Goal: Task Accomplishment & Management: Manage account settings

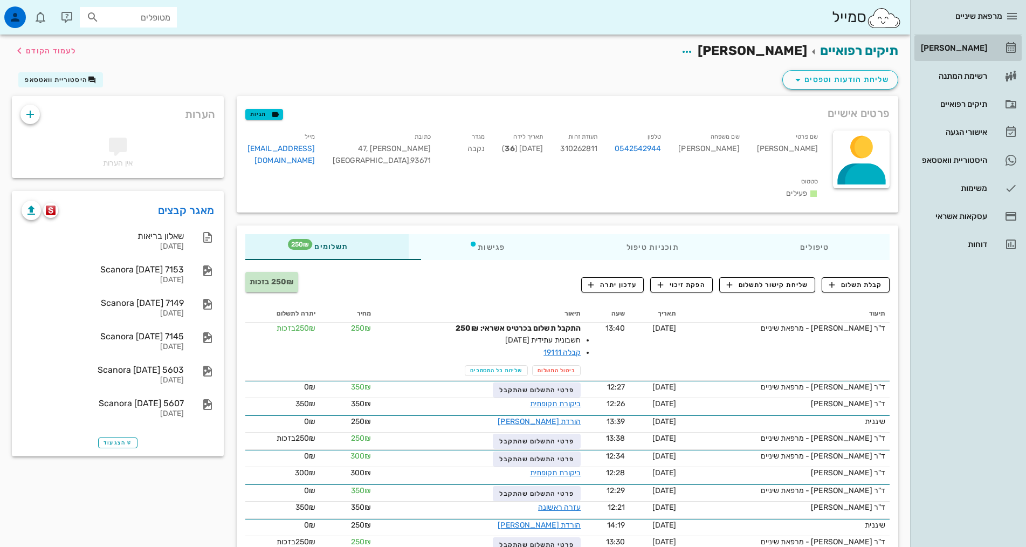
click at [995, 39] on link "[PERSON_NAME]" at bounding box center [968, 48] width 107 height 26
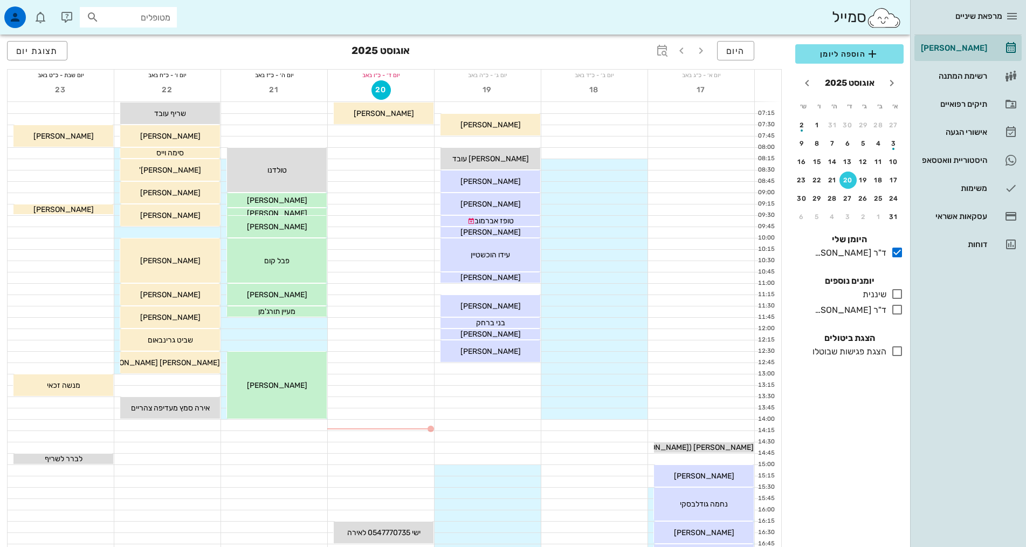
drag, startPoint x: 898, startPoint y: 295, endPoint x: 555, endPoint y: 377, distance: 352.8
click at [900, 295] on icon at bounding box center [897, 293] width 13 height 13
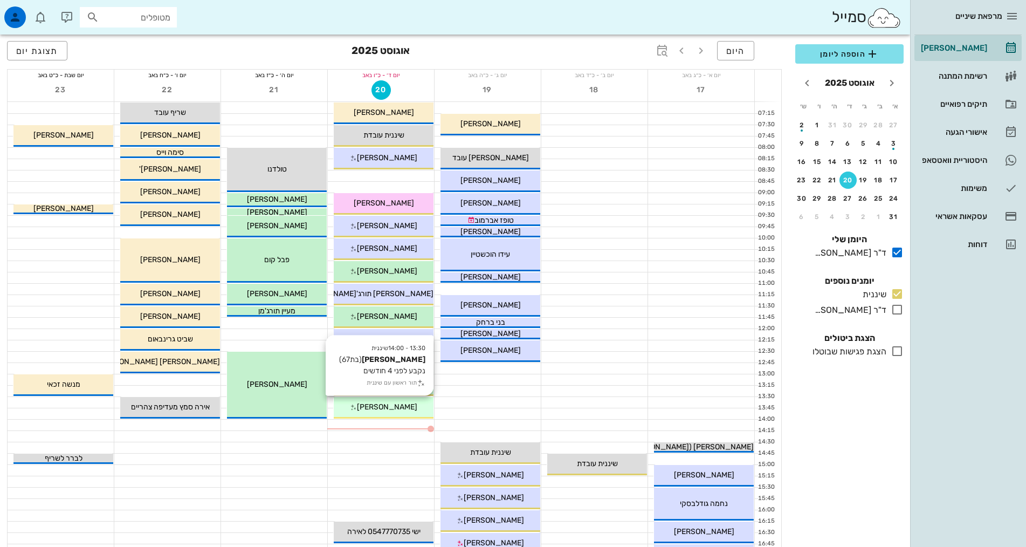
click at [403, 406] on span "[PERSON_NAME]" at bounding box center [387, 406] width 60 height 9
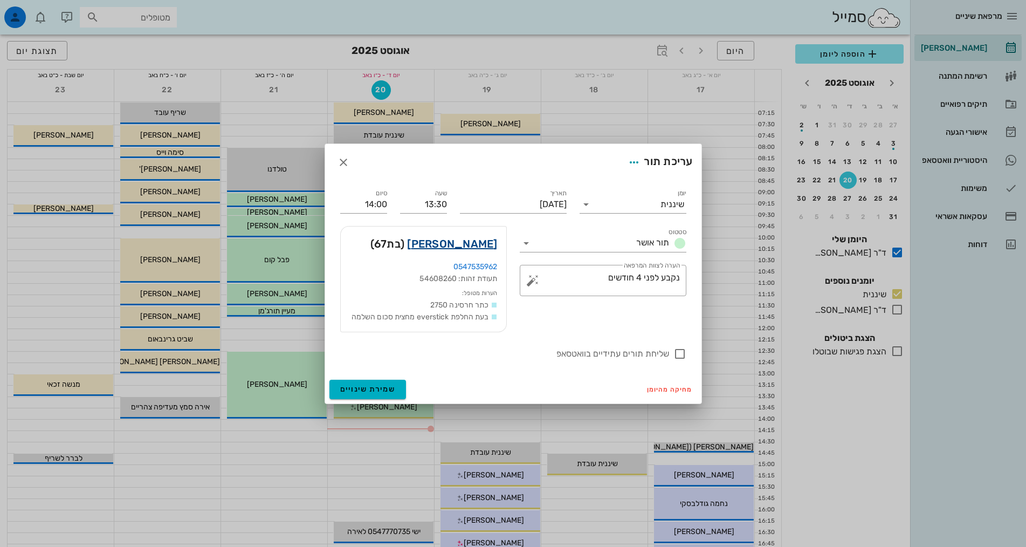
click at [471, 241] on link "[PERSON_NAME]" at bounding box center [452, 243] width 90 height 17
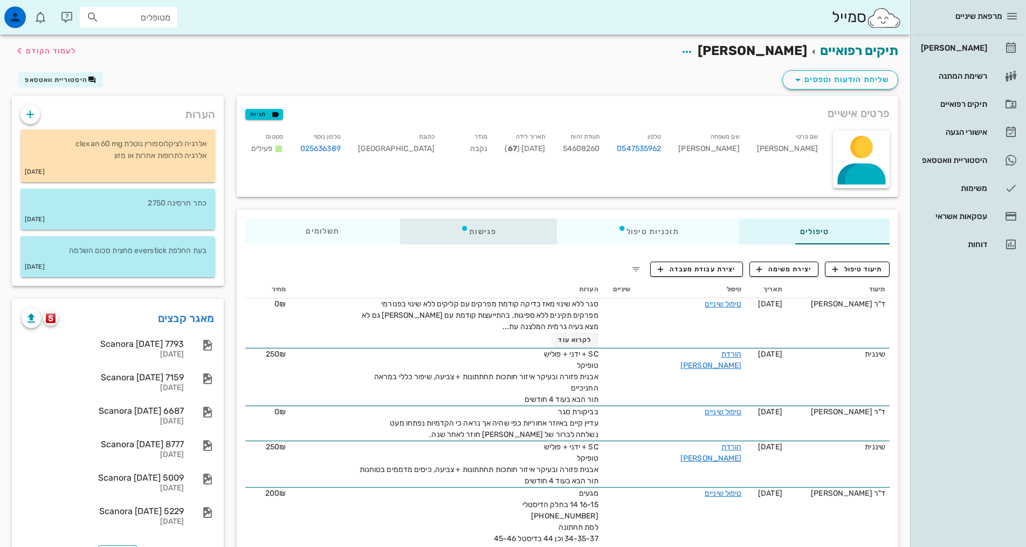
click at [424, 230] on div "פגישות" at bounding box center [478, 231] width 157 height 26
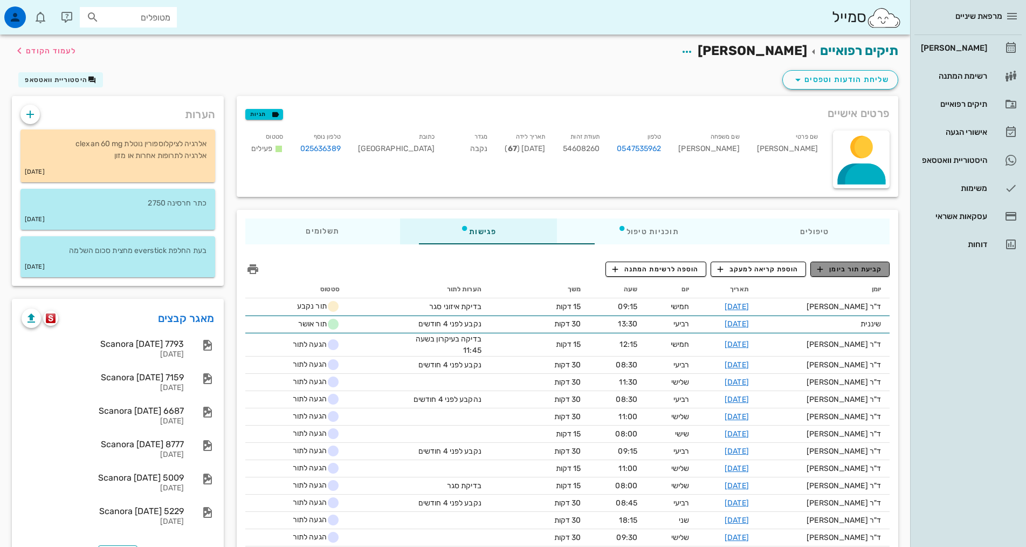
click at [865, 271] on span "קביעת תור ביומן" at bounding box center [850, 269] width 65 height 10
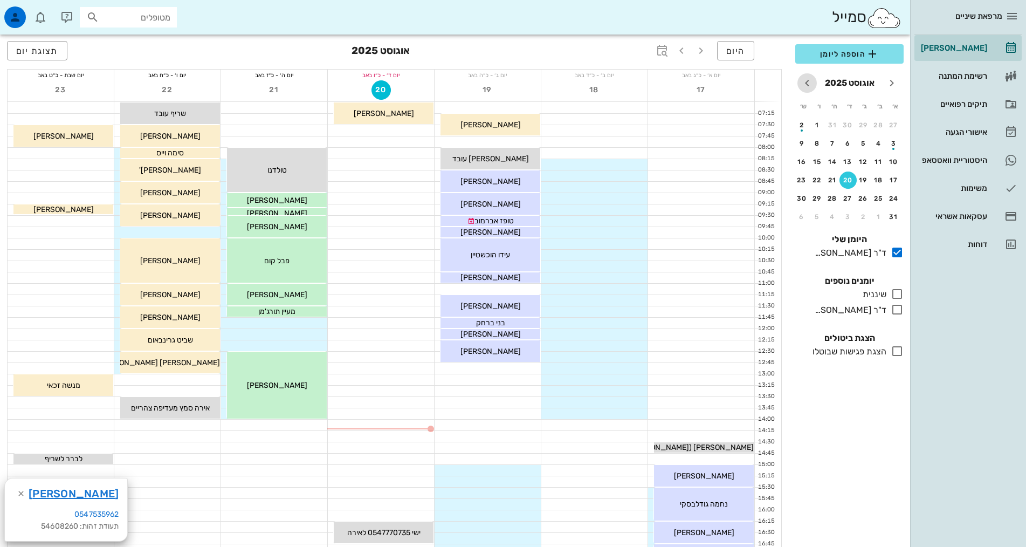
click at [809, 84] on icon "חודש הבא" at bounding box center [807, 83] width 13 height 13
click at [845, 177] on div "24" at bounding box center [848, 180] width 17 height 8
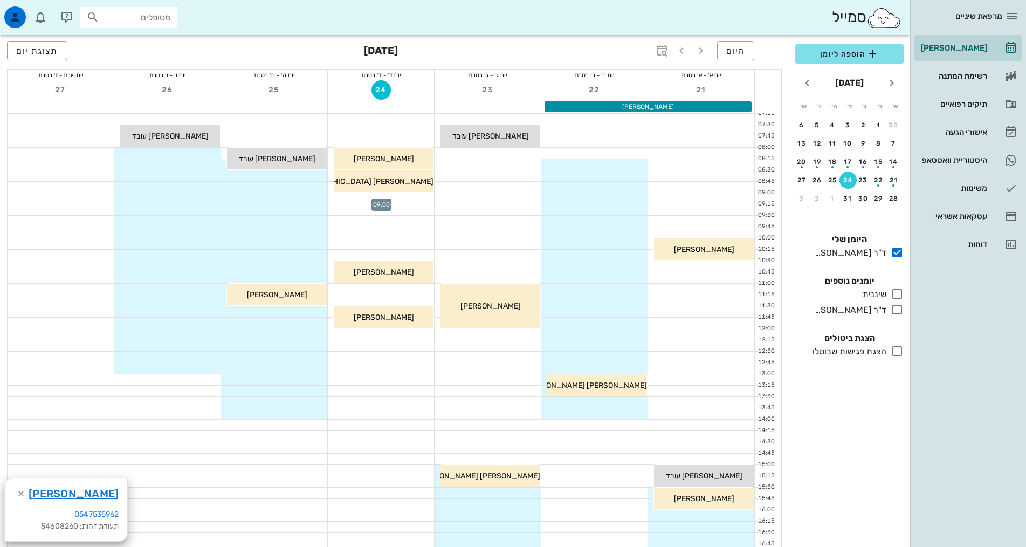
click at [429, 200] on div at bounding box center [381, 198] width 106 height 11
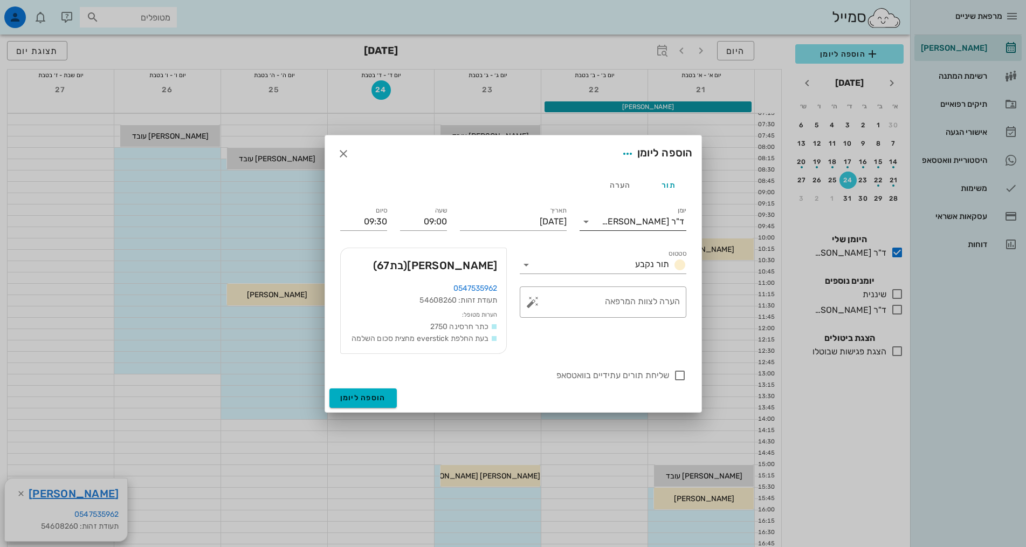
click at [667, 220] on div "ד"ר [PERSON_NAME]" at bounding box center [643, 222] width 83 height 10
click at [675, 259] on div "שיננית" at bounding box center [633, 256] width 90 height 10
click at [615, 297] on div "הערה לצוות המרפאה" at bounding box center [607, 301] width 145 height 31
type textarea "נקבע לפני 4 חודשים"
click at [368, 399] on span "הוספה ליומן" at bounding box center [363, 397] width 46 height 9
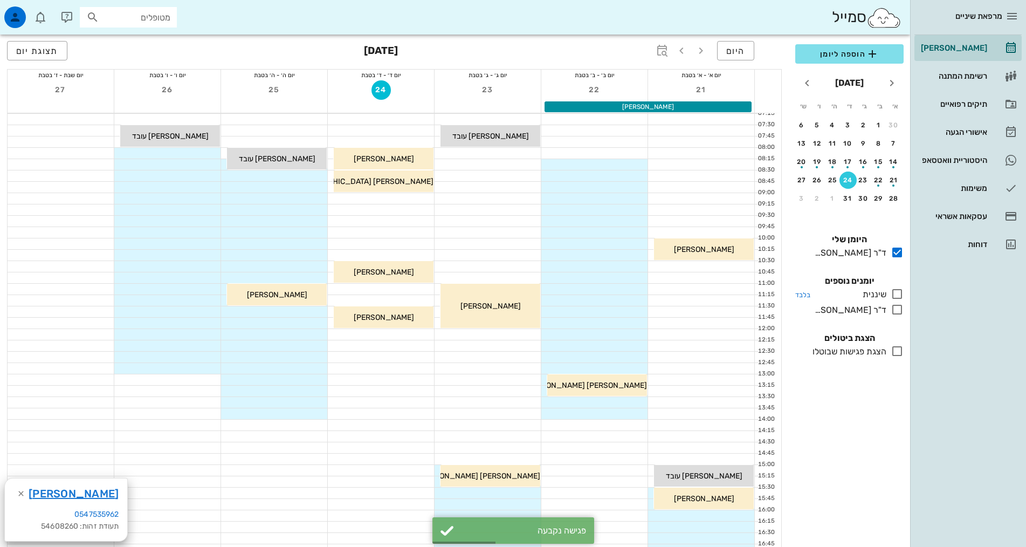
click at [898, 295] on icon at bounding box center [897, 293] width 13 height 13
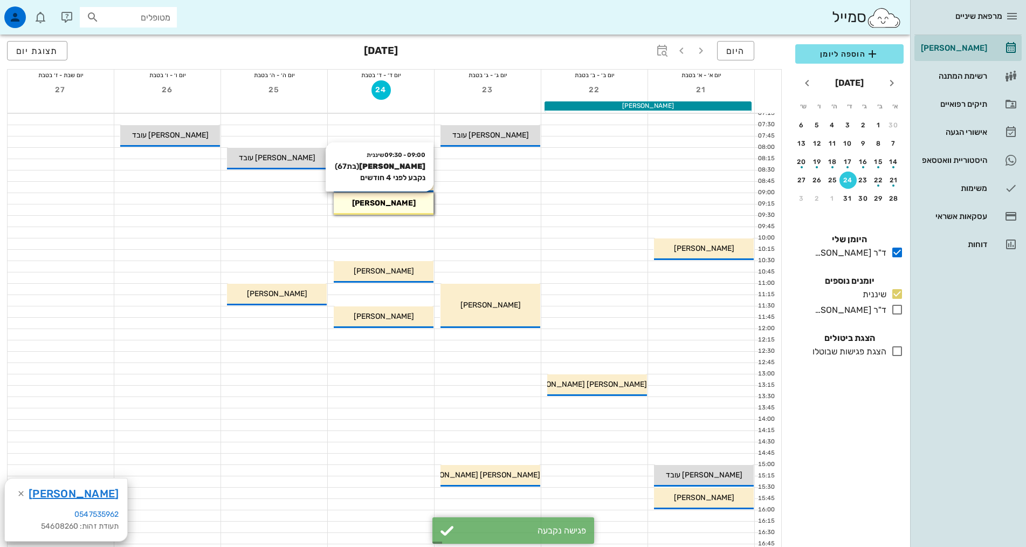
click at [360, 206] on div "[PERSON_NAME]" at bounding box center [384, 202] width 100 height 11
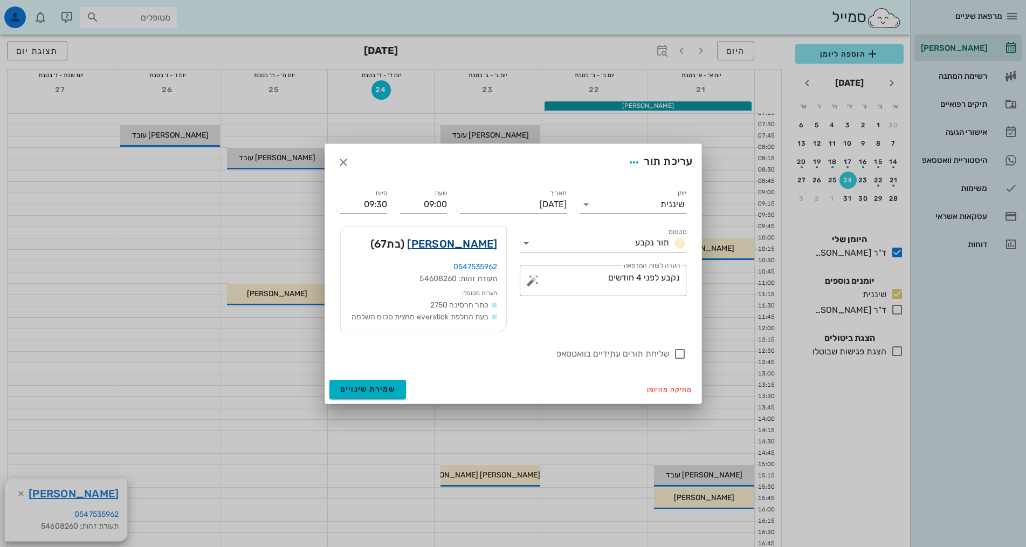
click at [464, 238] on link "[PERSON_NAME]" at bounding box center [452, 243] width 90 height 17
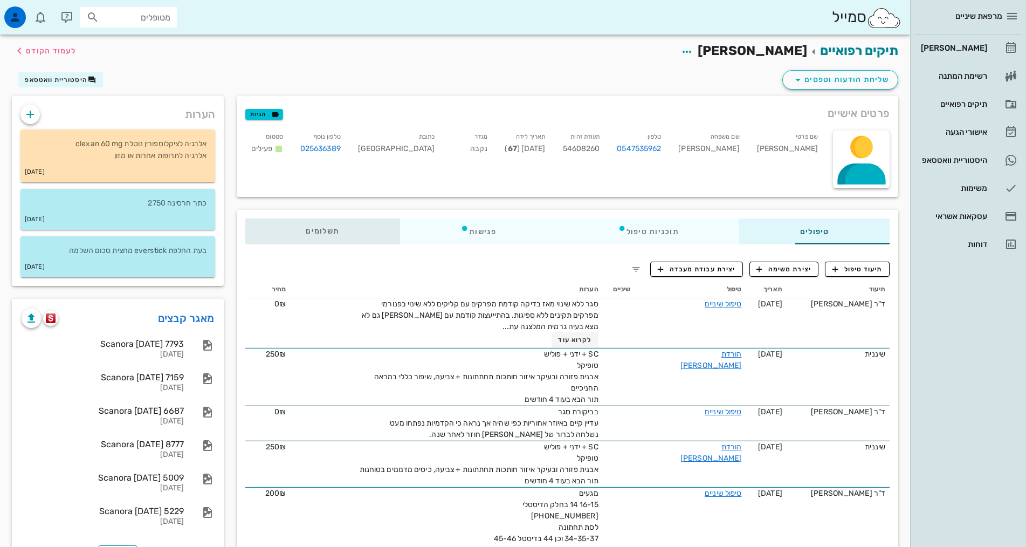
drag, startPoint x: 259, startPoint y: 230, endPoint x: 731, endPoint y: 310, distance: 478.6
click at [306, 229] on span "תשלומים 0₪" at bounding box center [322, 232] width 33 height 8
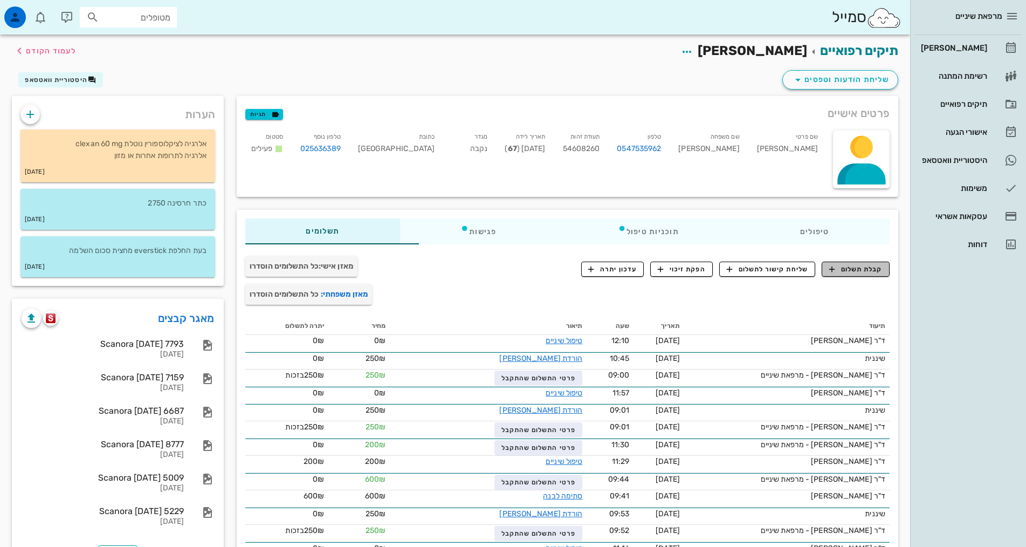
click at [870, 273] on span "קבלת תשלום" at bounding box center [856, 269] width 53 height 10
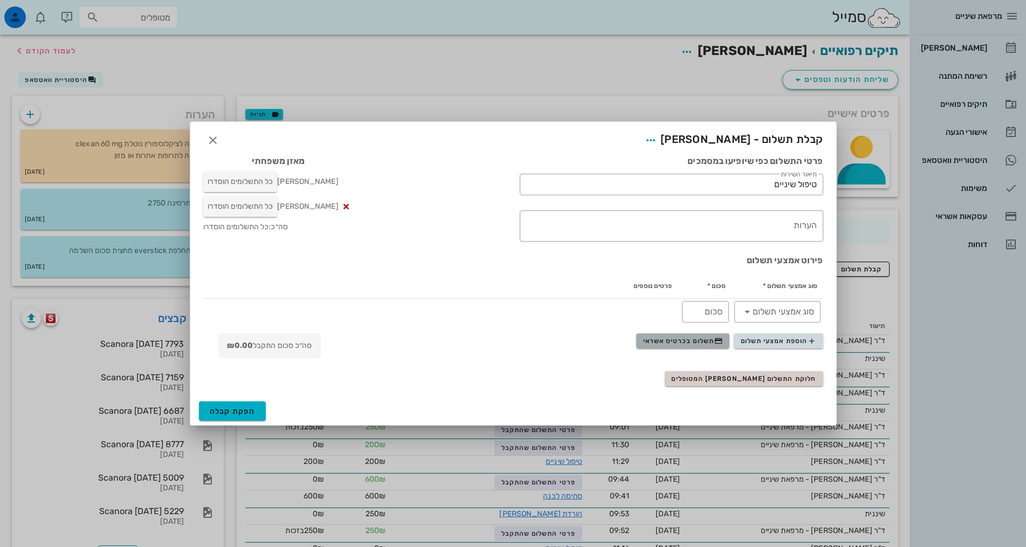
click at [709, 340] on span "תשלום בכרטיס אשראי" at bounding box center [683, 341] width 80 height 9
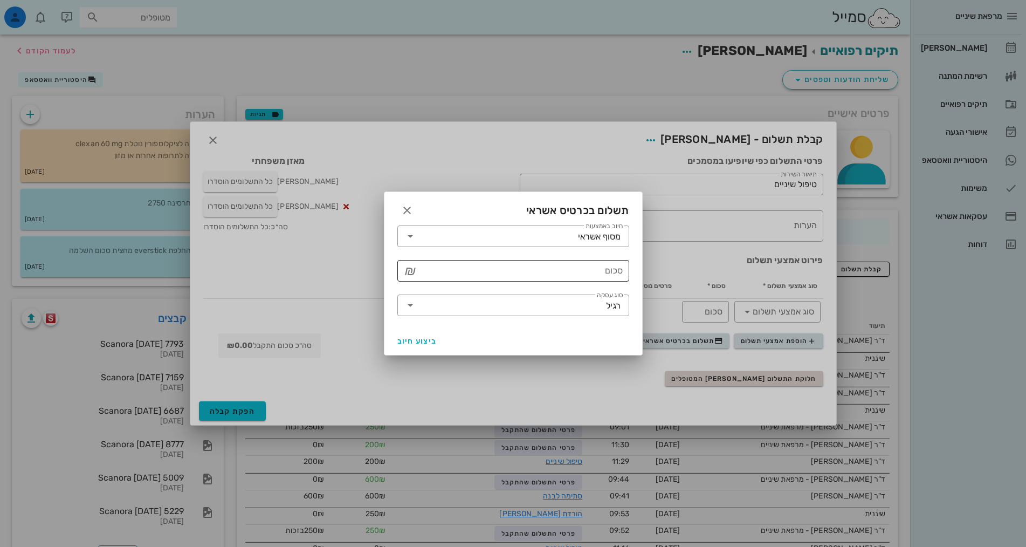
click at [605, 272] on input "סכום" at bounding box center [521, 270] width 204 height 17
type input "250"
drag, startPoint x: 426, startPoint y: 338, endPoint x: 433, endPoint y: 346, distance: 10.3
click at [428, 337] on span "ביצוע חיוב" at bounding box center [418, 341] width 40 height 9
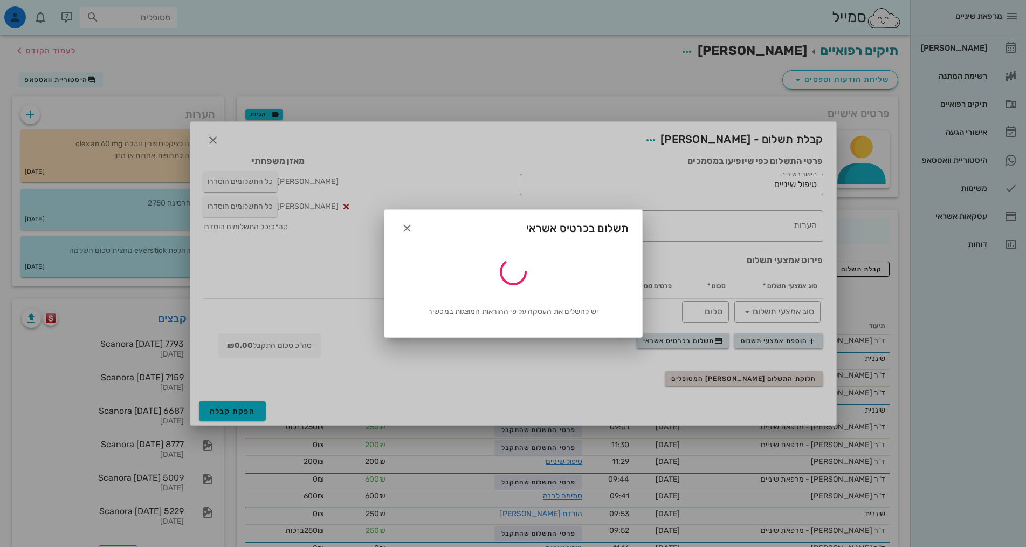
type input "250"
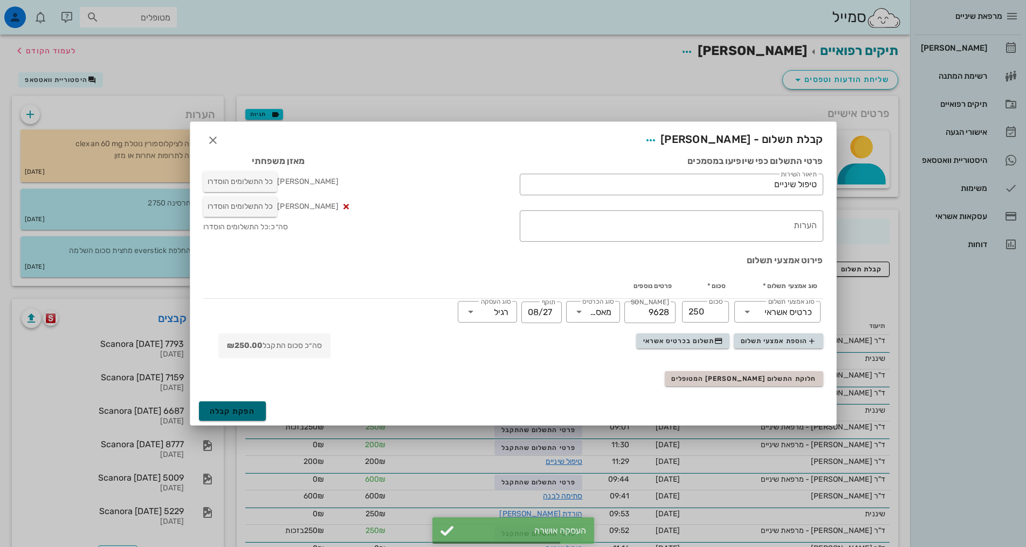
click at [232, 410] on span "הפקת קבלה" at bounding box center [233, 411] width 46 height 9
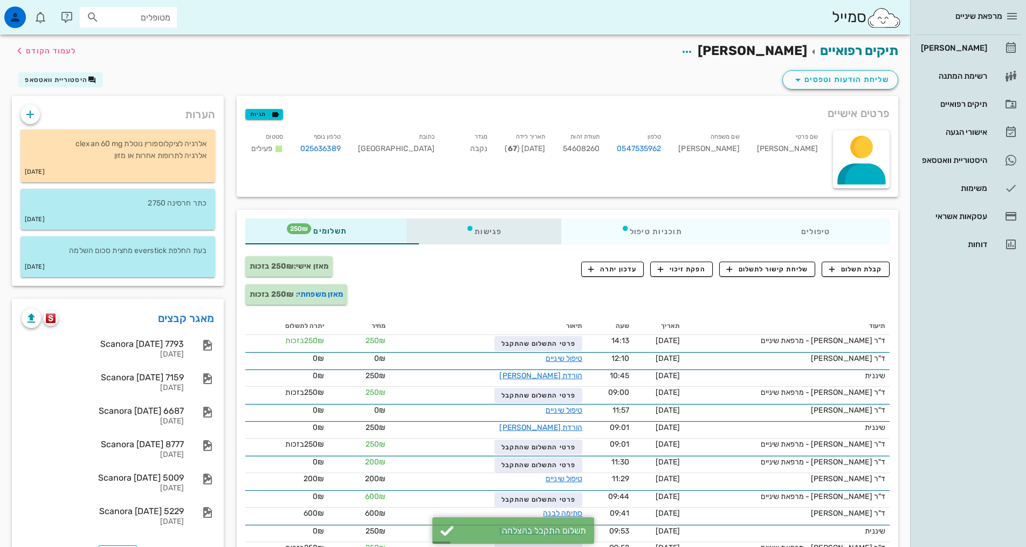
drag, startPoint x: 449, startPoint y: 230, endPoint x: 475, endPoint y: 232, distance: 25.4
click at [449, 229] on div "פגישות" at bounding box center [484, 231] width 155 height 26
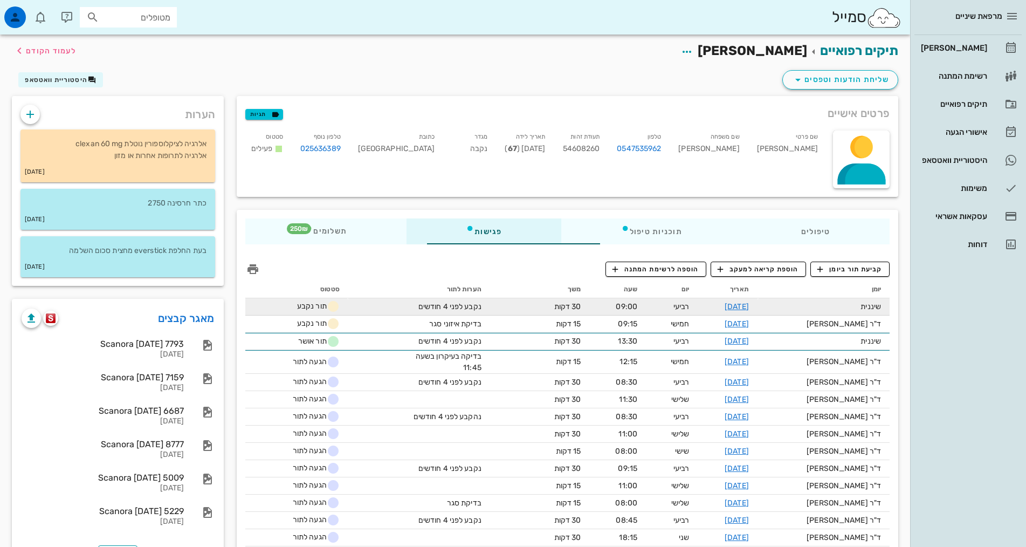
click at [429, 309] on td "נקבע לפני 4 חודשים" at bounding box center [419, 306] width 142 height 17
click at [742, 308] on link "[DATE]" at bounding box center [737, 306] width 24 height 9
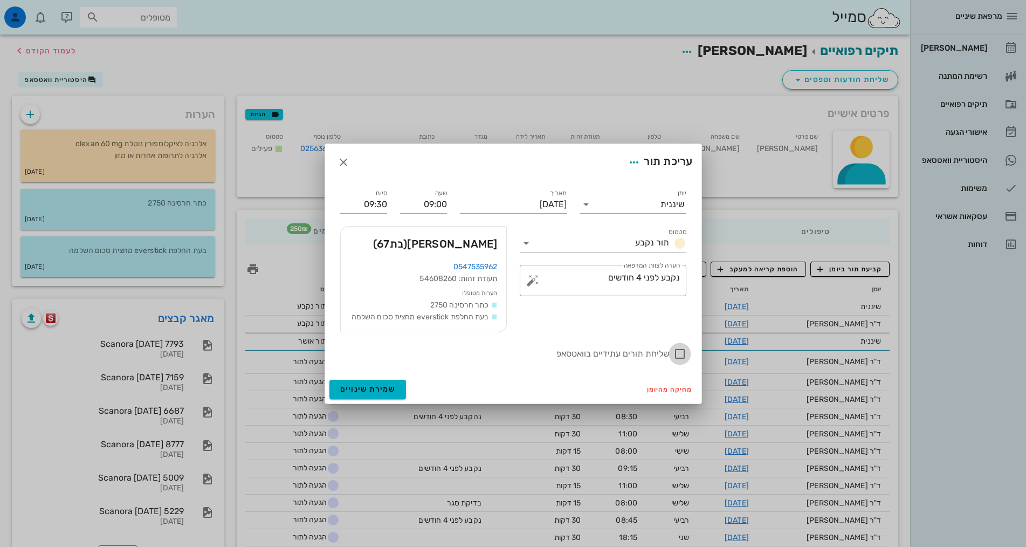
click at [682, 355] on div at bounding box center [680, 354] width 18 height 18
checkbox input "true"
click at [382, 391] on span "שמירת שינויים" at bounding box center [368, 389] width 56 height 9
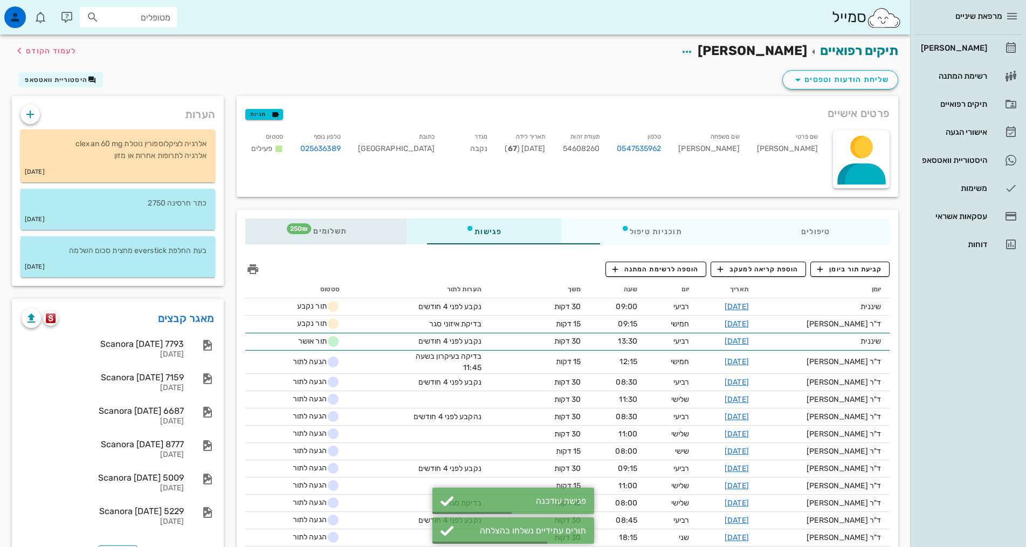
click at [287, 233] on span "250₪" at bounding box center [299, 228] width 24 height 11
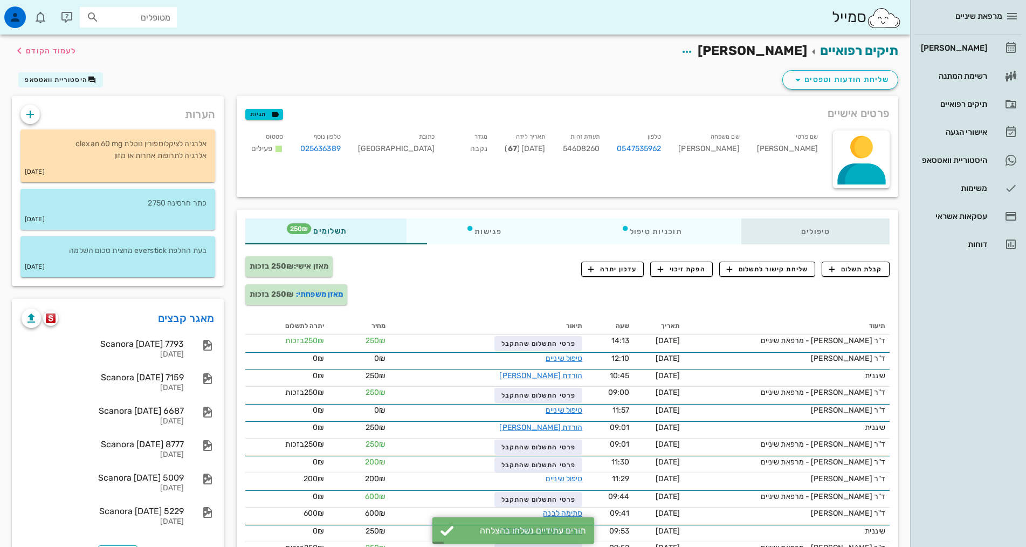
click at [821, 236] on div "טיפולים" at bounding box center [816, 231] width 148 height 26
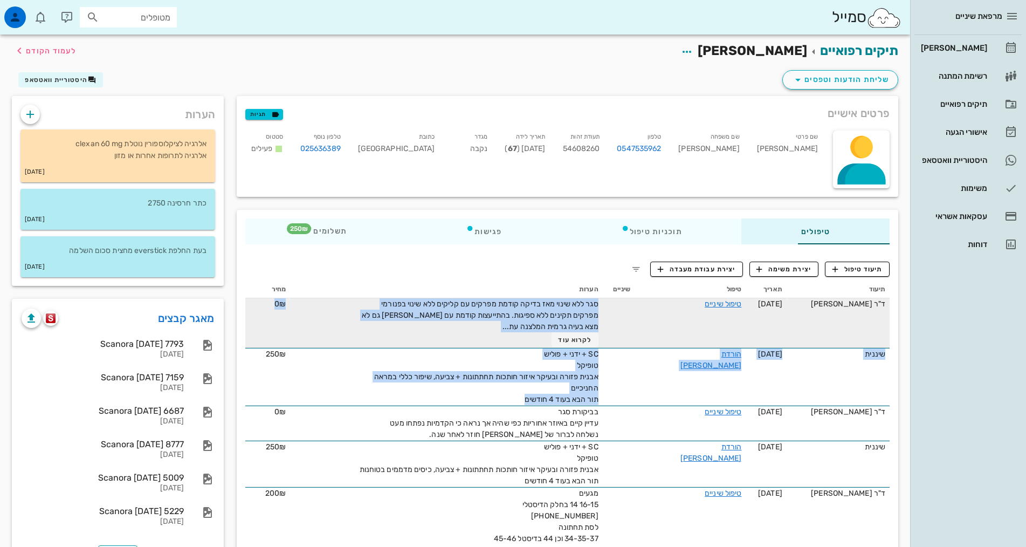
drag, startPoint x: 474, startPoint y: 400, endPoint x: 611, endPoint y: 342, distance: 149.2
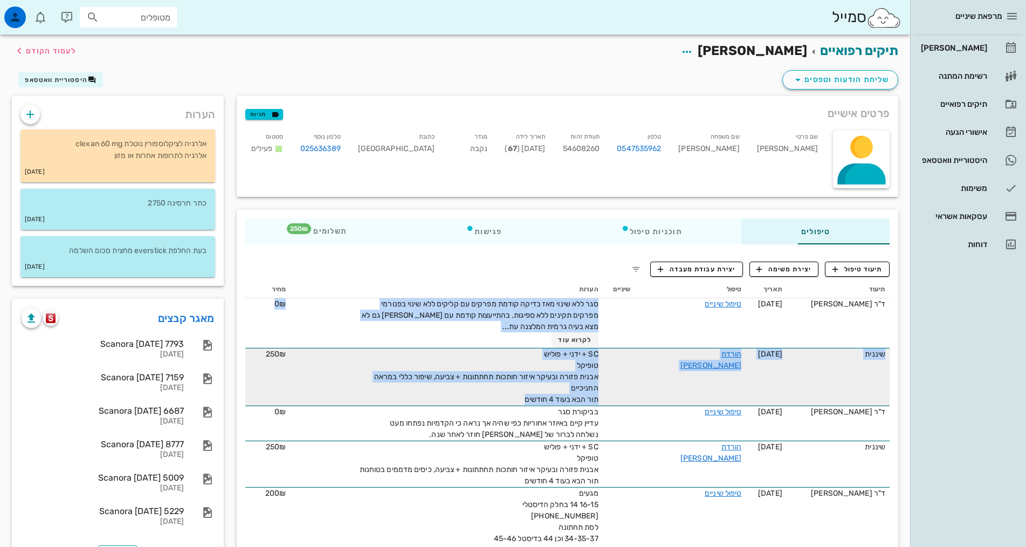
click at [603, 391] on td at bounding box center [619, 377] width 32 height 58
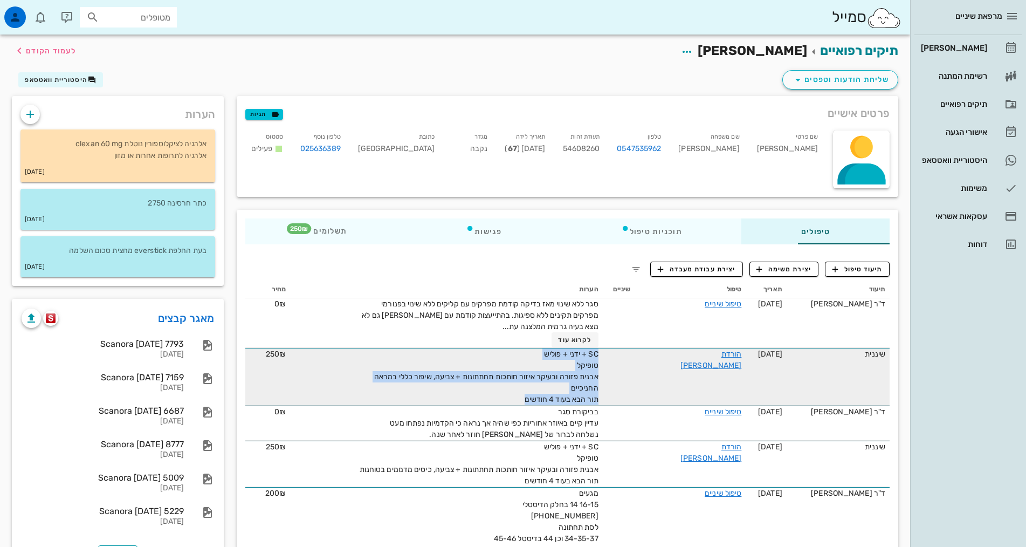
drag, startPoint x: 464, startPoint y: 403, endPoint x: 566, endPoint y: 367, distance: 108.2
click at [566, 367] on tr "שיננית [DATE] הורדת [PERSON_NAME] SC + ידני + פוליש טופיקל אבנית פזורה ובעיקר א…" at bounding box center [567, 377] width 645 height 58
copy span "SC + ידני + פוליש טופיקל אבנית פזורה ובעיקר איזור חותכות תחתתונות + צביעה, שיפו…"
click at [540, 362] on span "SC + ידני + פוליש טופיקל אבנית פזורה ובעיקר איזור חותכות תחתתונות + צביעה, שיפו…" at bounding box center [486, 377] width 224 height 54
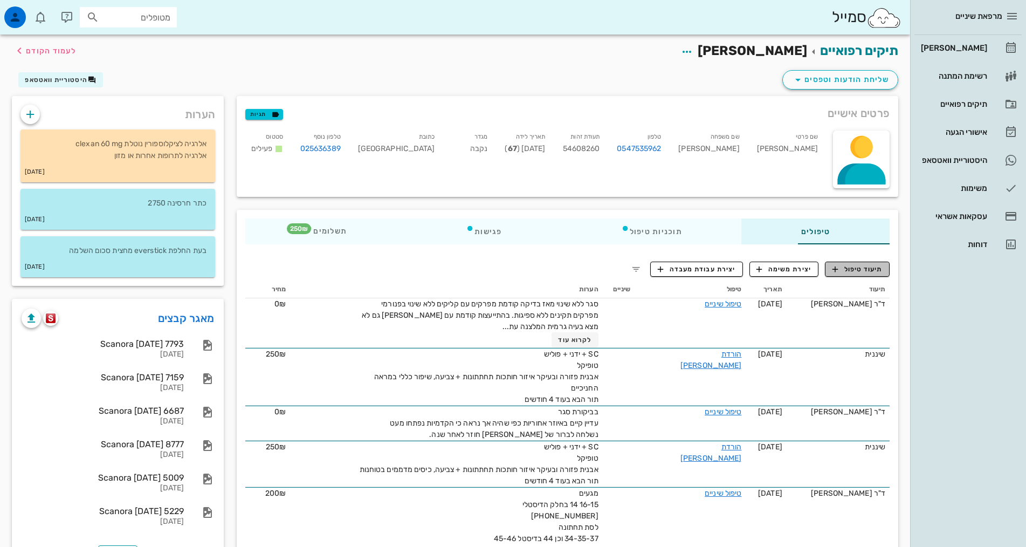
drag, startPoint x: 540, startPoint y: 362, endPoint x: 860, endPoint y: 270, distance: 332.2
click at [860, 273] on span "תיעוד טיפול" at bounding box center [858, 269] width 50 height 10
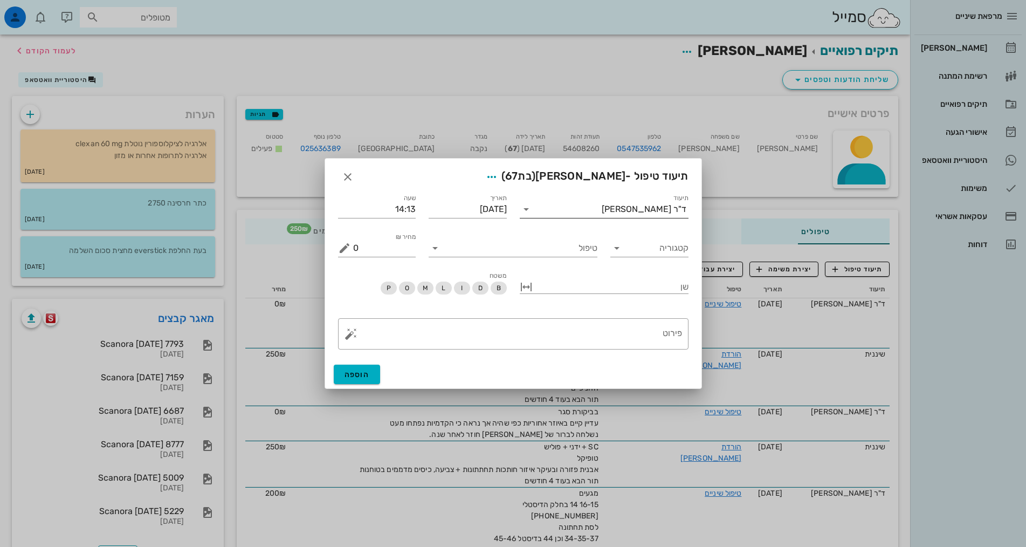
click at [647, 213] on div "ד"ר [PERSON_NAME]" at bounding box center [644, 209] width 85 height 10
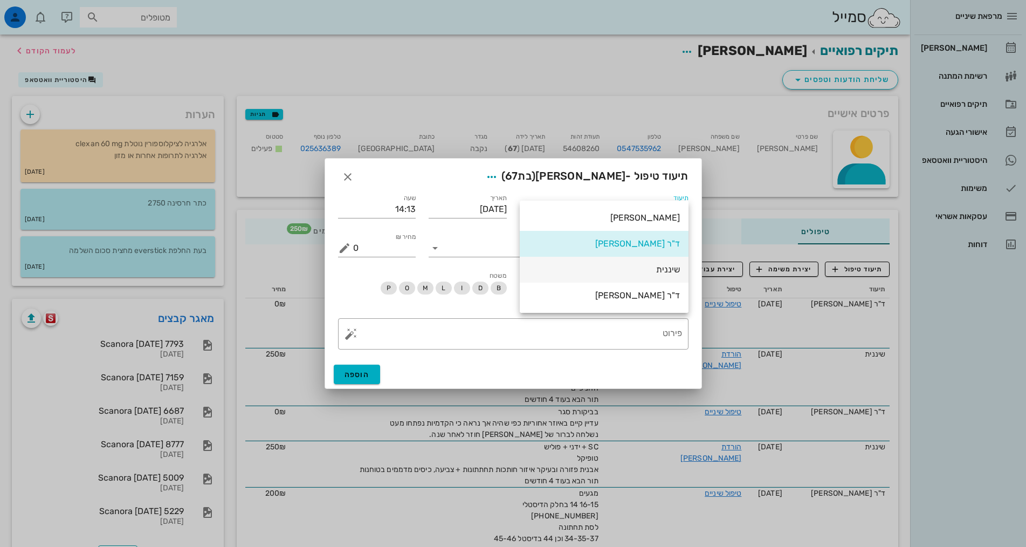
click at [653, 273] on div "שיננית" at bounding box center [605, 269] width 152 height 10
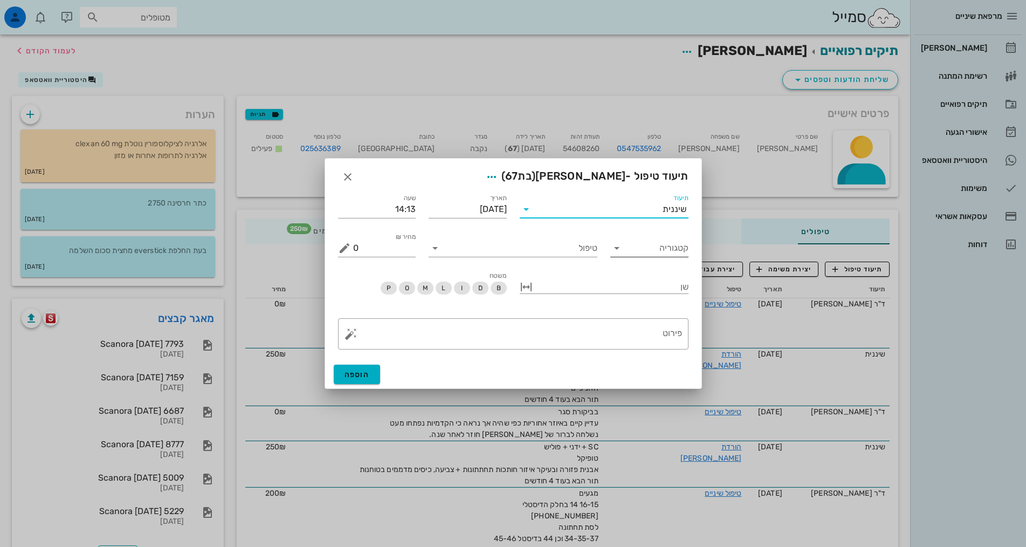
click at [662, 245] on input "קטגוריה" at bounding box center [658, 247] width 61 height 17
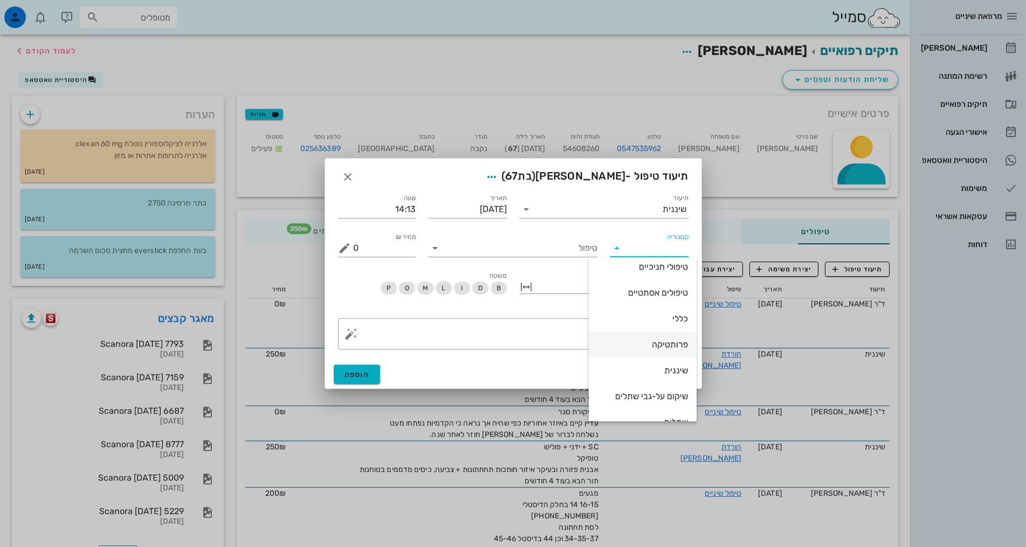
scroll to position [104, 0]
click at [661, 348] on div "שיננית" at bounding box center [643, 352] width 91 height 10
type input "שיננית"
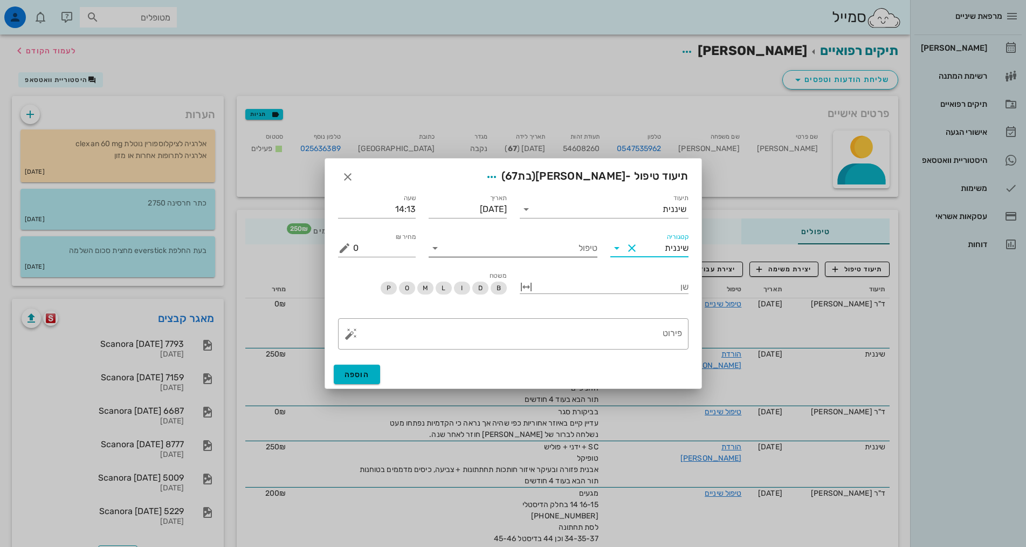
click at [589, 252] on input "טיפול" at bounding box center [521, 247] width 154 height 17
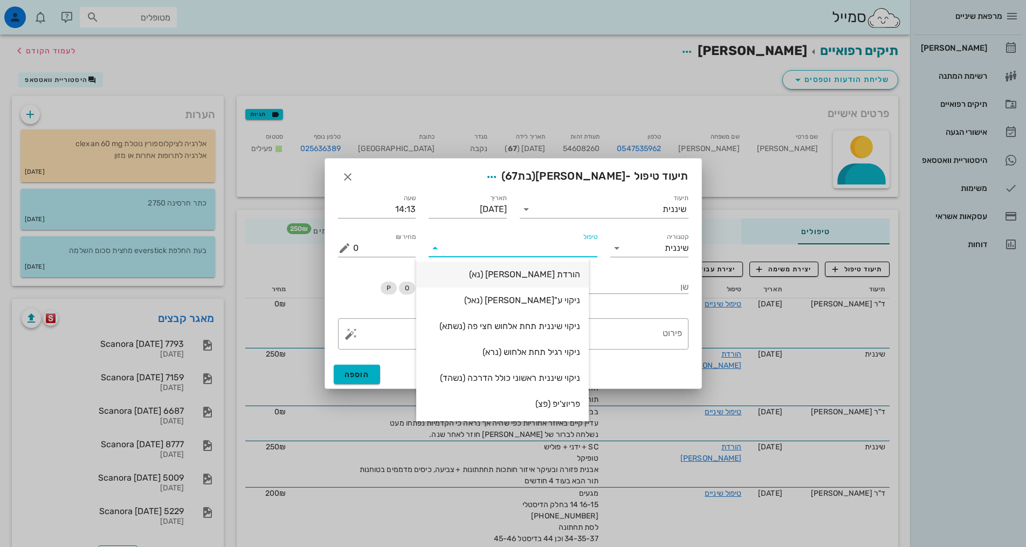
click at [580, 276] on div "הורדת [PERSON_NAME] (נא)" at bounding box center [502, 274] width 155 height 10
type input "250"
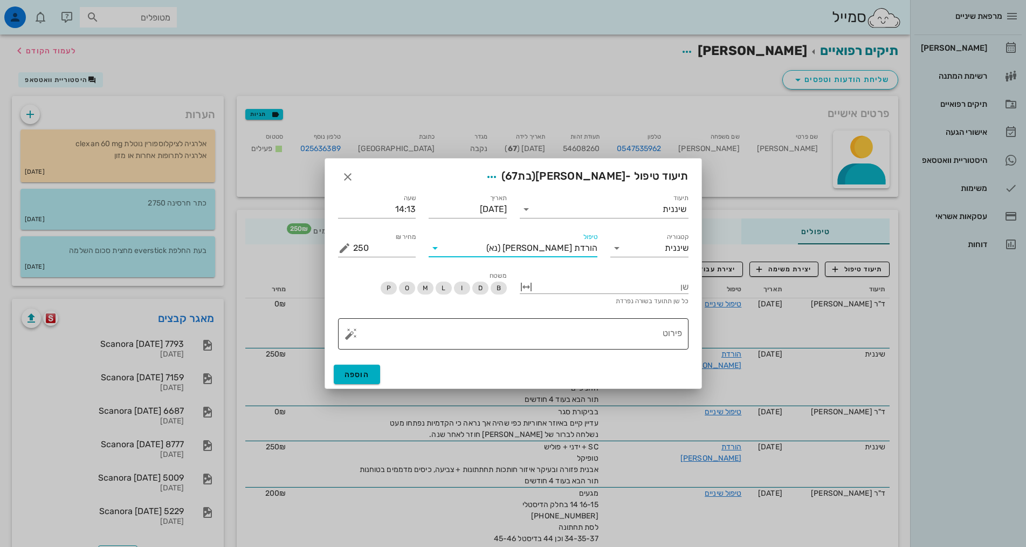
click at [652, 337] on textarea "פירוט" at bounding box center [517, 337] width 329 height 26
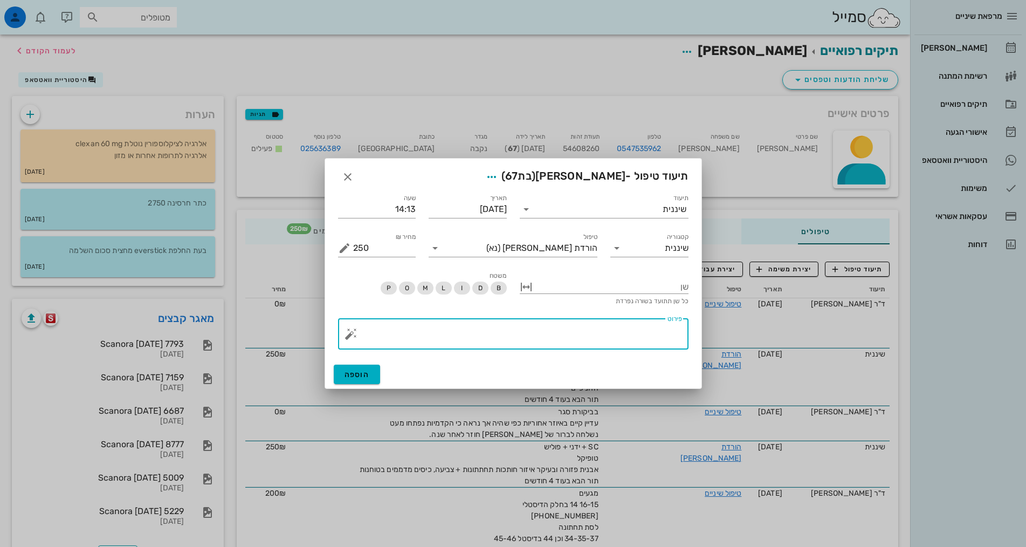
click at [651, 337] on textarea "פירוט" at bounding box center [517, 337] width 329 height 26
paste textarea "SC + ידני + פוליש טופיקל אבנית פזורה ובעיקר איזור חותכות תחתתונות + צביעה, שיפו…"
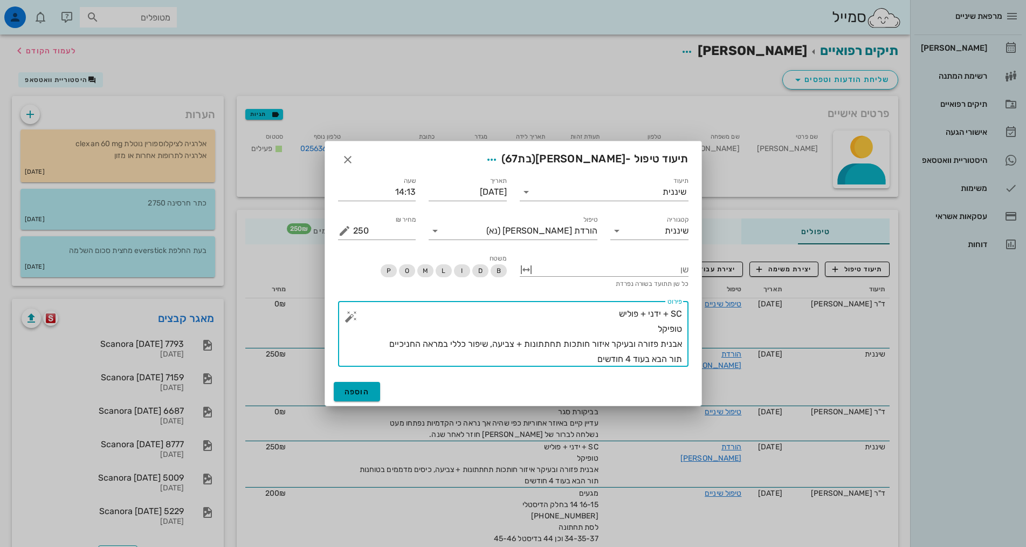
type textarea "SC + ידני + פוליש טופיקל אבנית פזורה ובעיקר איזור חותכות תחתתונות + צביעה, שיפו…"
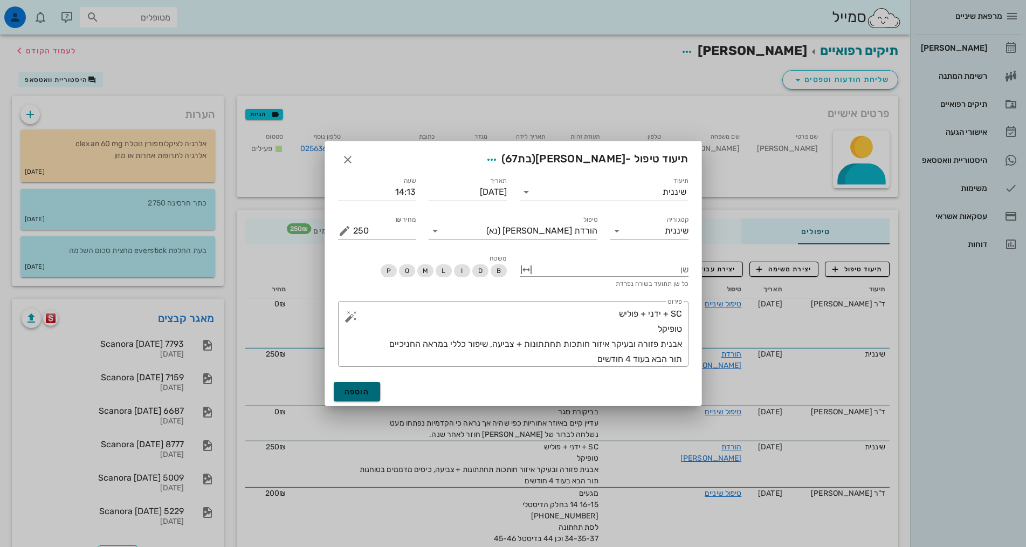
click at [361, 392] on span "הוספה" at bounding box center [357, 391] width 25 height 9
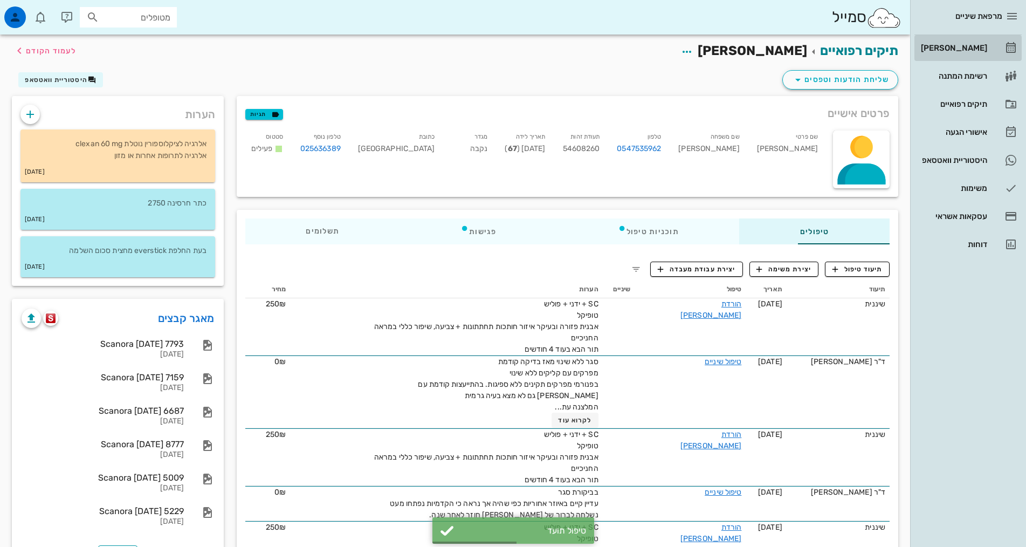
click at [983, 49] on div "[PERSON_NAME]" at bounding box center [953, 48] width 69 height 9
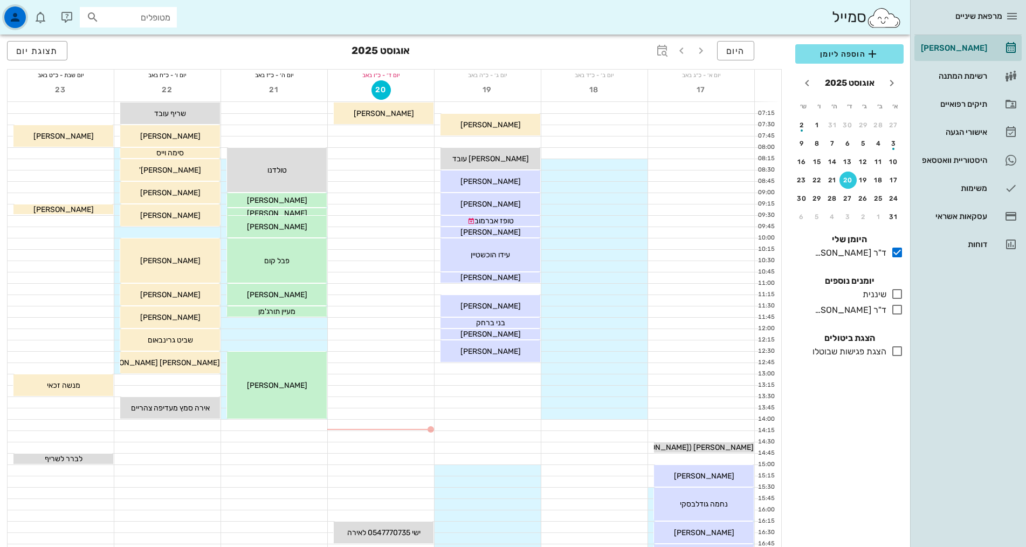
click at [14, 19] on icon "button" at bounding box center [15, 17] width 13 height 13
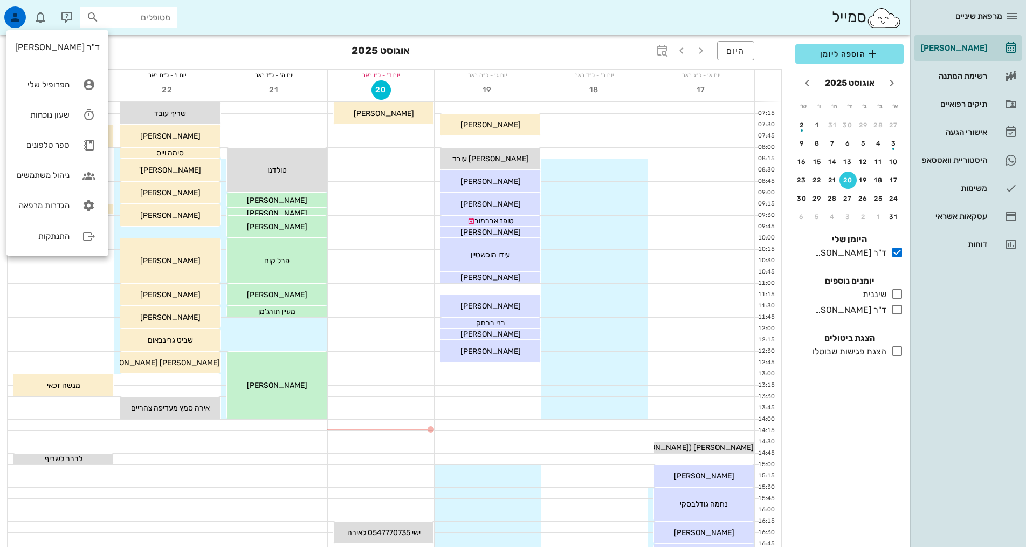
click at [43, 49] on div "ד"ר [PERSON_NAME]" at bounding box center [57, 47] width 85 height 10
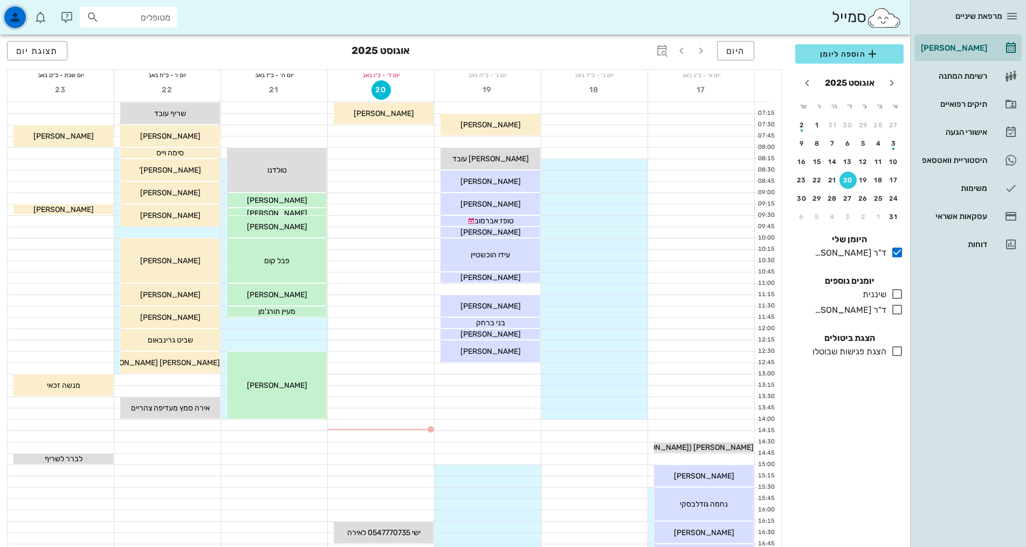
click at [8, 12] on div "button" at bounding box center [15, 17] width 22 height 22
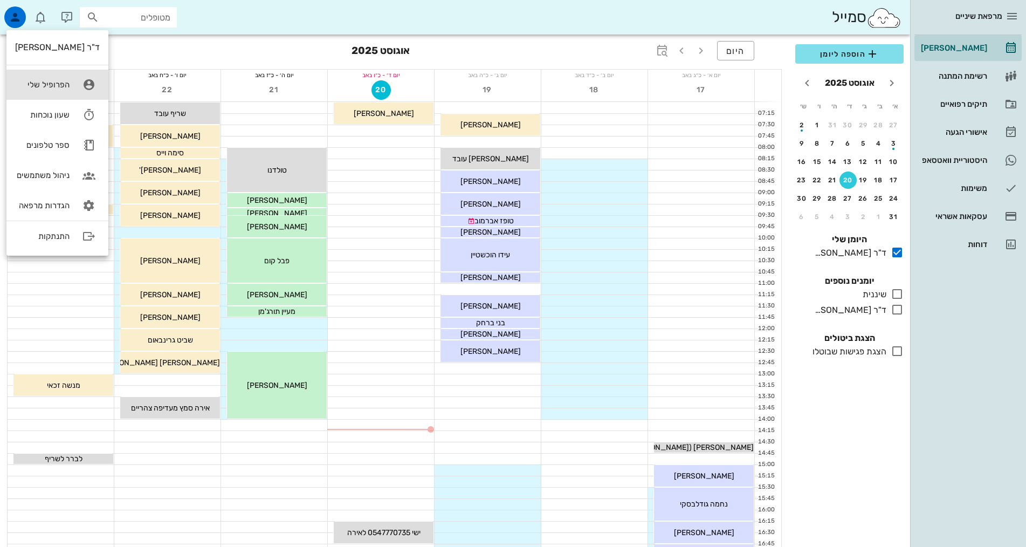
click at [40, 86] on div "הפרופיל שלי" at bounding box center [42, 85] width 54 height 10
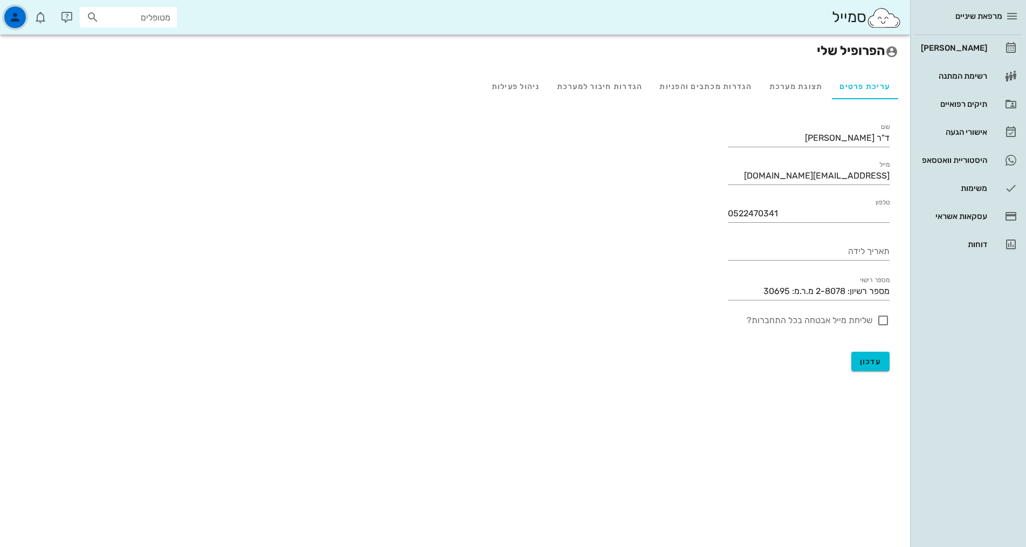
click at [11, 12] on icon "button" at bounding box center [15, 17] width 13 height 13
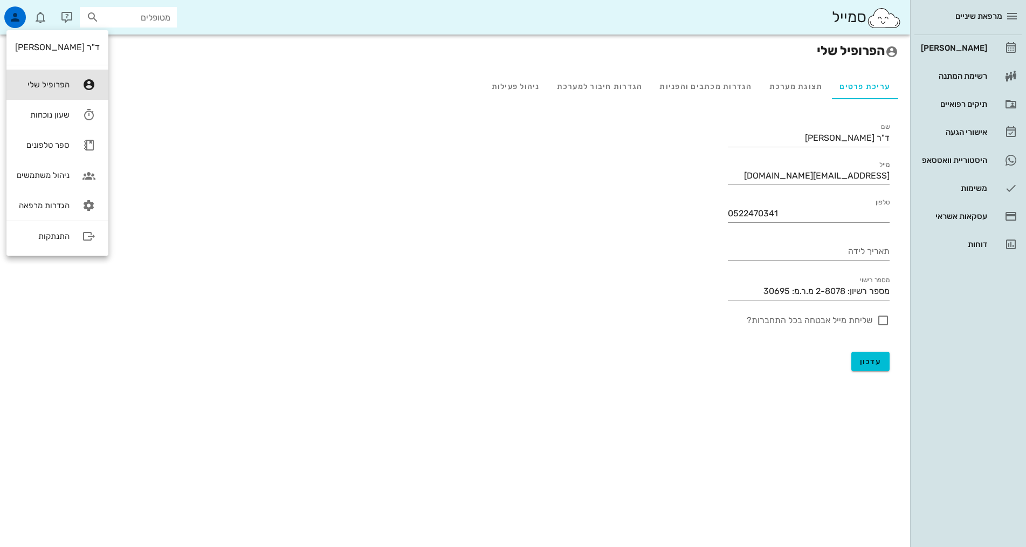
click at [52, 46] on div "ד"ר [PERSON_NAME]" at bounding box center [57, 47] width 85 height 10
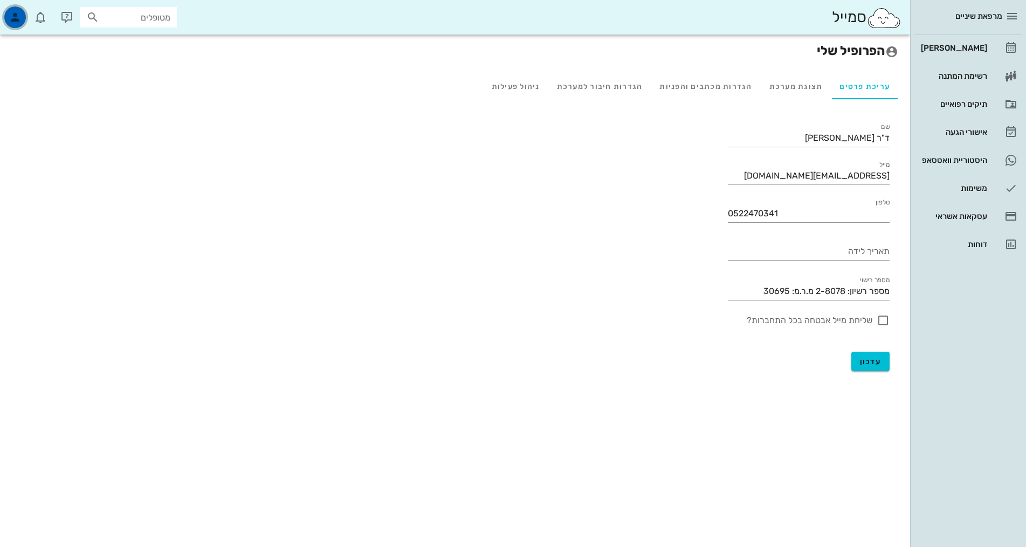
click at [5, 17] on div "button" at bounding box center [15, 17] width 22 height 22
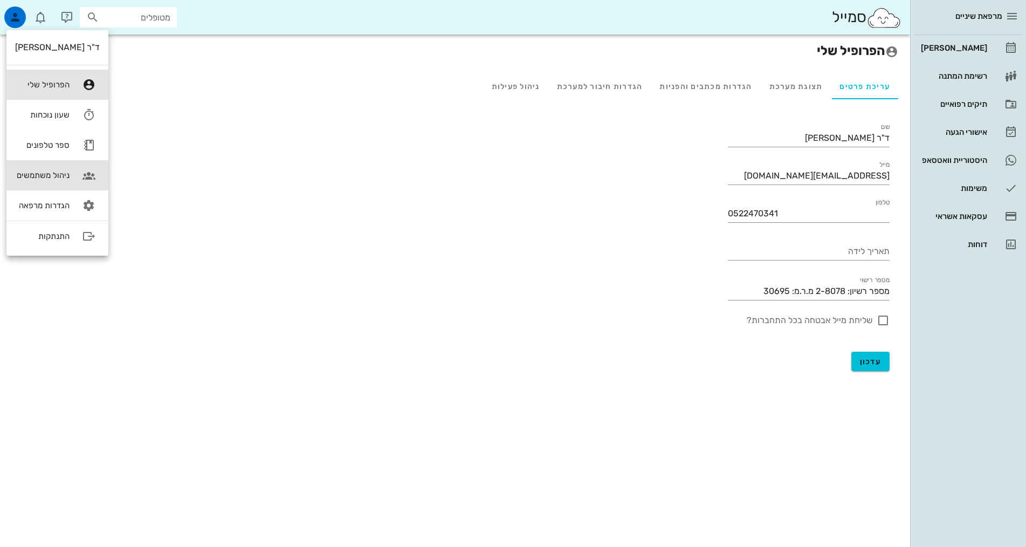
click at [67, 175] on link "ניהול משתמשים" at bounding box center [57, 175] width 102 height 30
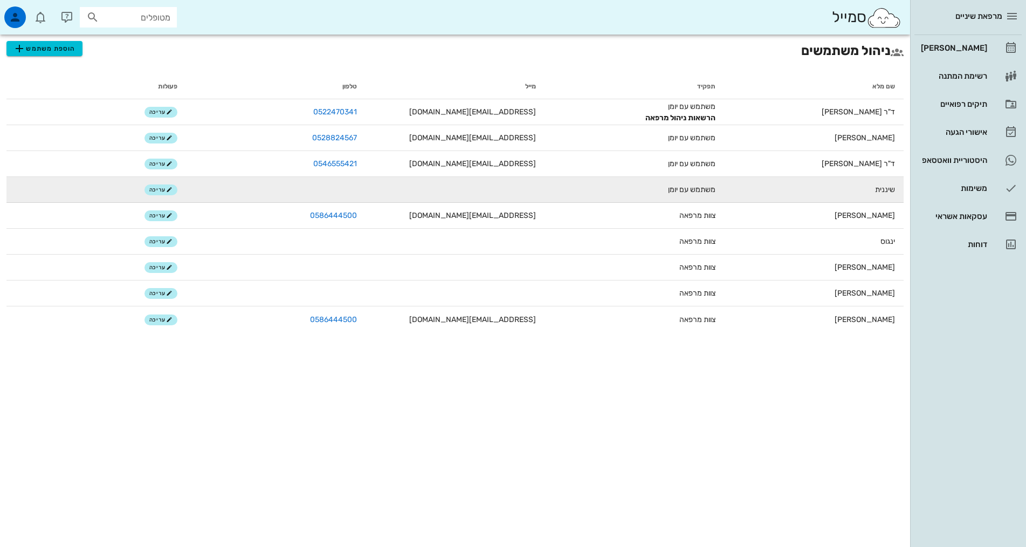
click at [689, 197] on td "משתמש עם יומן" at bounding box center [635, 190] width 180 height 26
click at [689, 191] on span "משתמש עם יומן" at bounding box center [691, 189] width 47 height 9
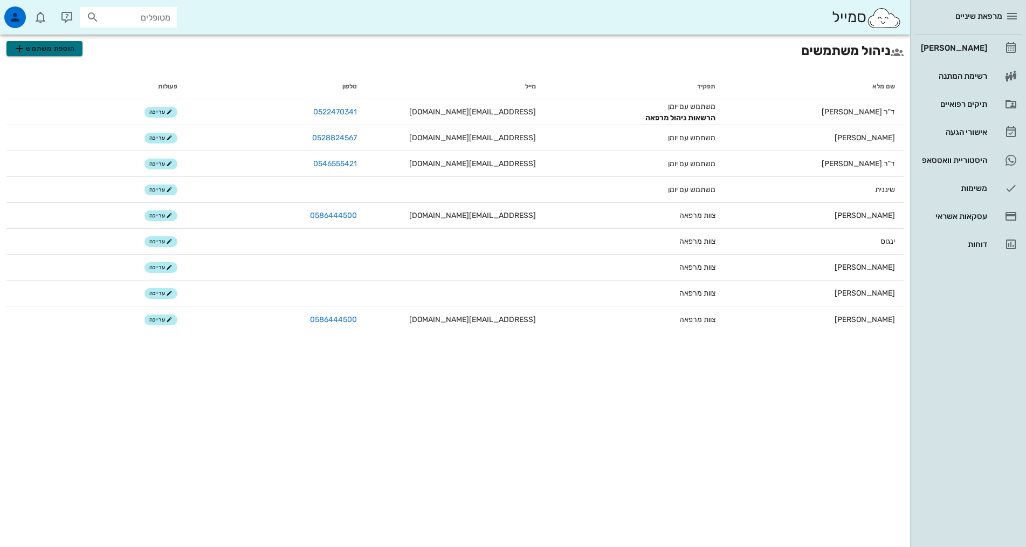
click at [46, 50] on span "הוספת משתמש" at bounding box center [44, 48] width 63 height 13
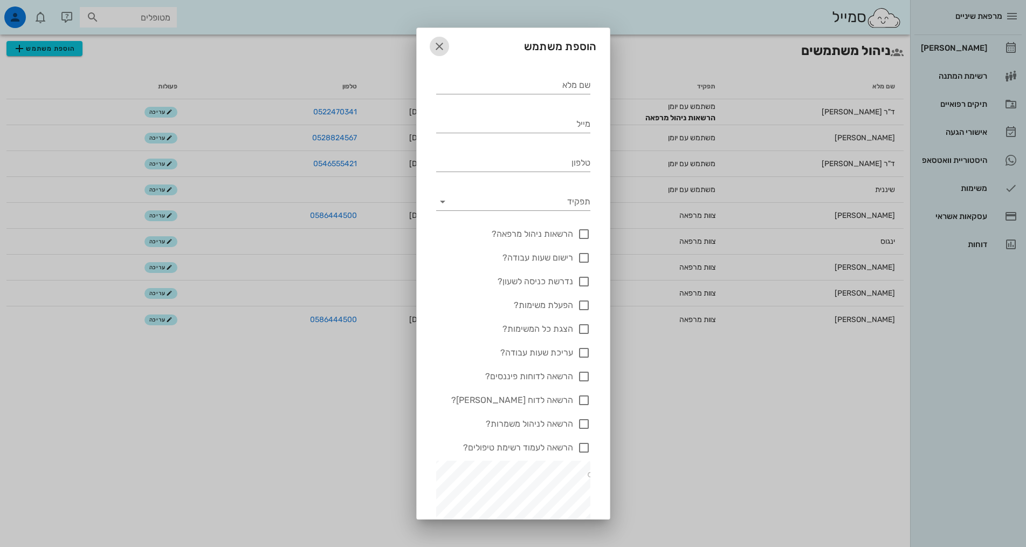
click at [446, 44] on icon "button" at bounding box center [439, 46] width 13 height 13
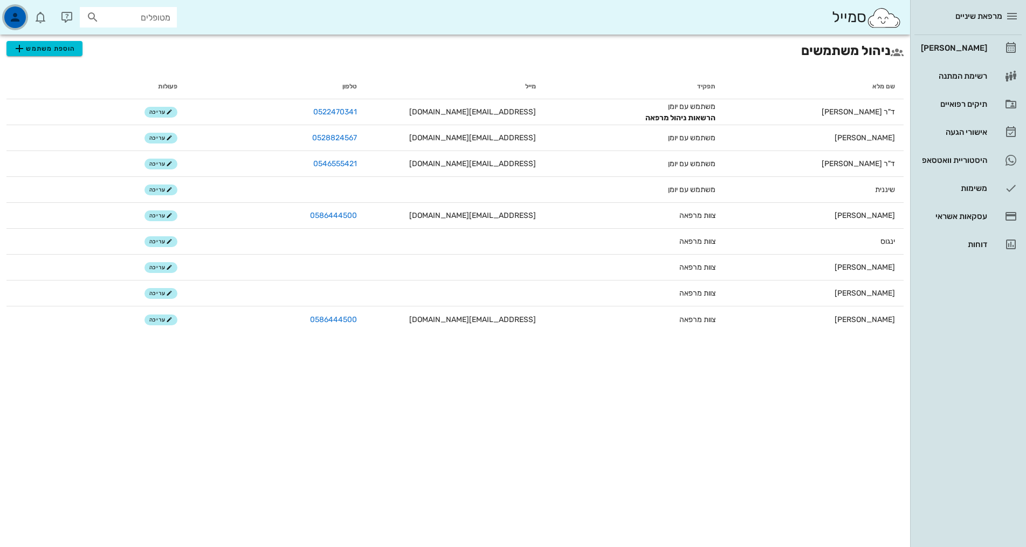
click at [18, 12] on icon "button" at bounding box center [15, 17] width 13 height 13
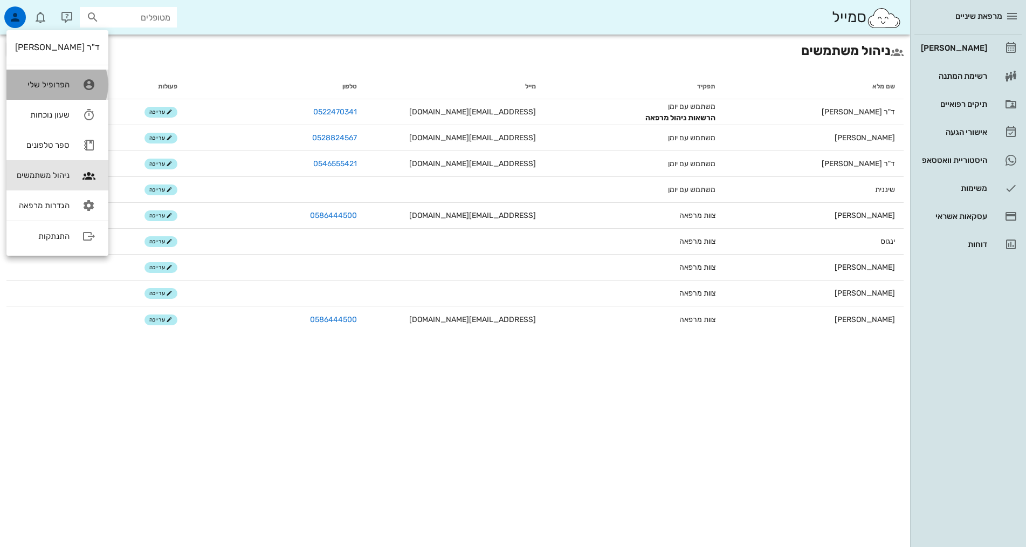
click at [83, 85] on icon at bounding box center [89, 85] width 22 height 22
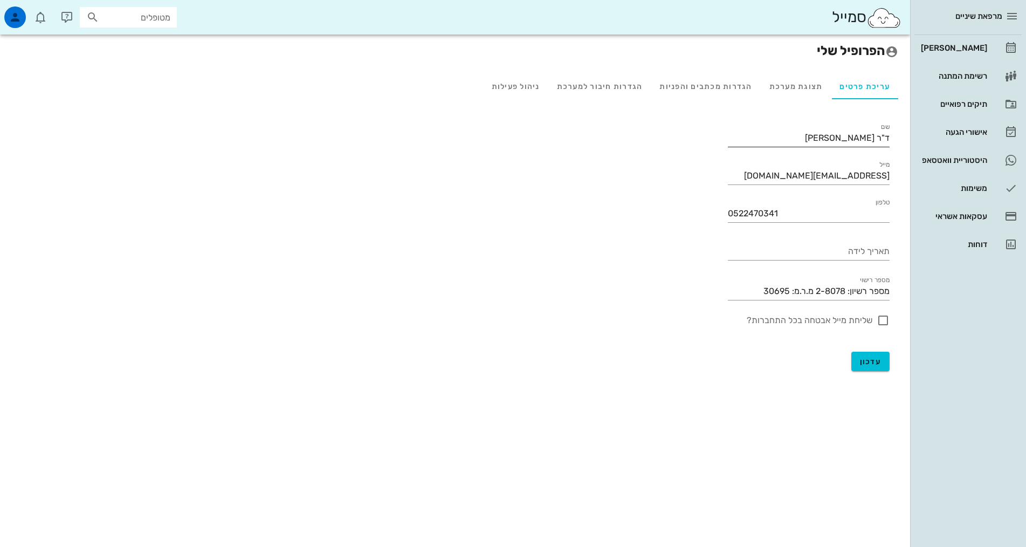
click at [762, 136] on input "ד"ר [PERSON_NAME]" at bounding box center [809, 137] width 162 height 17
click at [811, 81] on div "תצוגת מערכת" at bounding box center [796, 86] width 71 height 26
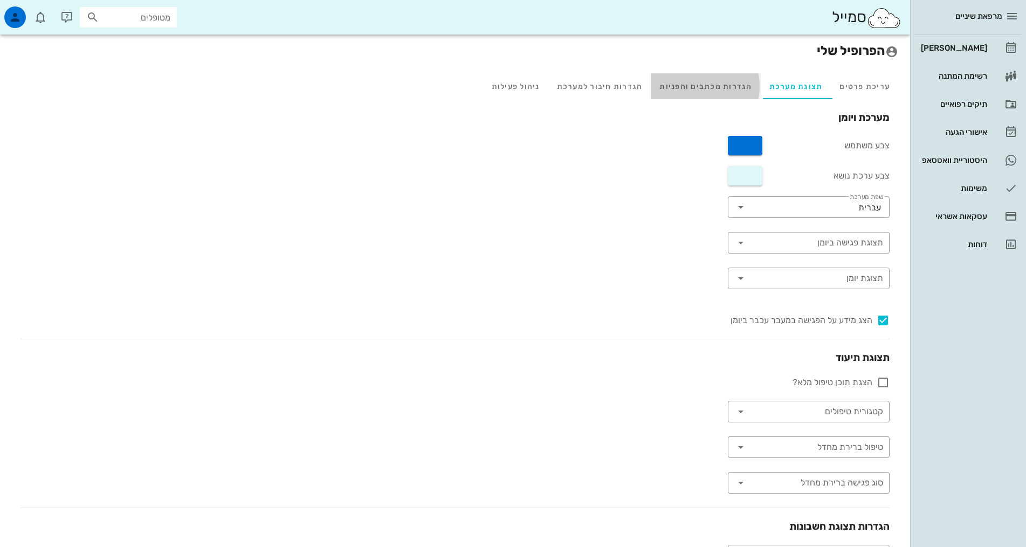
click at [745, 86] on div "הגדרות מכתבים והפניות" at bounding box center [705, 86] width 109 height 26
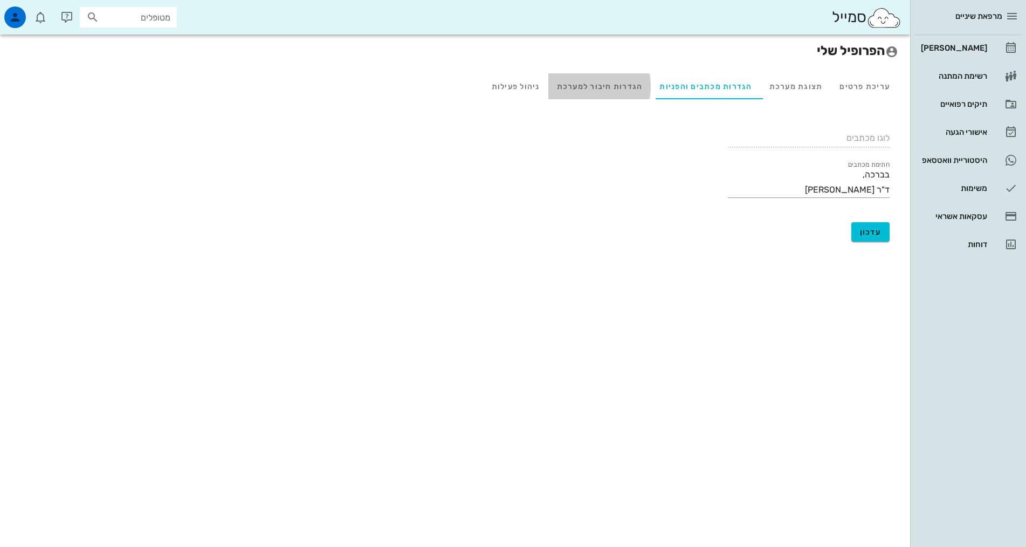
click at [570, 79] on div "הגדרות חיבור למערכת" at bounding box center [600, 86] width 103 height 26
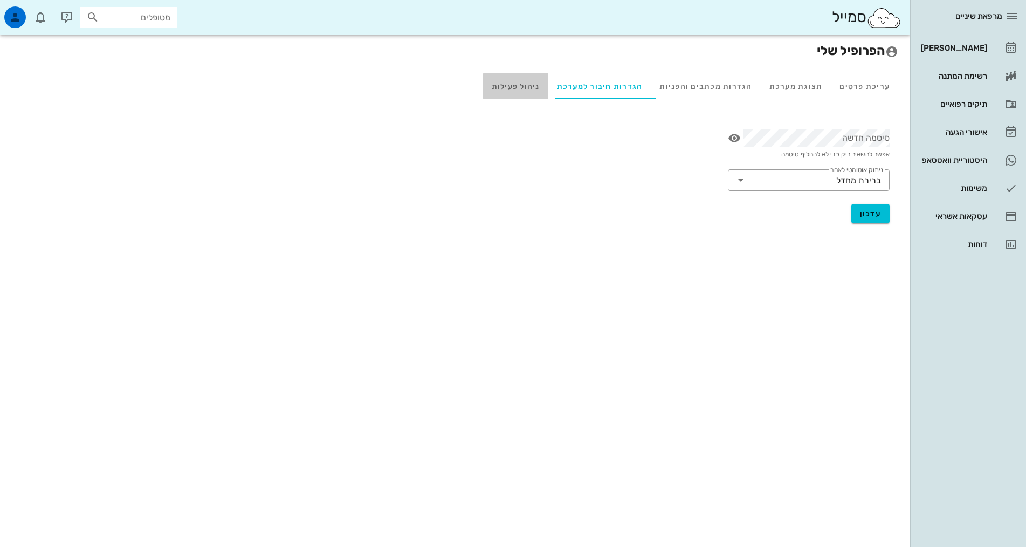
click at [537, 90] on div "ניהול פעילות" at bounding box center [515, 86] width 65 height 26
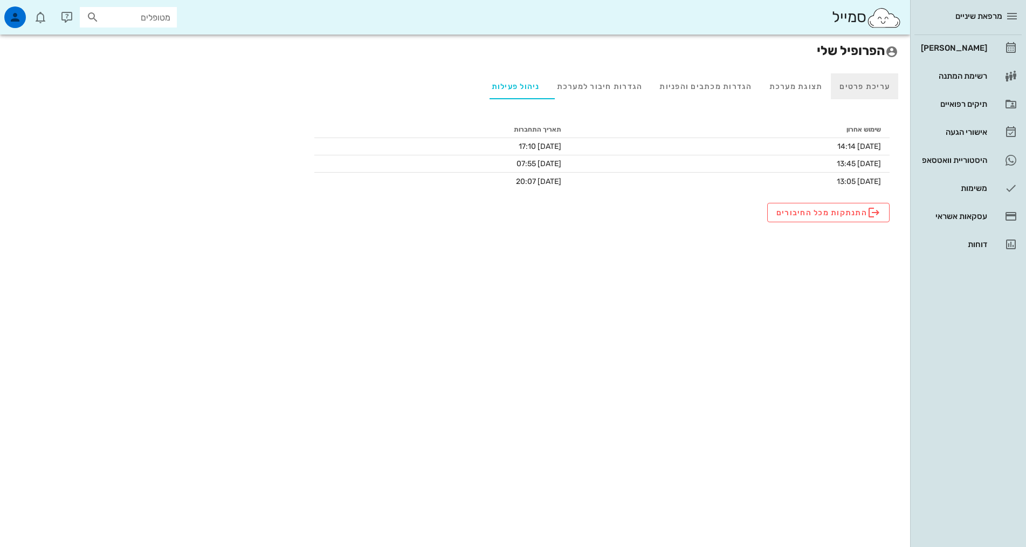
click at [880, 93] on div "עריכת פרטים" at bounding box center [864, 86] width 67 height 26
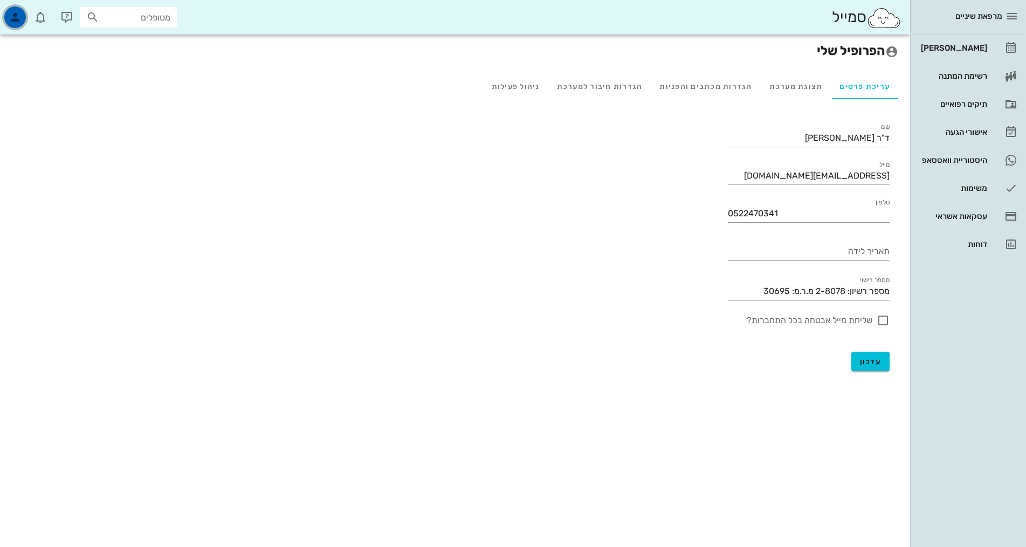
click at [16, 15] on icon "button" at bounding box center [15, 17] width 13 height 13
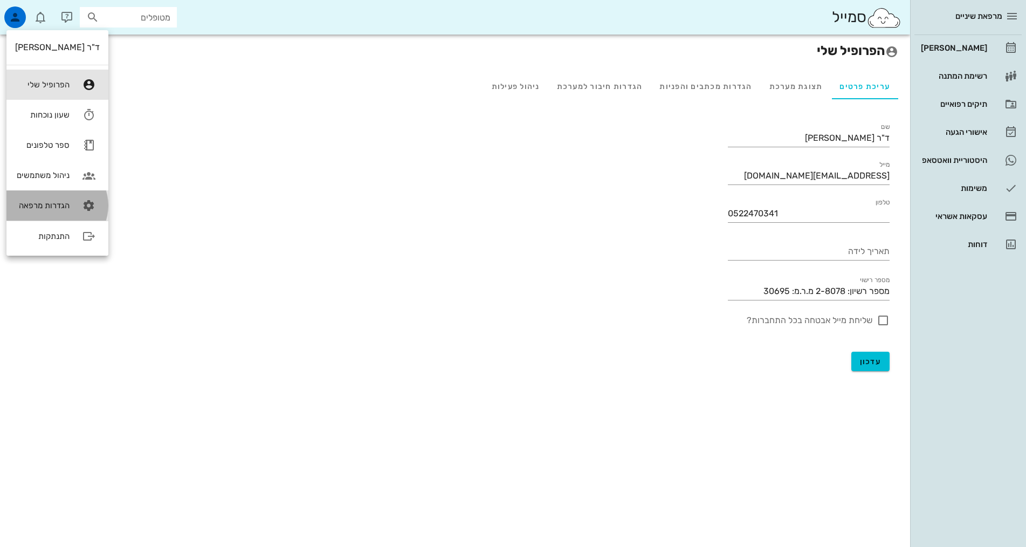
click at [81, 204] on icon at bounding box center [89, 206] width 22 height 22
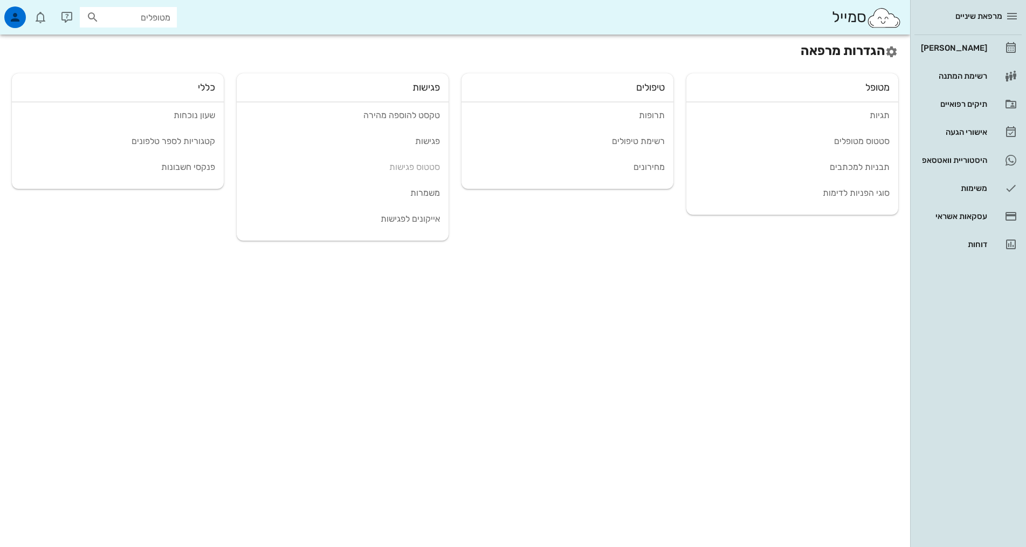
click at [971, 26] on div "מרפאת שיניים" at bounding box center [968, 16] width 107 height 32
click at [968, 41] on div "[PERSON_NAME]" at bounding box center [953, 47] width 69 height 17
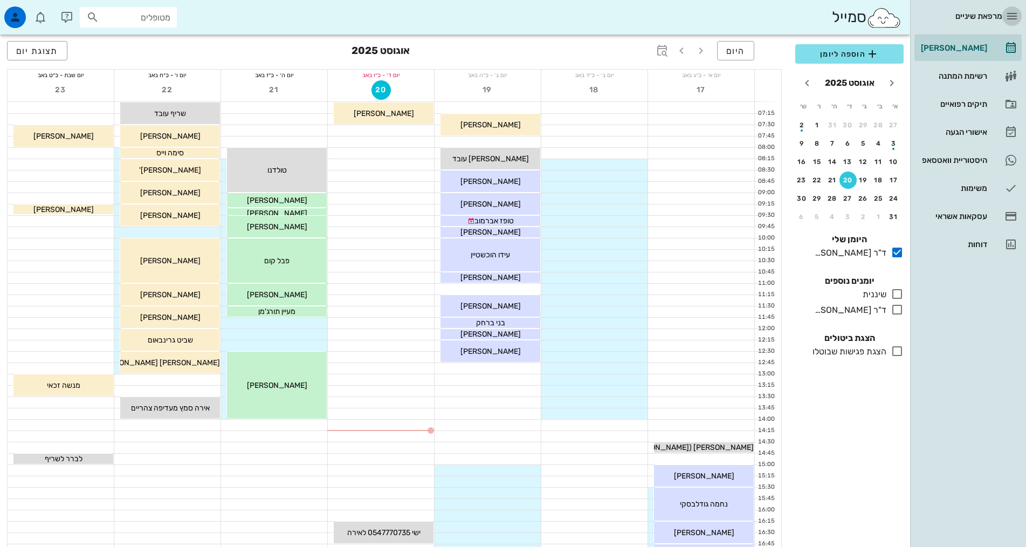
click at [1014, 18] on icon "button" at bounding box center [1012, 16] width 13 height 13
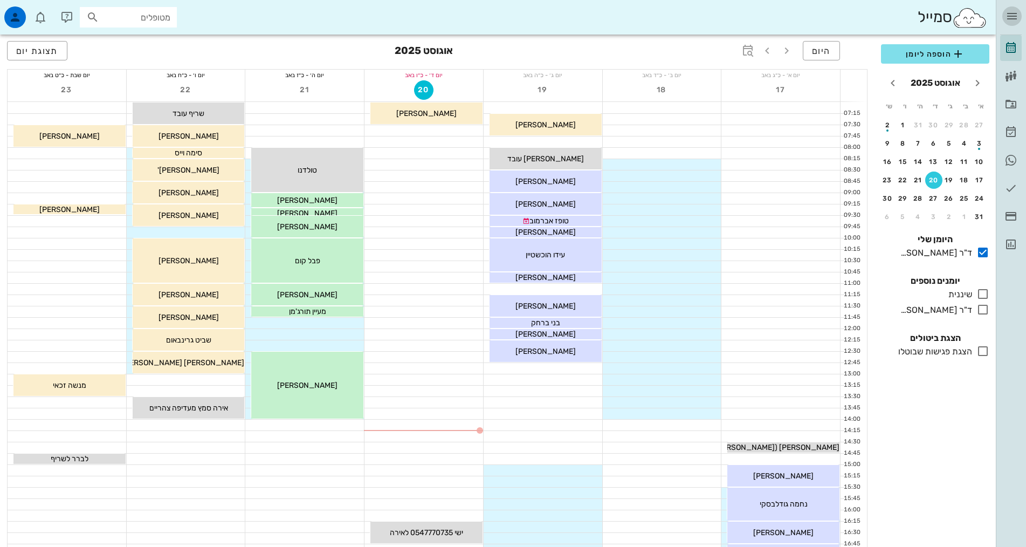
click at [1011, 17] on icon "button" at bounding box center [1012, 16] width 13 height 13
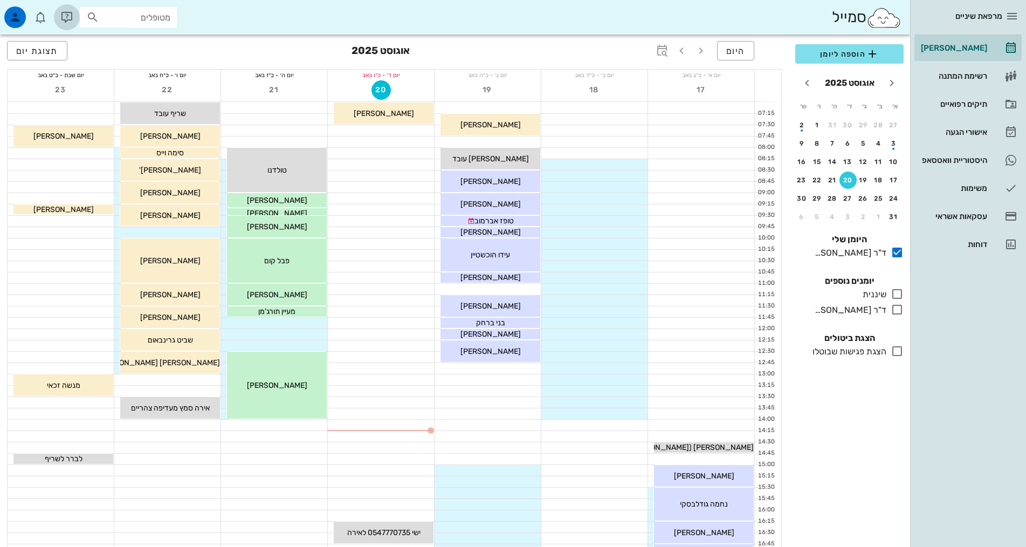
click at [67, 15] on icon "button" at bounding box center [66, 17] width 13 height 13
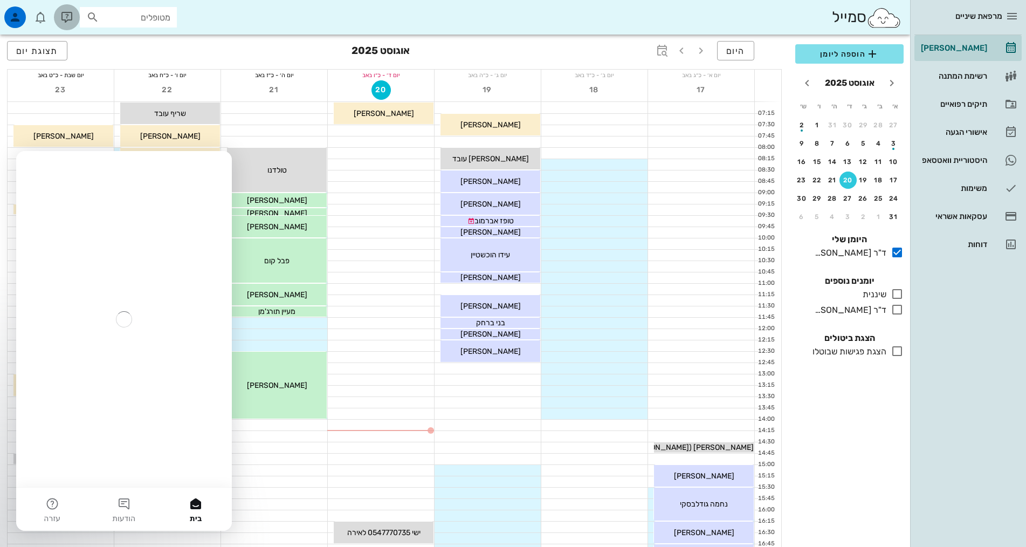
click at [67, 15] on icon "button" at bounding box center [66, 17] width 13 height 13
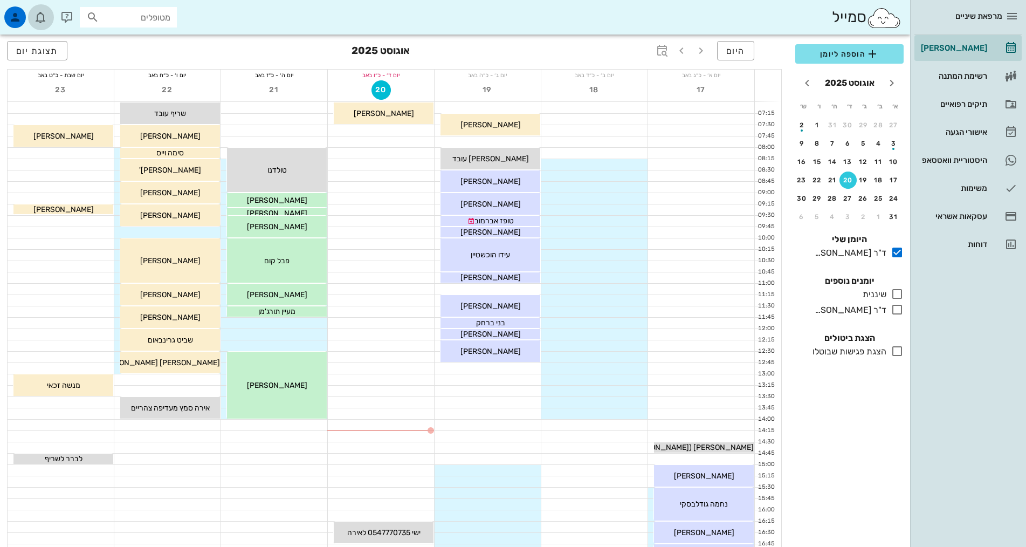
click at [45, 16] on icon "button" at bounding box center [40, 17] width 13 height 13
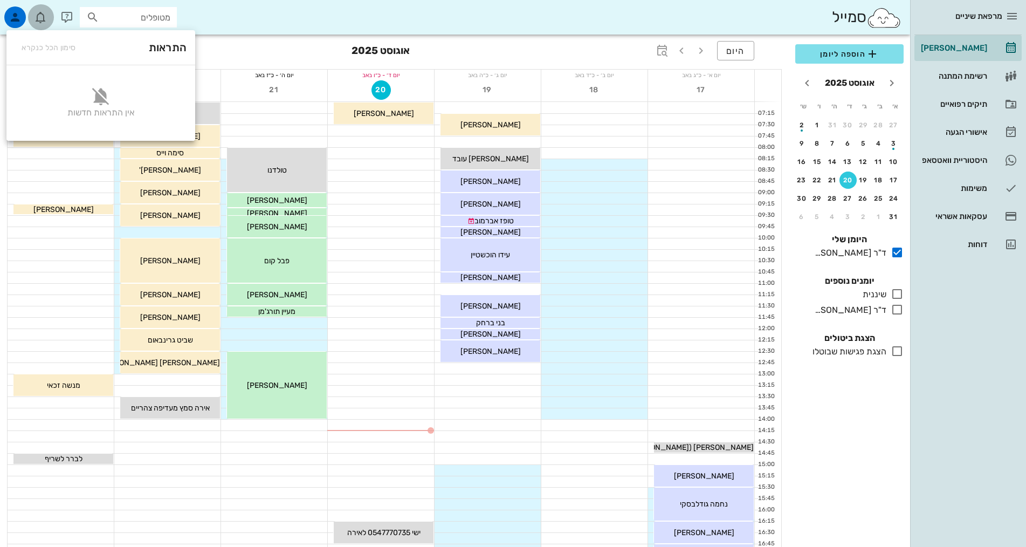
click at [45, 16] on icon "button" at bounding box center [40, 17] width 13 height 13
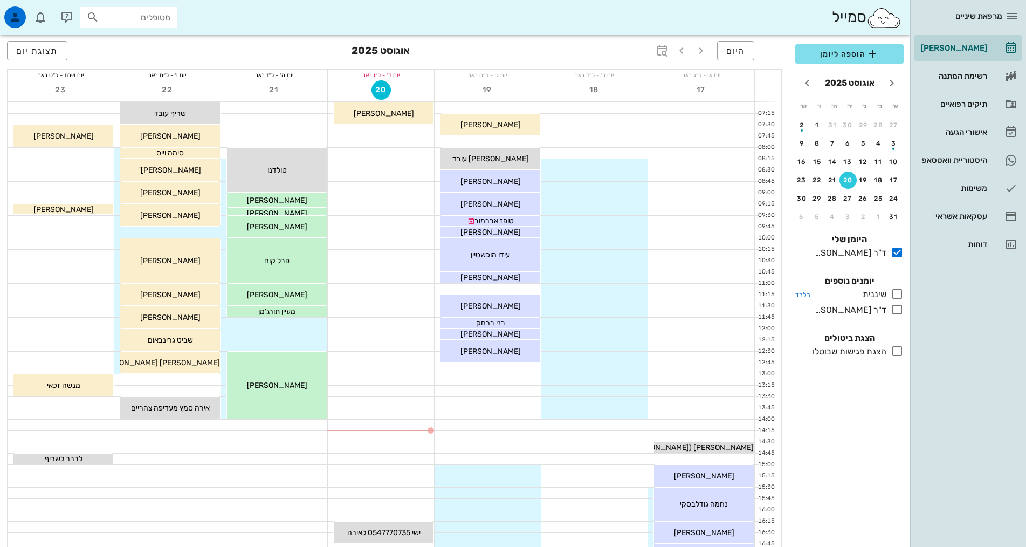
click at [896, 297] on icon at bounding box center [897, 293] width 13 height 13
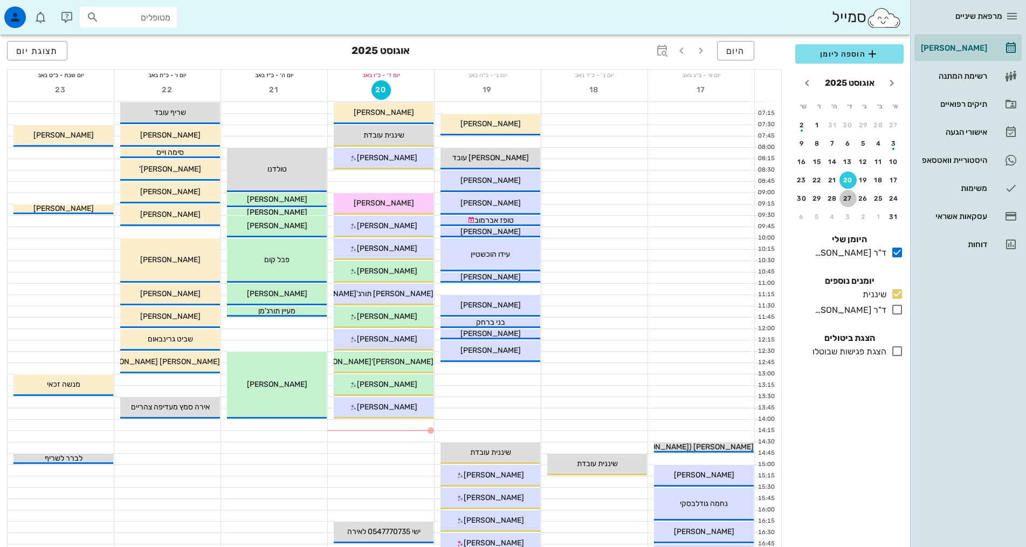
click at [852, 196] on div "27" at bounding box center [848, 199] width 17 height 8
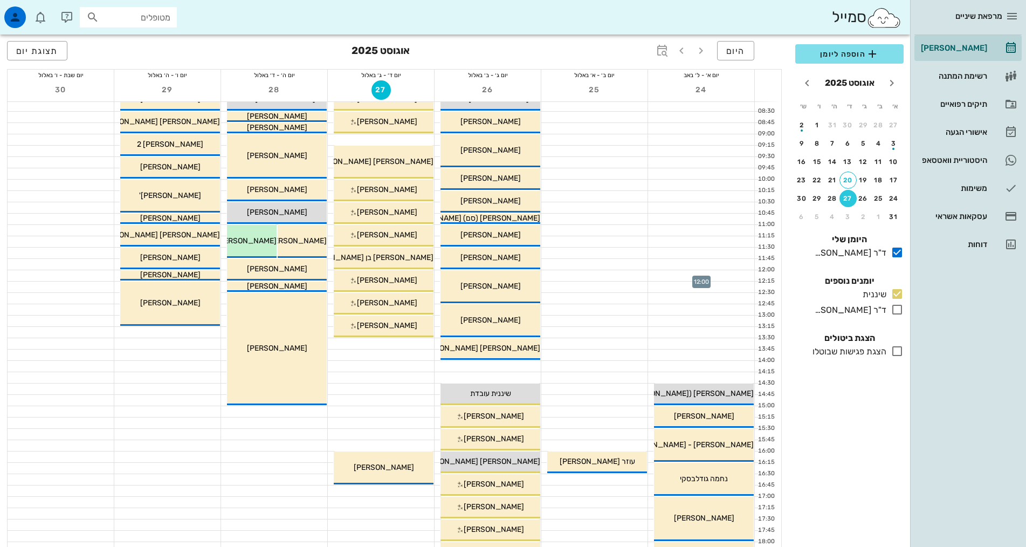
scroll to position [162, 0]
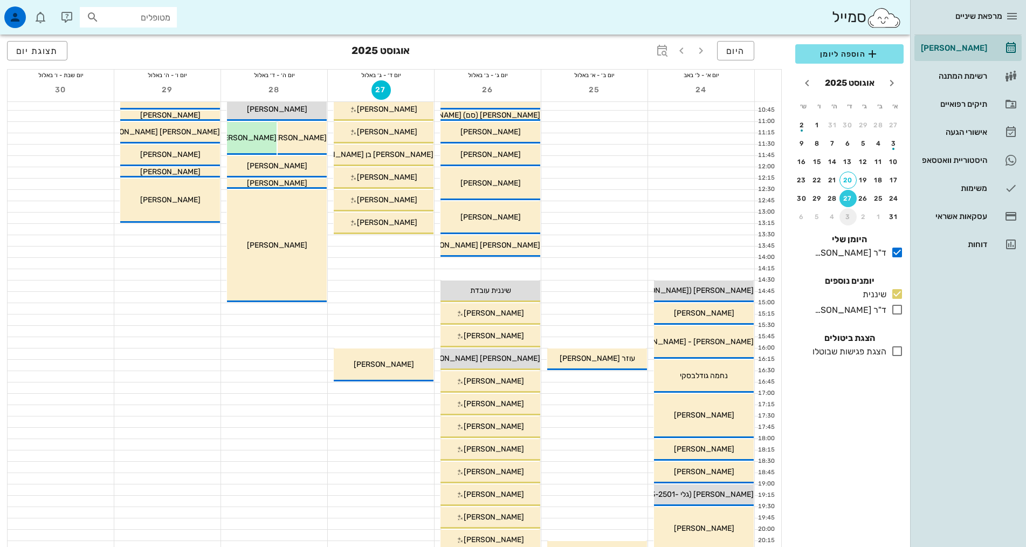
click at [847, 217] on div "3" at bounding box center [848, 217] width 17 height 8
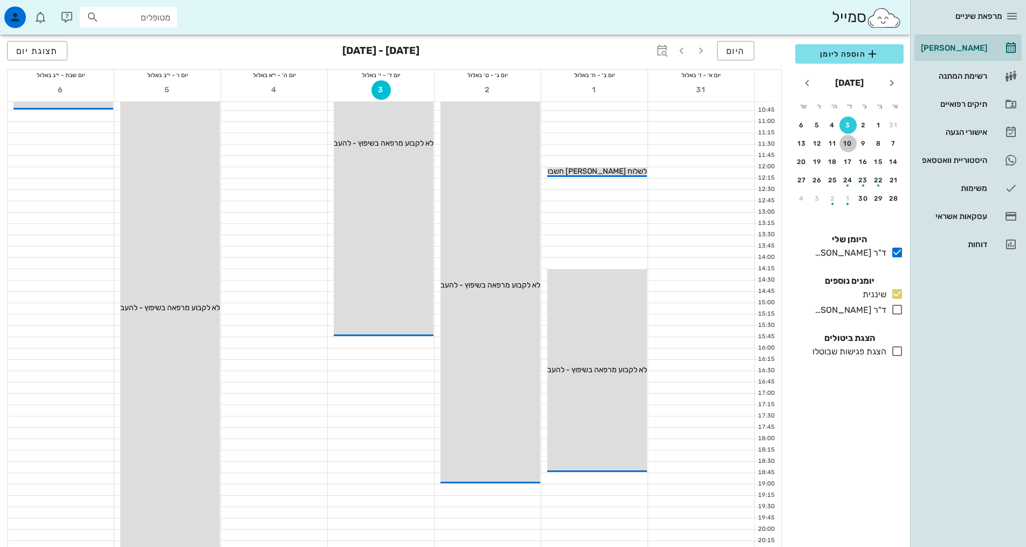
click at [848, 145] on div "10" at bounding box center [848, 144] width 17 height 8
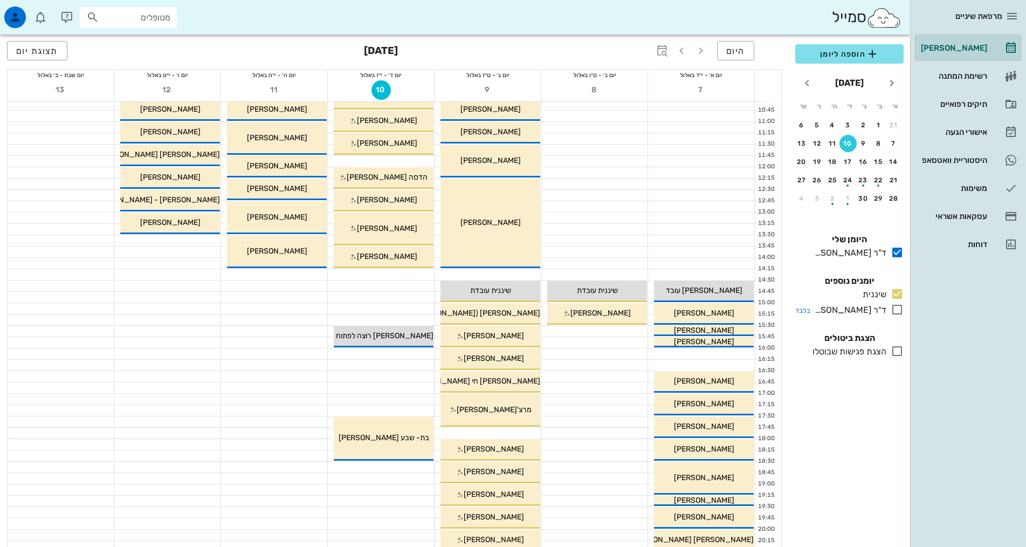
click at [896, 310] on icon at bounding box center [897, 309] width 13 height 13
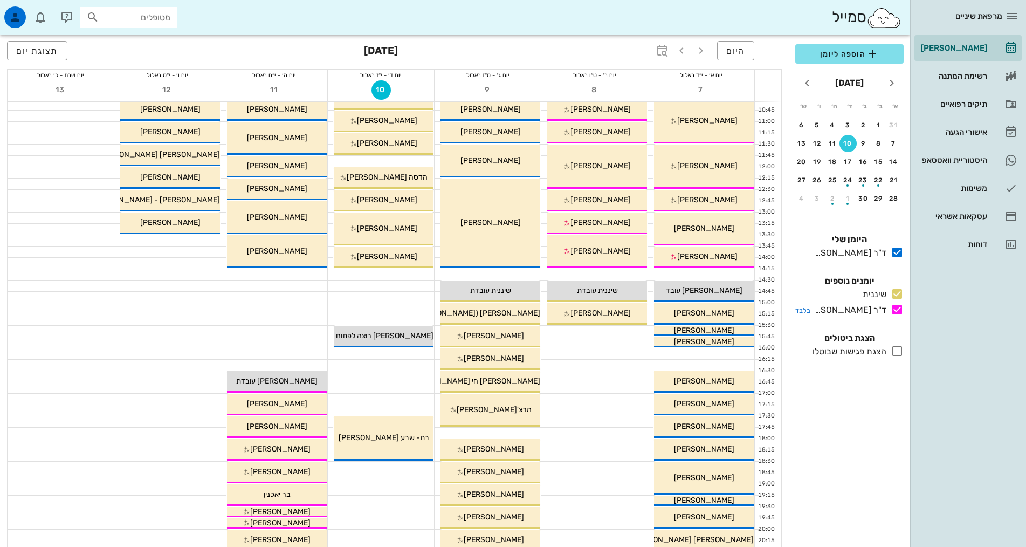
click at [896, 310] on icon at bounding box center [897, 309] width 13 height 13
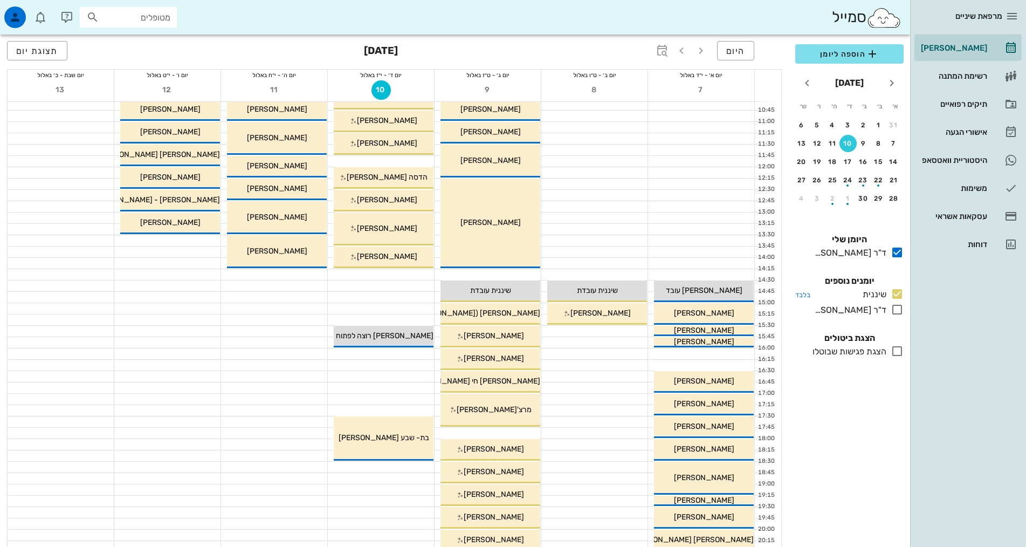
click at [901, 289] on icon at bounding box center [897, 293] width 13 height 13
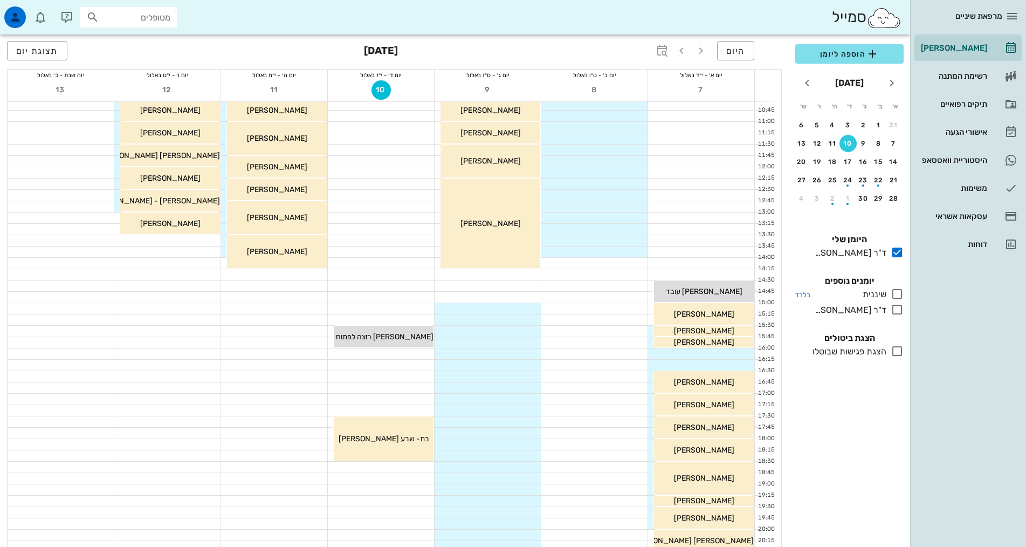
click at [900, 292] on icon at bounding box center [897, 293] width 13 height 13
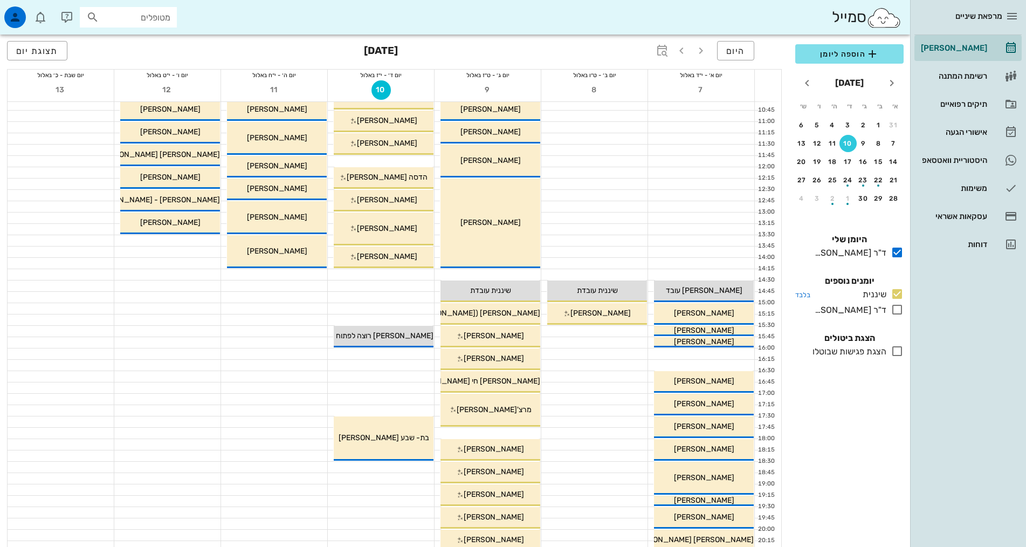
click at [900, 292] on icon at bounding box center [897, 293] width 13 height 13
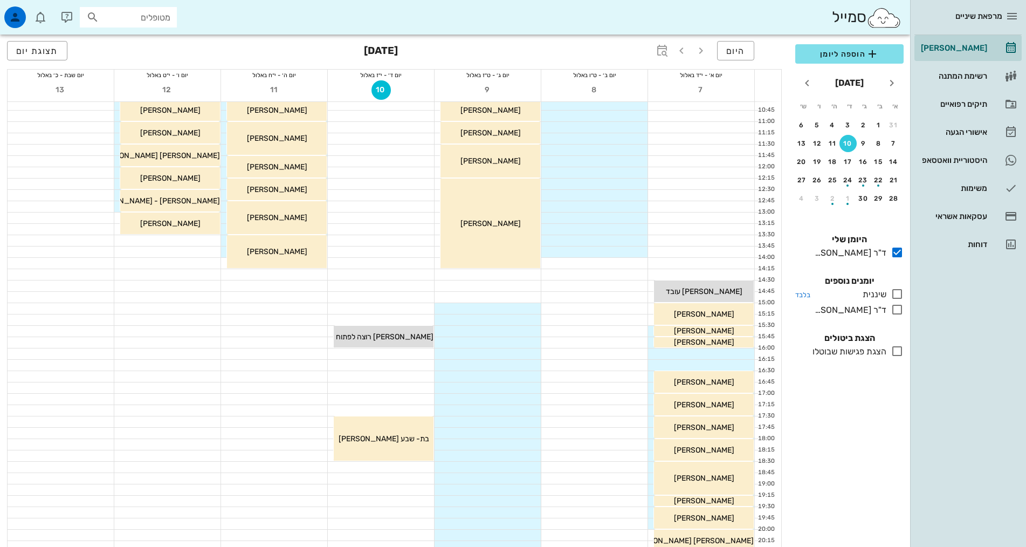
click at [900, 292] on icon at bounding box center [897, 293] width 13 height 13
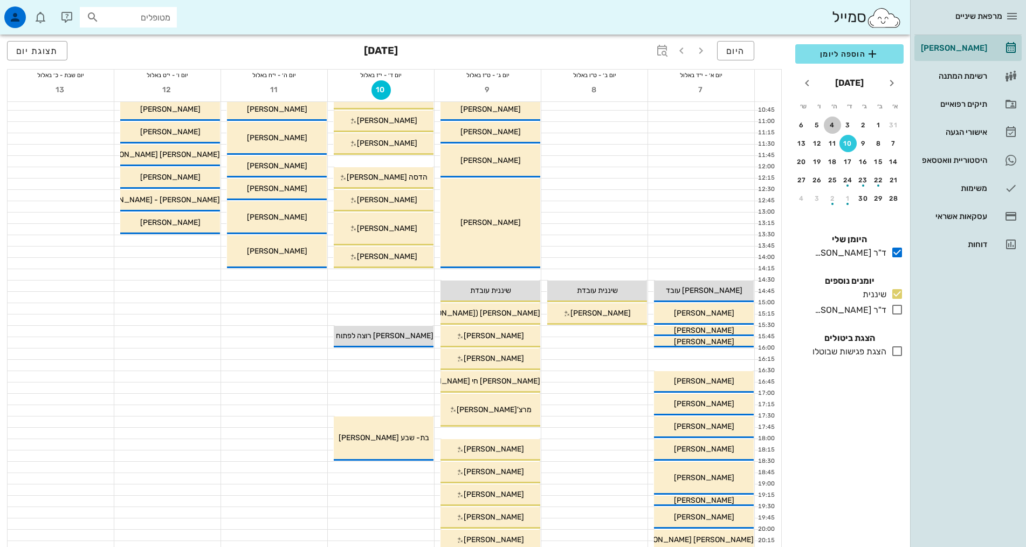
click at [837, 128] on div "4" at bounding box center [832, 125] width 17 height 8
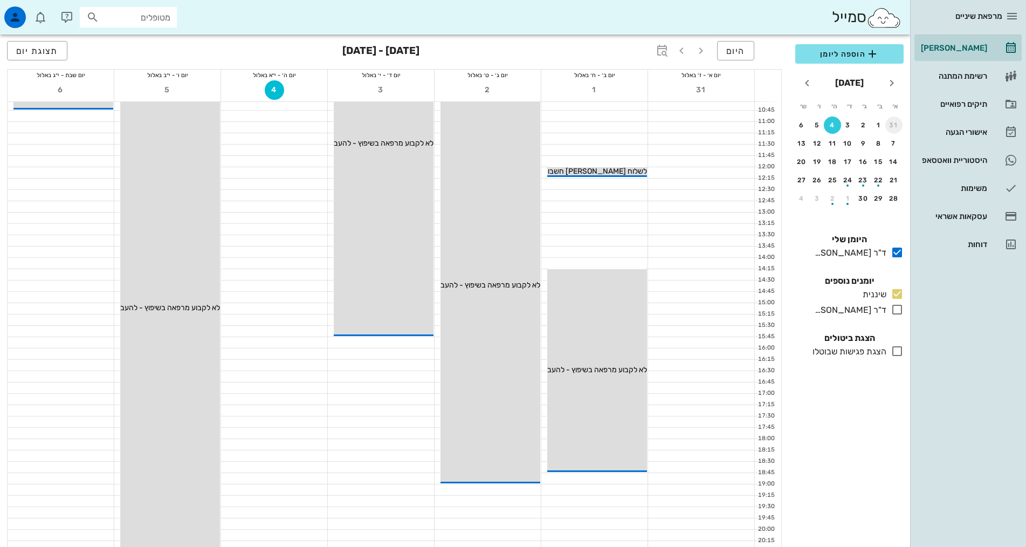
click at [890, 125] on div "31" at bounding box center [894, 125] width 17 height 8
click at [858, 201] on div "26" at bounding box center [863, 199] width 17 height 8
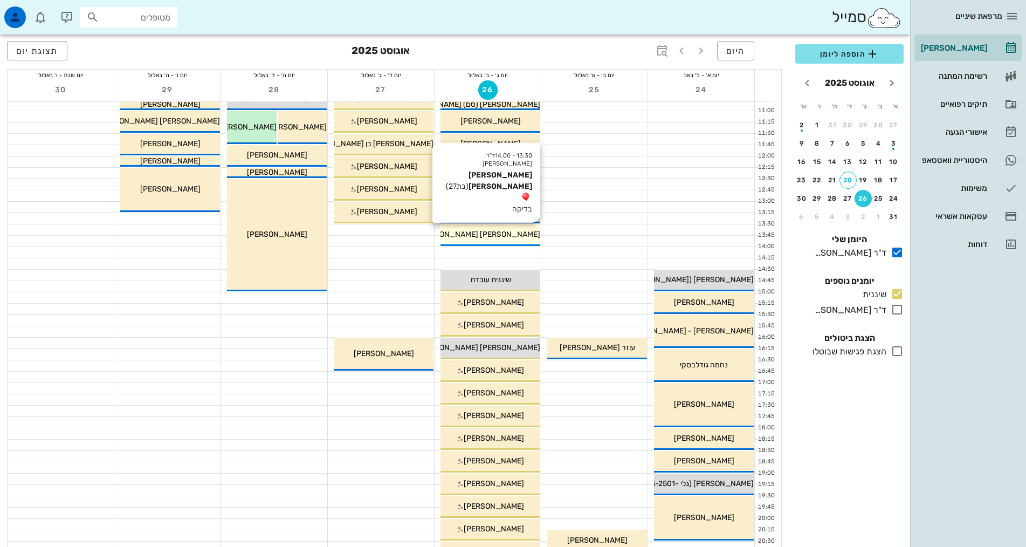
scroll to position [162, 0]
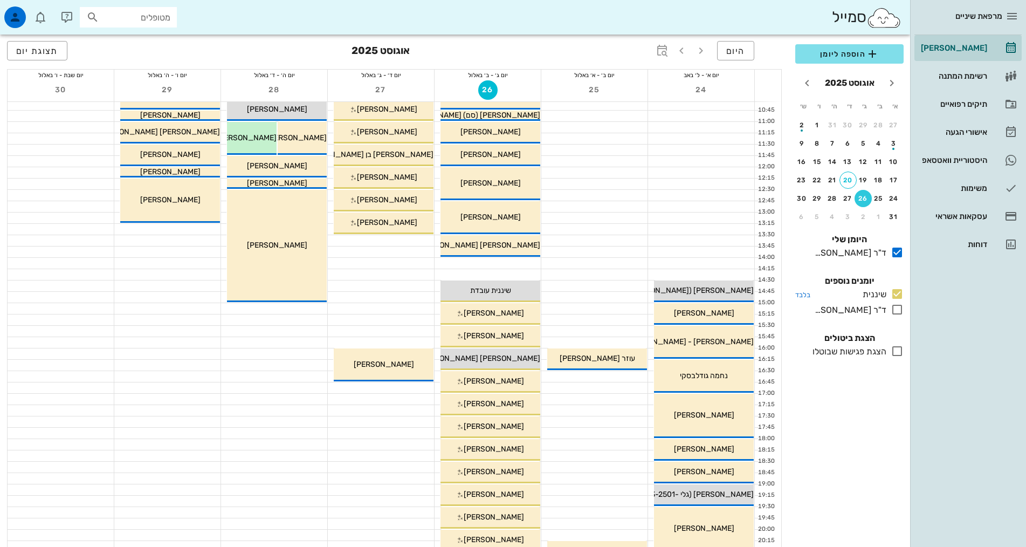
click at [895, 291] on icon at bounding box center [897, 293] width 13 height 13
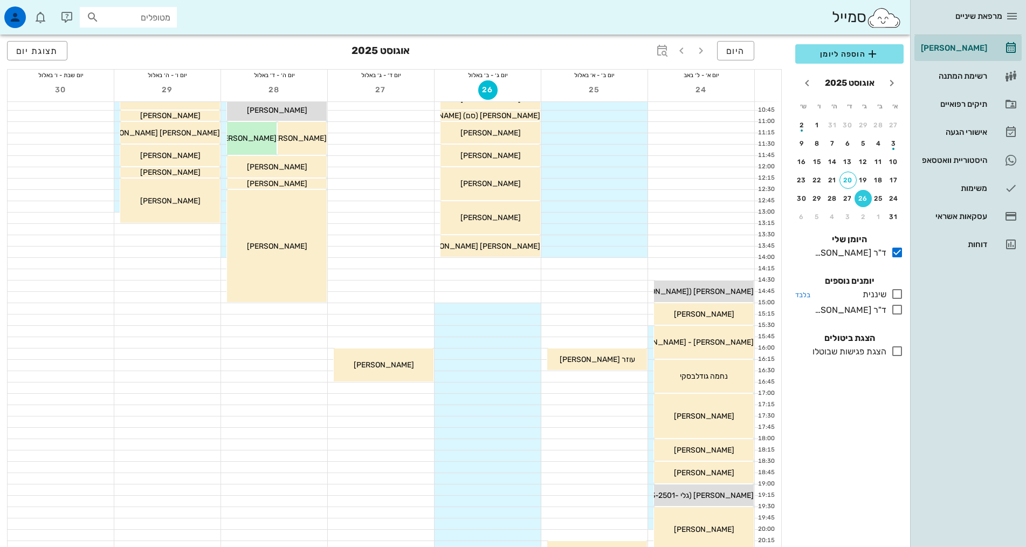
click at [895, 291] on icon at bounding box center [897, 293] width 13 height 13
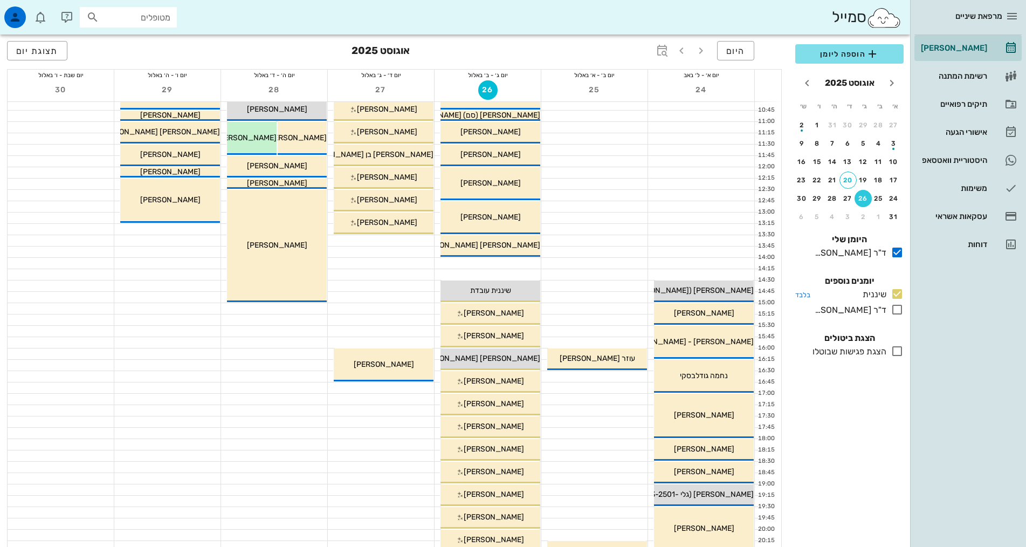
click at [895, 291] on icon at bounding box center [897, 293] width 13 height 13
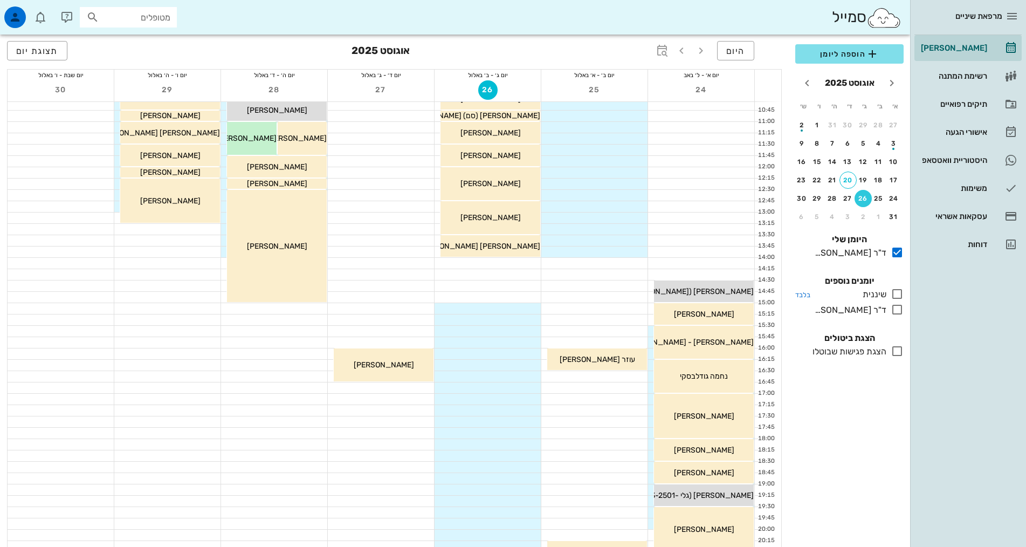
click at [895, 291] on icon at bounding box center [897, 293] width 13 height 13
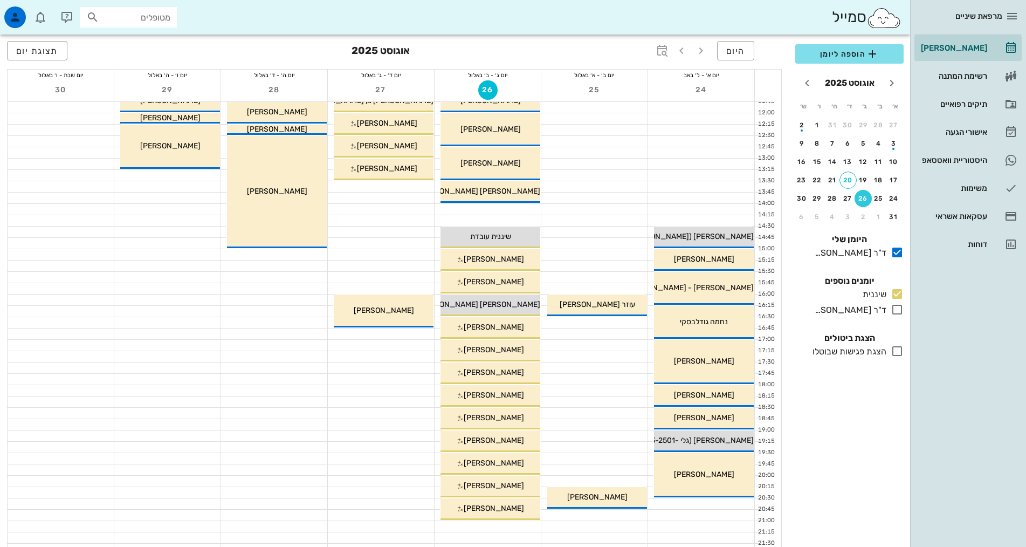
scroll to position [109, 0]
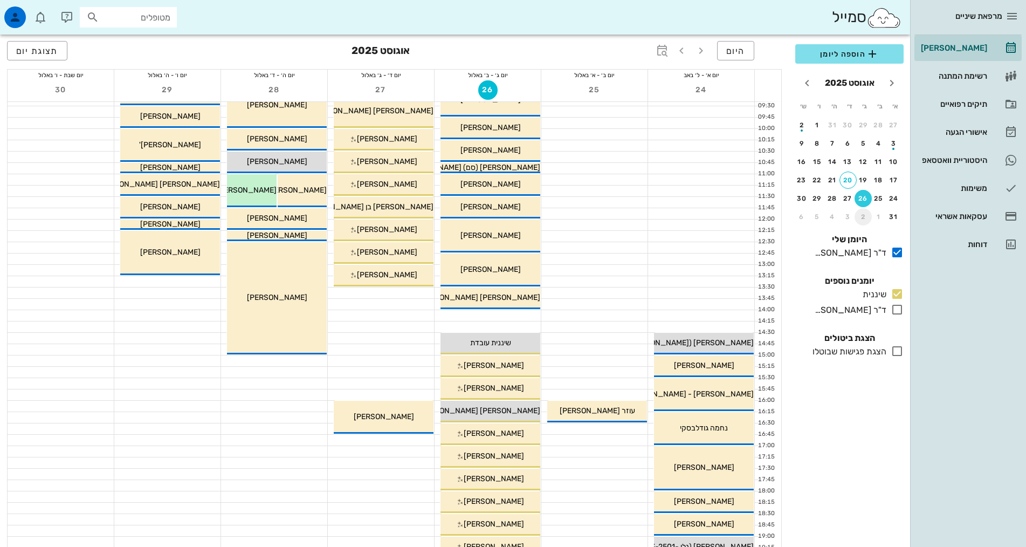
click at [864, 220] on div "2" at bounding box center [863, 217] width 17 height 8
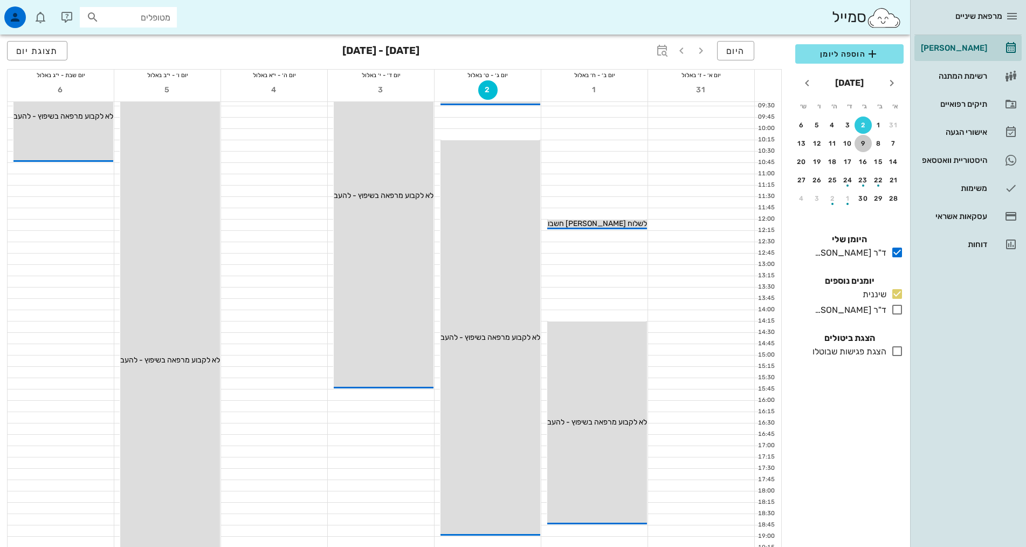
click at [859, 144] on div "9" at bounding box center [863, 144] width 17 height 8
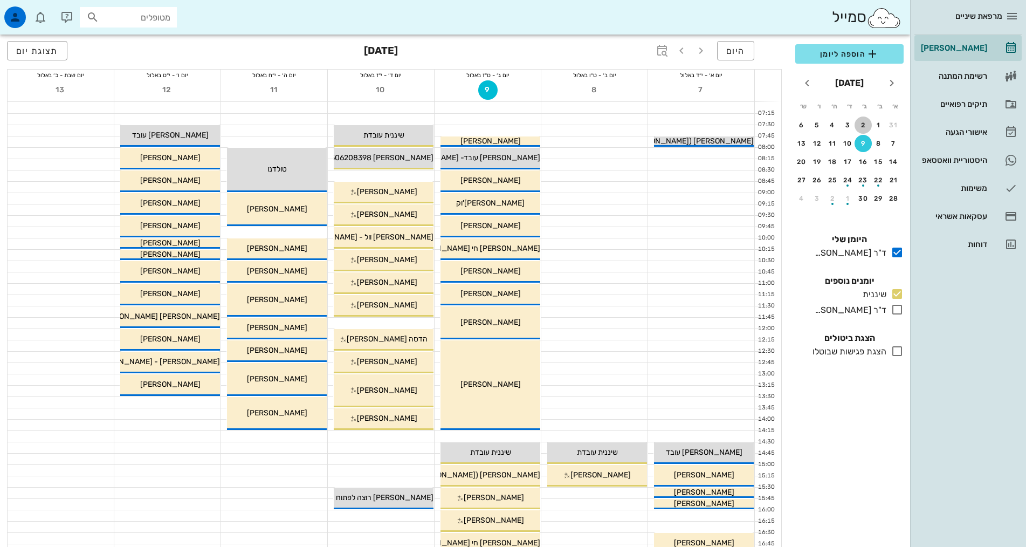
click at [868, 119] on button "2" at bounding box center [863, 125] width 17 height 17
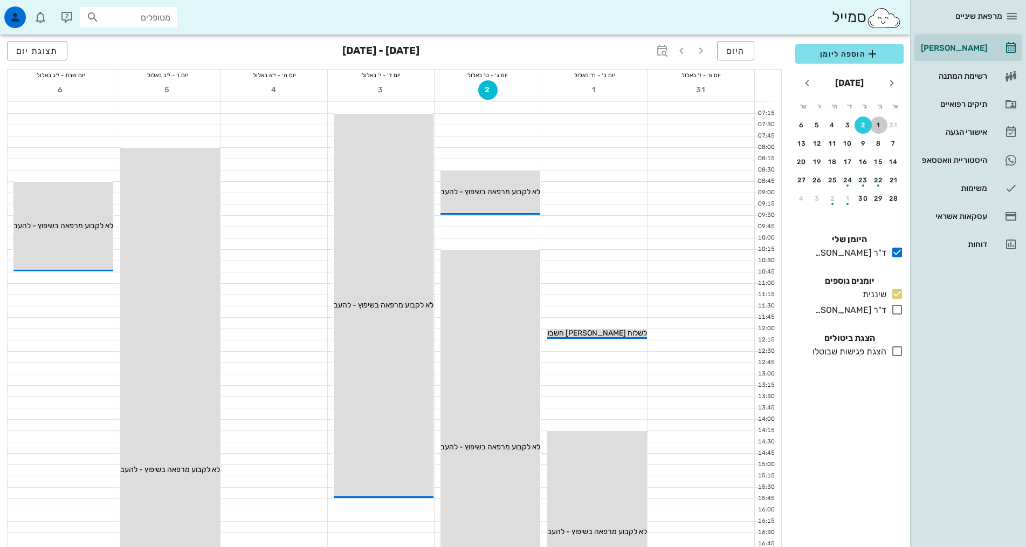
click at [887, 125] on div "1" at bounding box center [879, 125] width 17 height 8
click at [891, 124] on div "31" at bounding box center [894, 125] width 17 height 8
click at [850, 195] on div "27" at bounding box center [848, 199] width 17 height 8
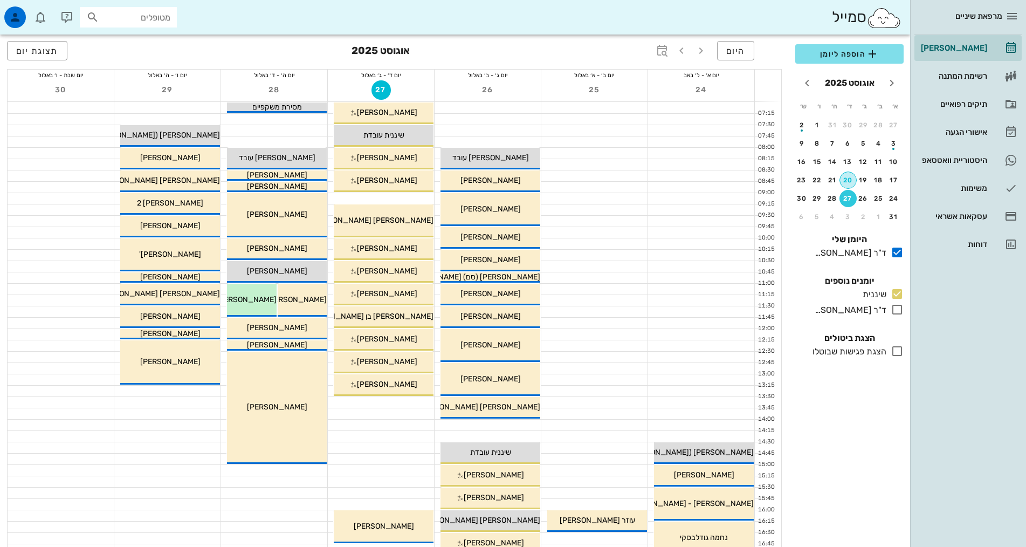
click at [852, 180] on div "20" at bounding box center [848, 180] width 16 height 8
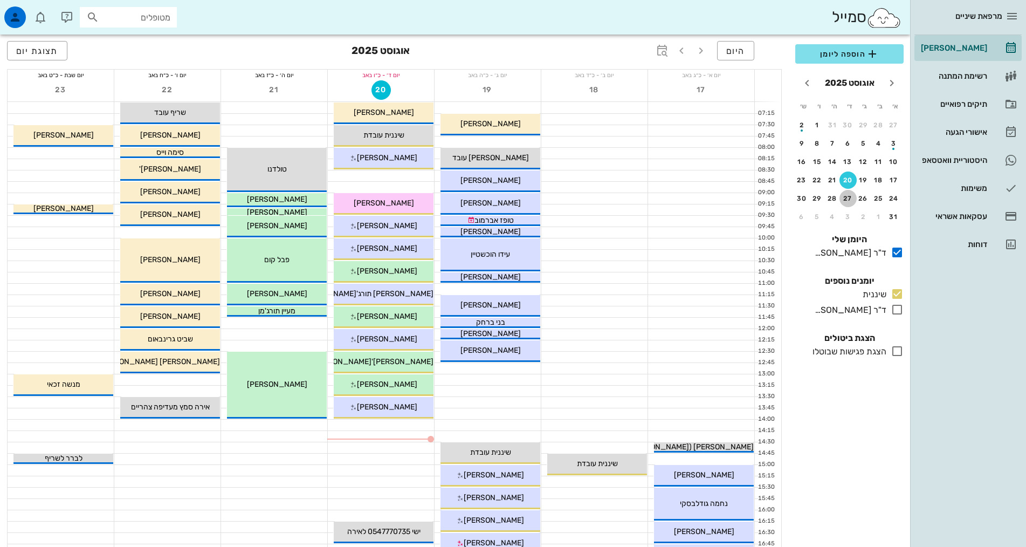
click at [843, 200] on div "27" at bounding box center [848, 199] width 17 height 8
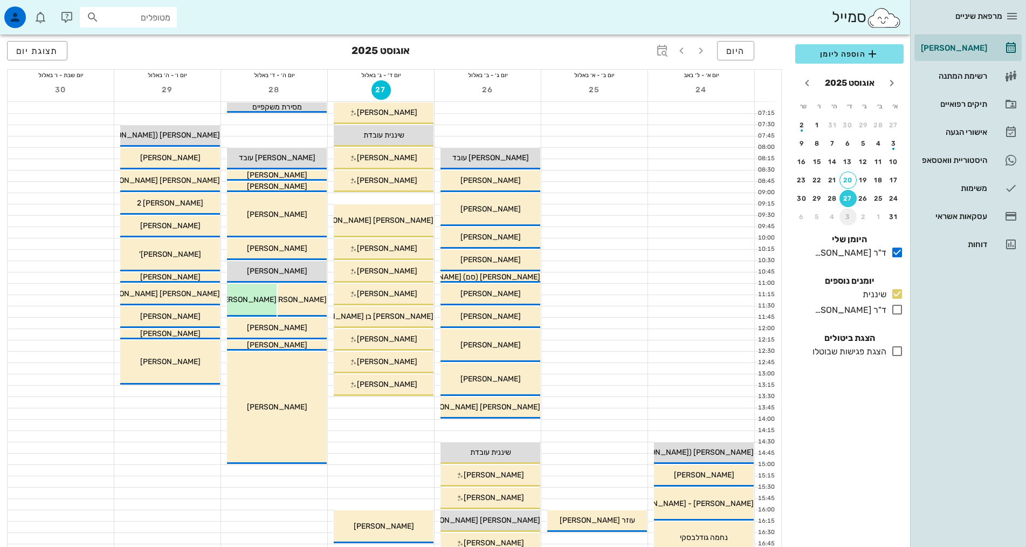
click at [849, 221] on button "3" at bounding box center [848, 216] width 17 height 17
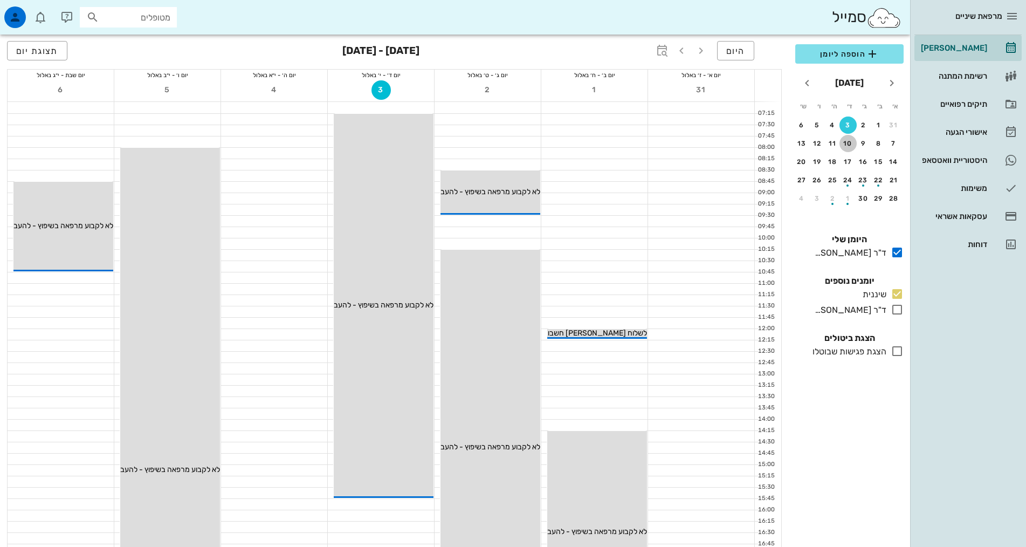
click at [850, 145] on div "10" at bounding box center [848, 144] width 17 height 8
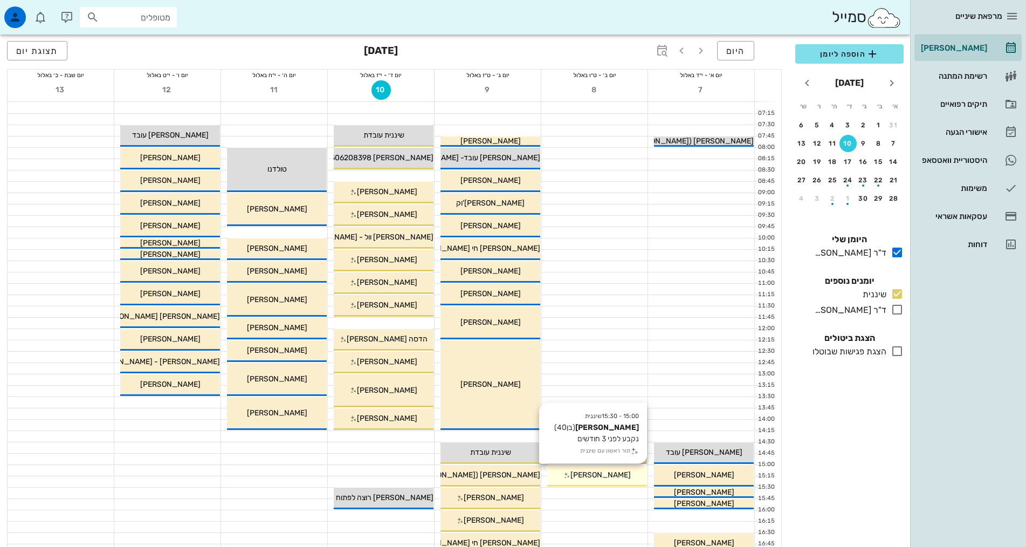
click at [618, 475] on span "[PERSON_NAME]" at bounding box center [601, 474] width 60 height 9
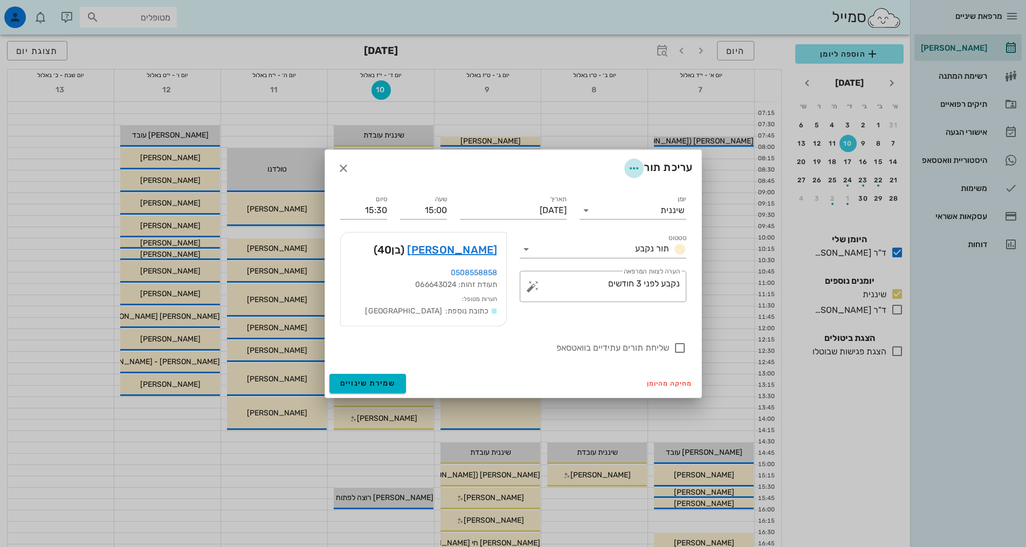
click at [631, 171] on icon "button" at bounding box center [634, 168] width 13 height 13
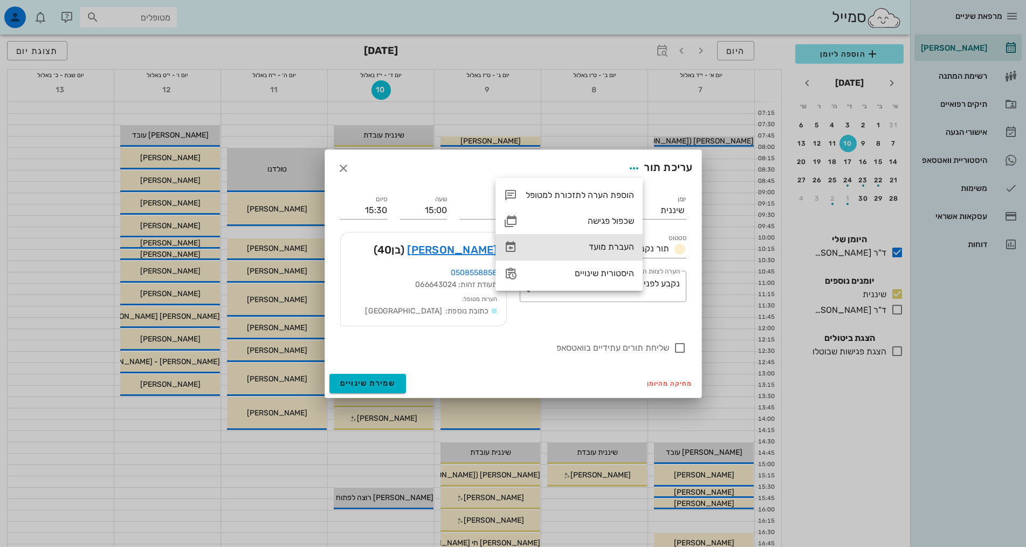
click at [612, 245] on div "העברת מועד" at bounding box center [580, 247] width 108 height 10
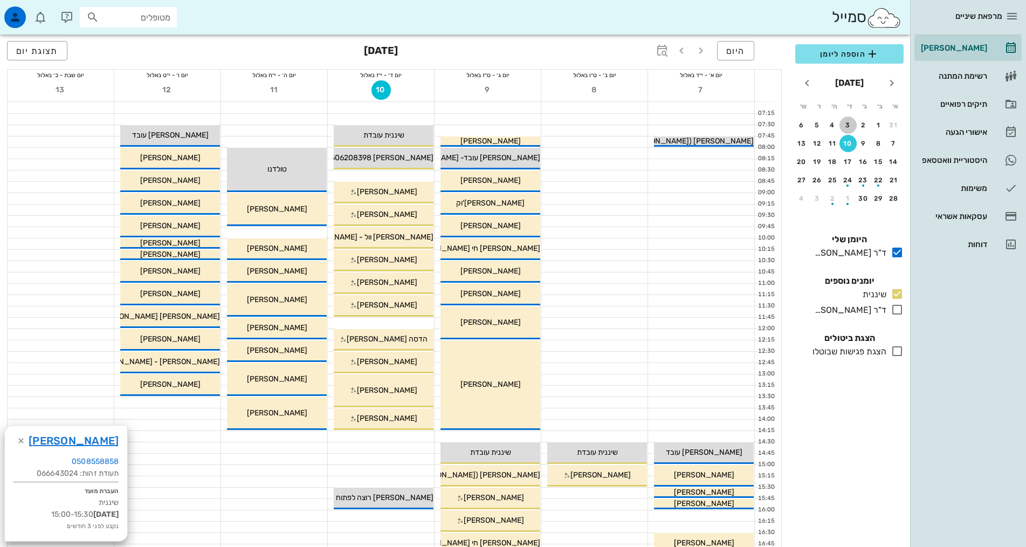
click at [848, 127] on div "3" at bounding box center [848, 125] width 17 height 8
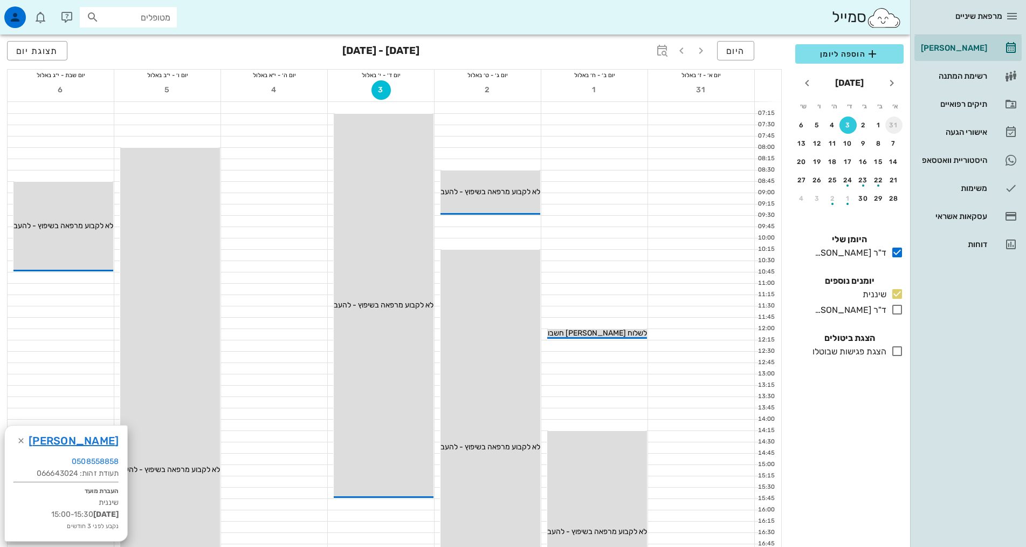
click at [889, 125] on div "31" at bounding box center [894, 125] width 17 height 8
click at [847, 200] on div "27" at bounding box center [848, 199] width 17 height 8
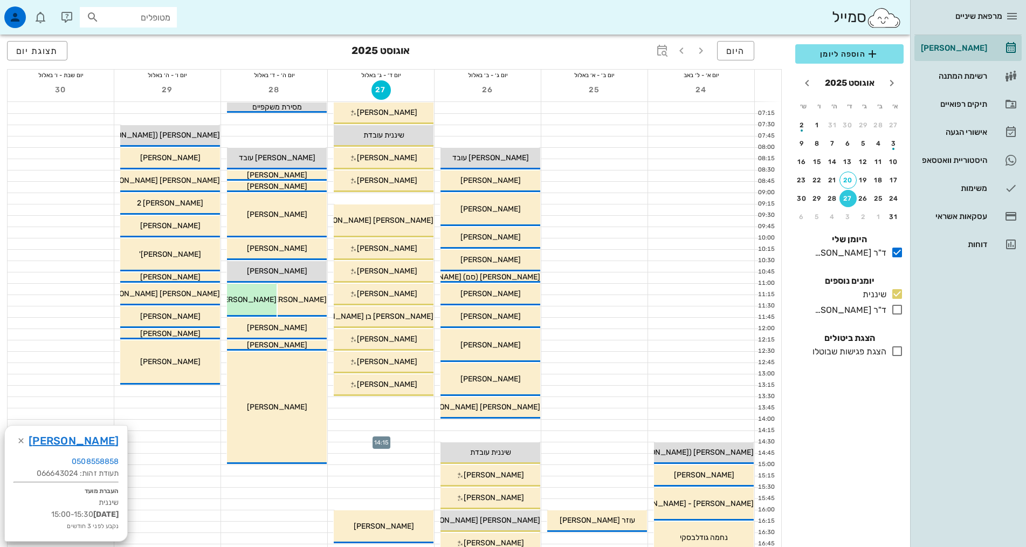
click at [406, 439] on div at bounding box center [381, 436] width 106 height 11
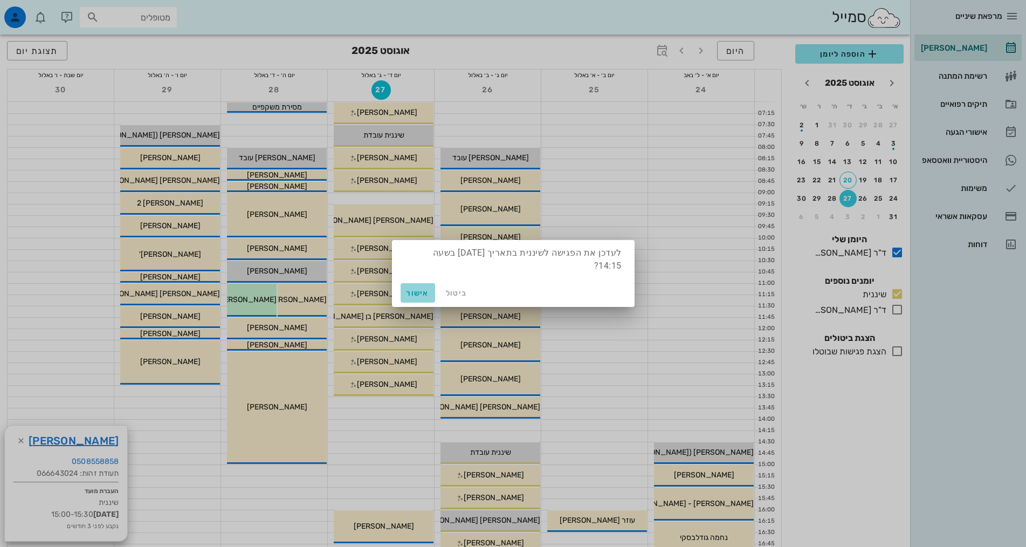
click at [425, 290] on span "אישור" at bounding box center [418, 293] width 26 height 9
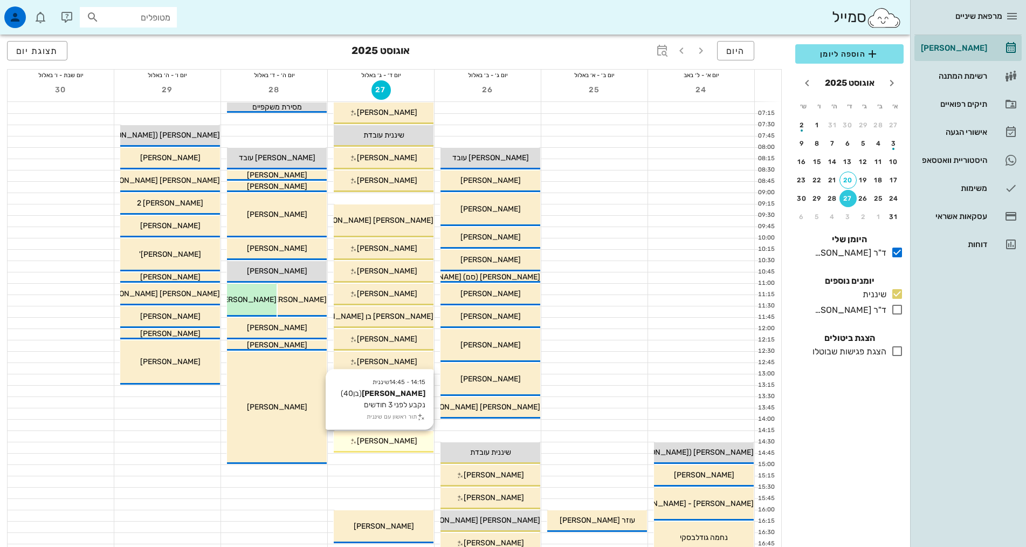
click at [392, 440] on span "[PERSON_NAME]" at bounding box center [387, 440] width 60 height 9
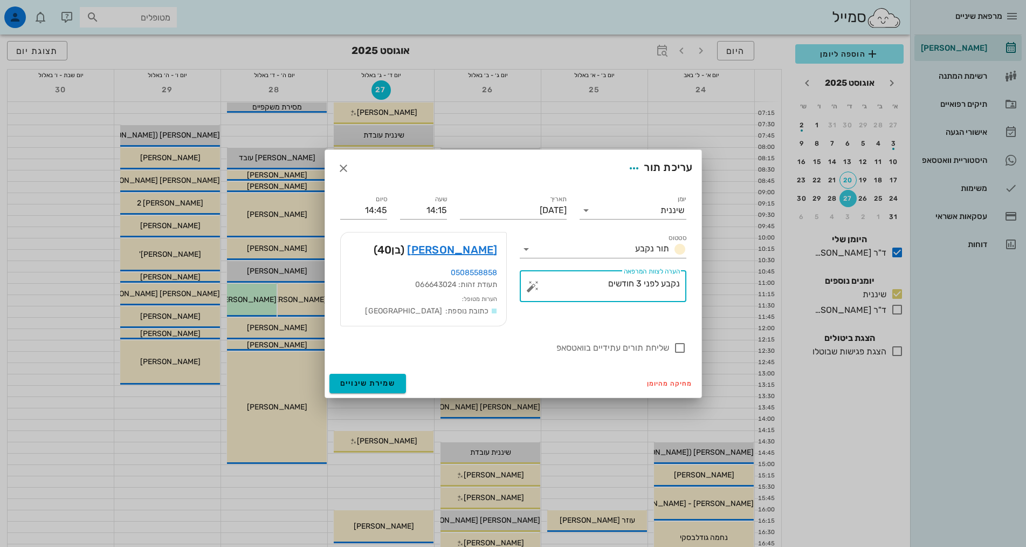
drag, startPoint x: 598, startPoint y: 285, endPoint x: 978, endPoint y: 318, distance: 382.2
click at [978, 318] on div "מרפאת שיניים [PERSON_NAME] רשימת המתנה תיקים רפואיים אישורי הגעה 1 היסטוריית וו…" at bounding box center [513, 436] width 1026 height 872
type textarea "להכניס לאירה בשעות בוקר מוקדמות אם מתפנה"
click at [375, 379] on span "שמירת שינויים" at bounding box center [368, 383] width 56 height 9
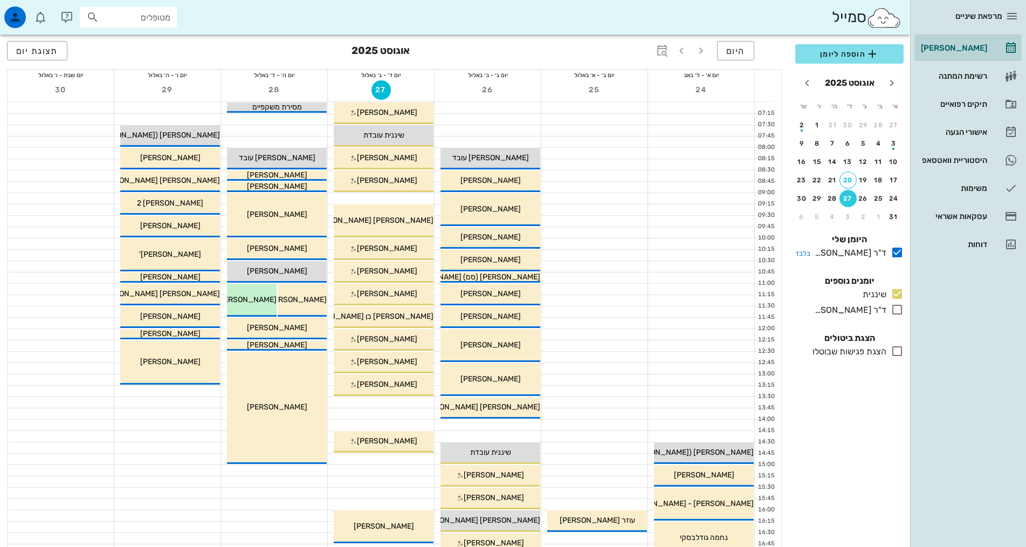
click at [895, 253] on icon at bounding box center [897, 252] width 13 height 13
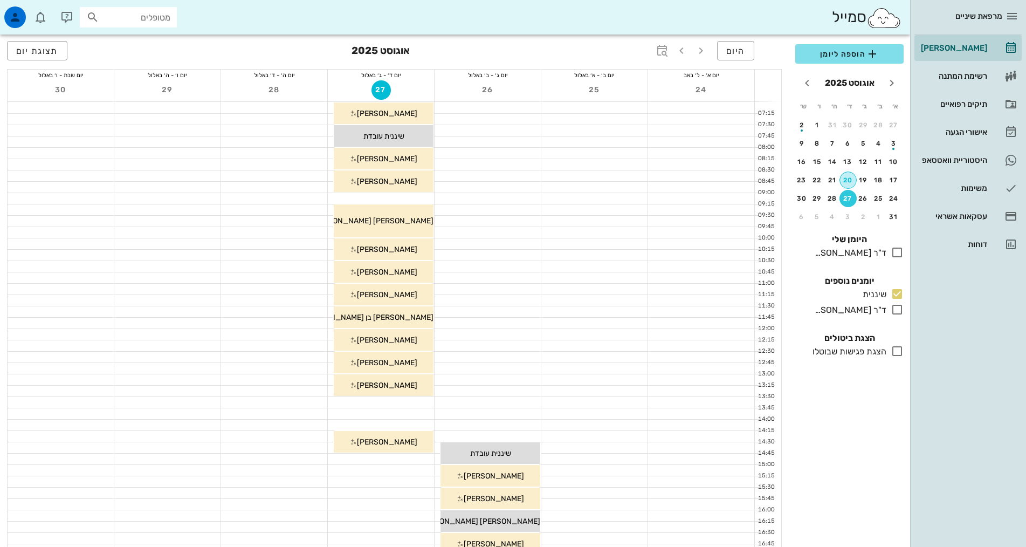
click at [855, 177] on div "20" at bounding box center [848, 180] width 16 height 8
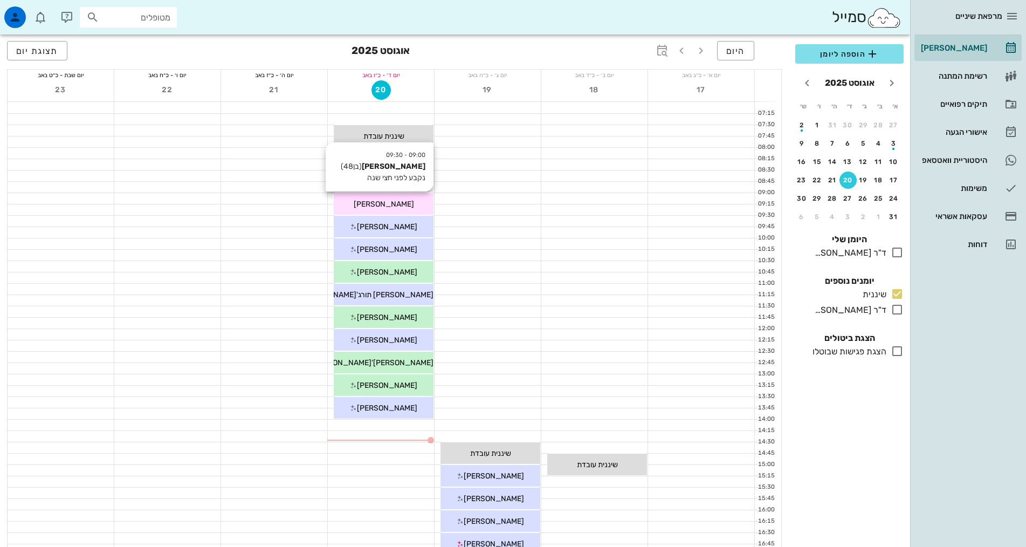
click at [395, 202] on span "[PERSON_NAME]" at bounding box center [384, 204] width 60 height 9
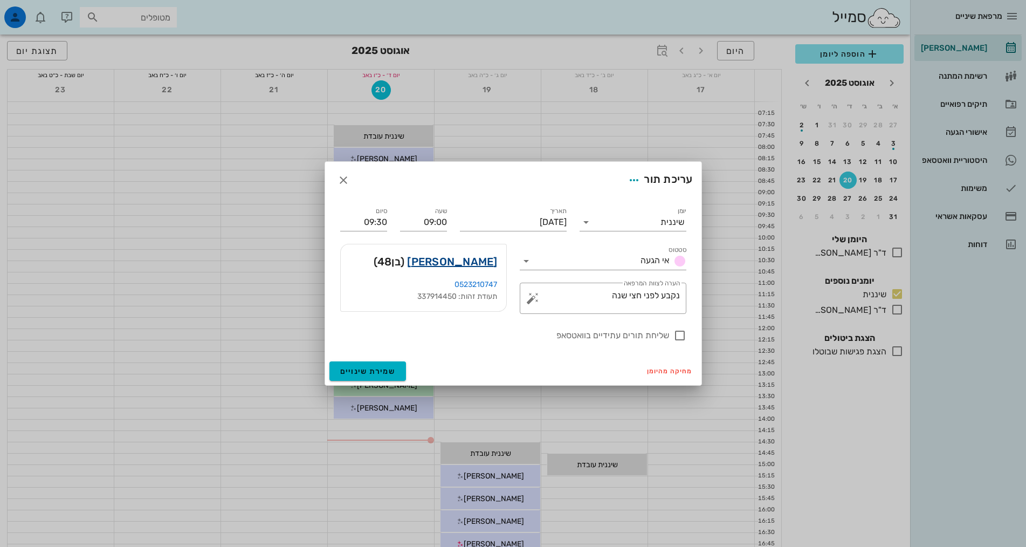
click at [457, 259] on link "[PERSON_NAME]" at bounding box center [452, 261] width 90 height 17
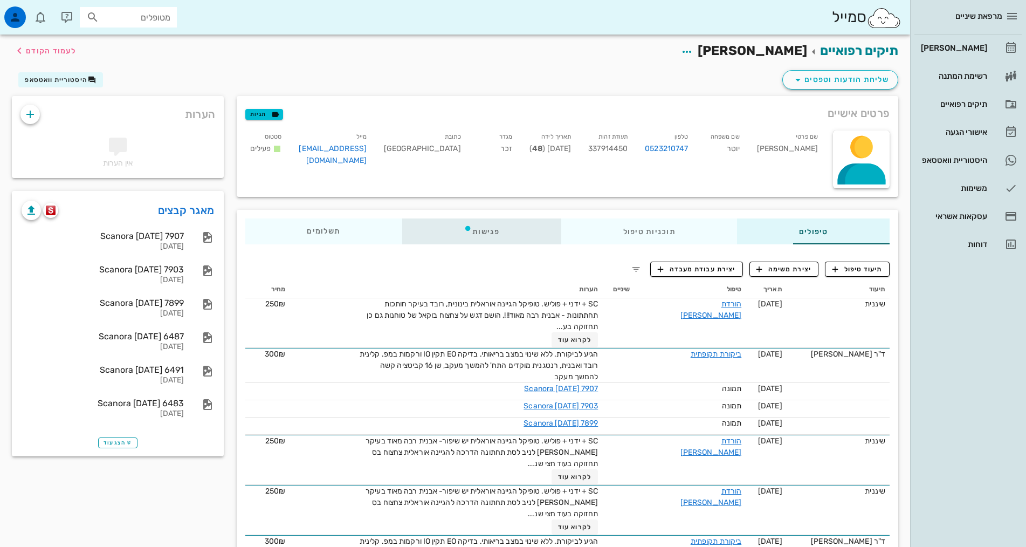
click at [410, 228] on div "פגישות" at bounding box center [481, 231] width 159 height 26
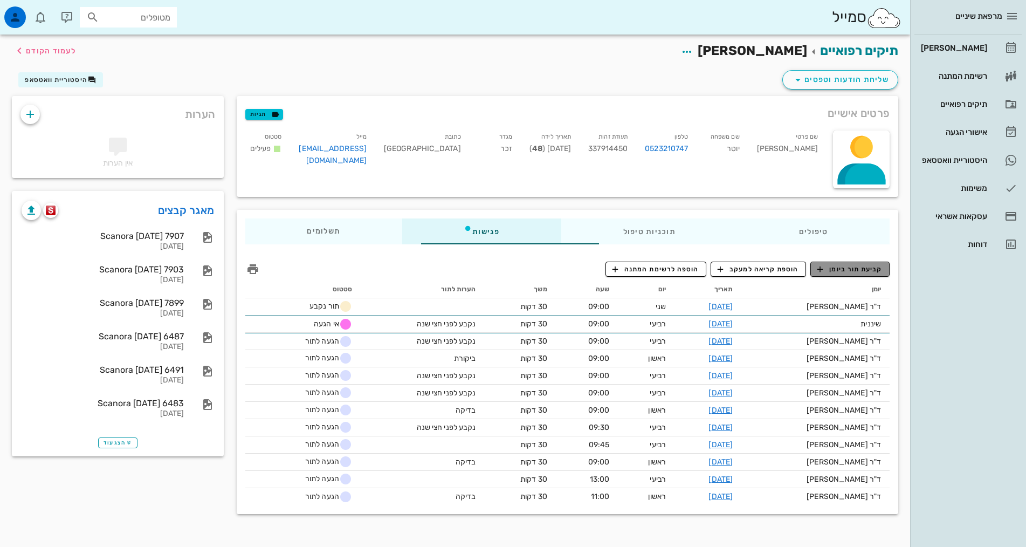
click at [848, 268] on span "קביעת תור ביומן" at bounding box center [850, 269] width 65 height 10
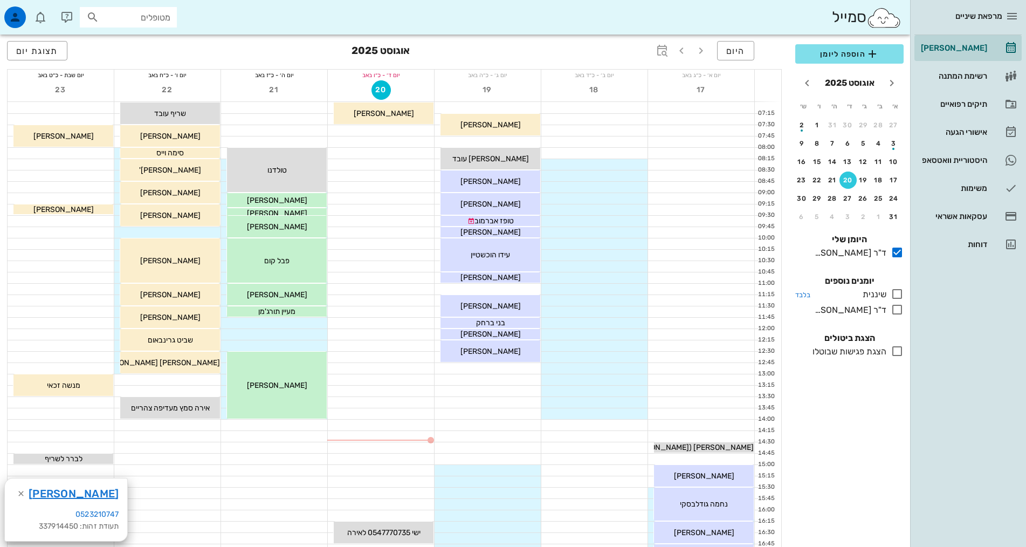
click at [899, 296] on icon at bounding box center [897, 293] width 13 height 13
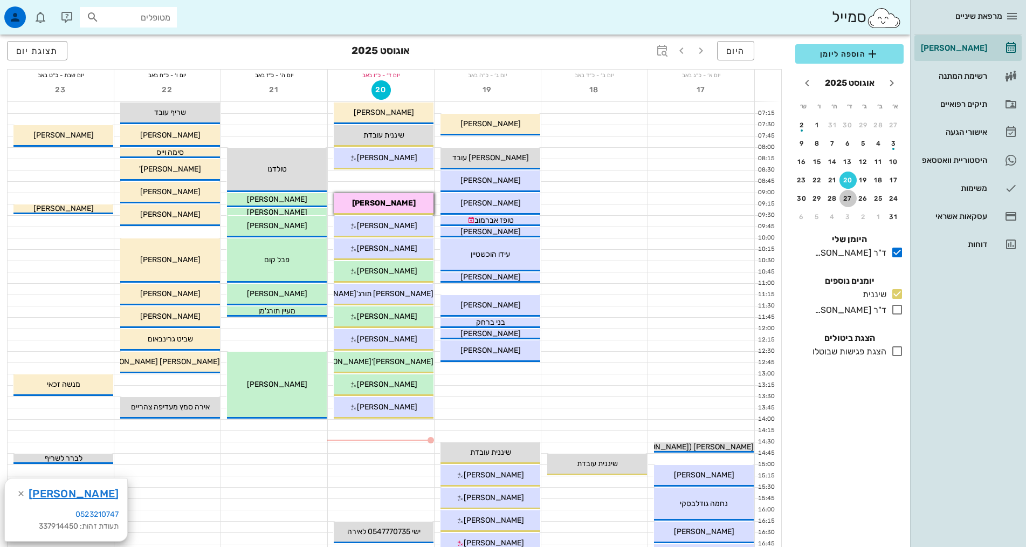
click at [850, 196] on div "27" at bounding box center [848, 199] width 17 height 8
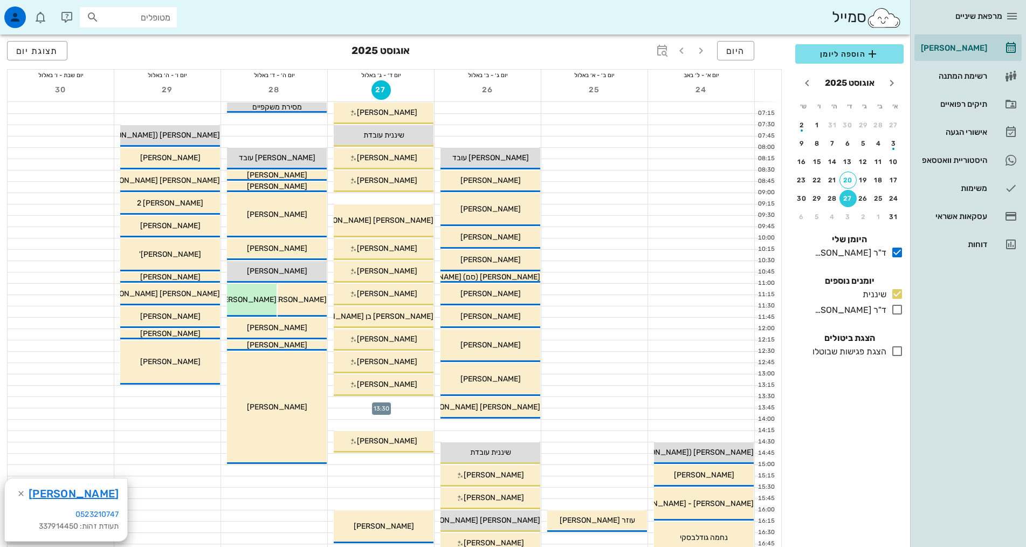
click at [406, 405] on div at bounding box center [381, 402] width 106 height 11
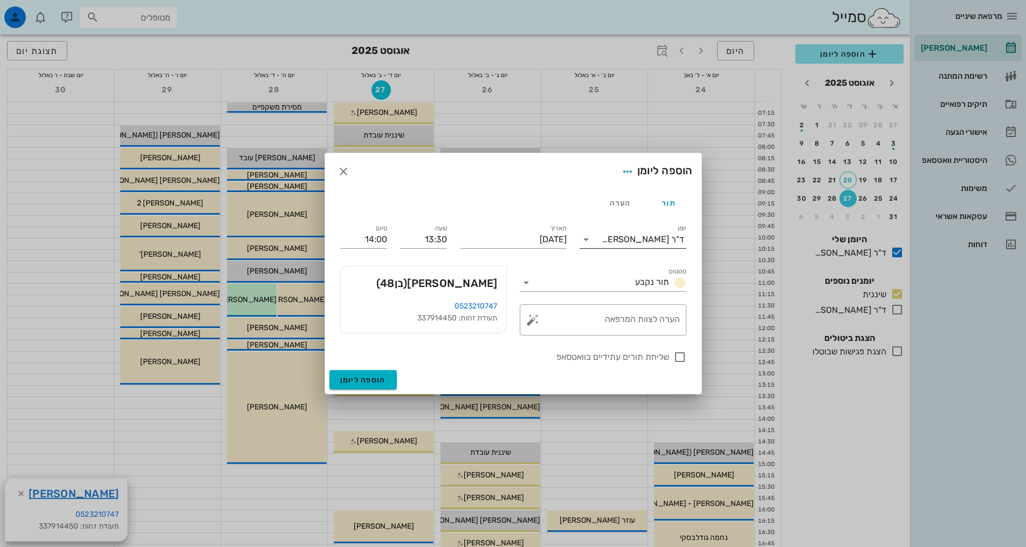
click at [640, 243] on div "ד"ר [PERSON_NAME]" at bounding box center [643, 240] width 83 height 10
click at [654, 270] on div "שיננית" at bounding box center [633, 274] width 90 height 10
click at [358, 384] on span "הוספה ליומן" at bounding box center [363, 379] width 46 height 9
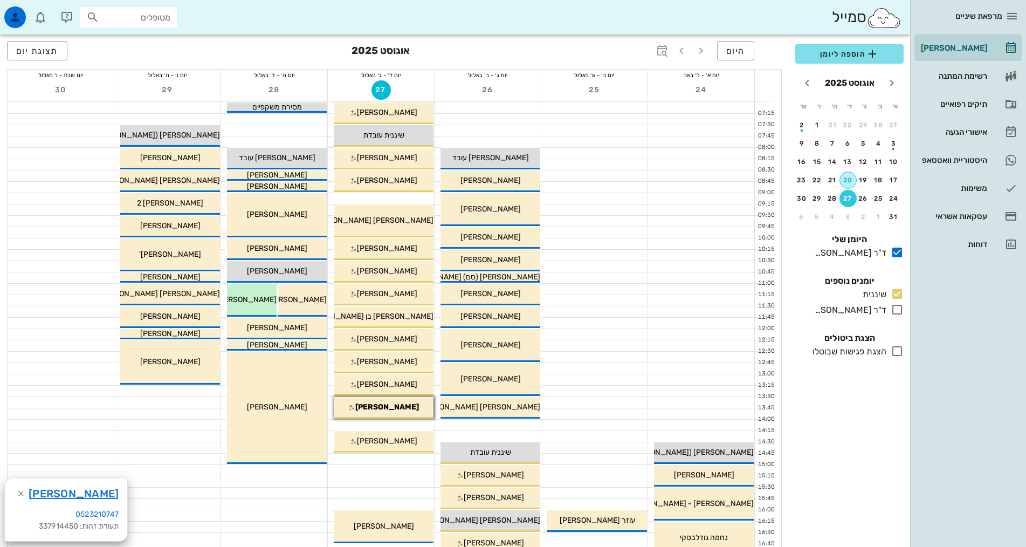
click at [854, 179] on div "20" at bounding box center [848, 180] width 16 height 8
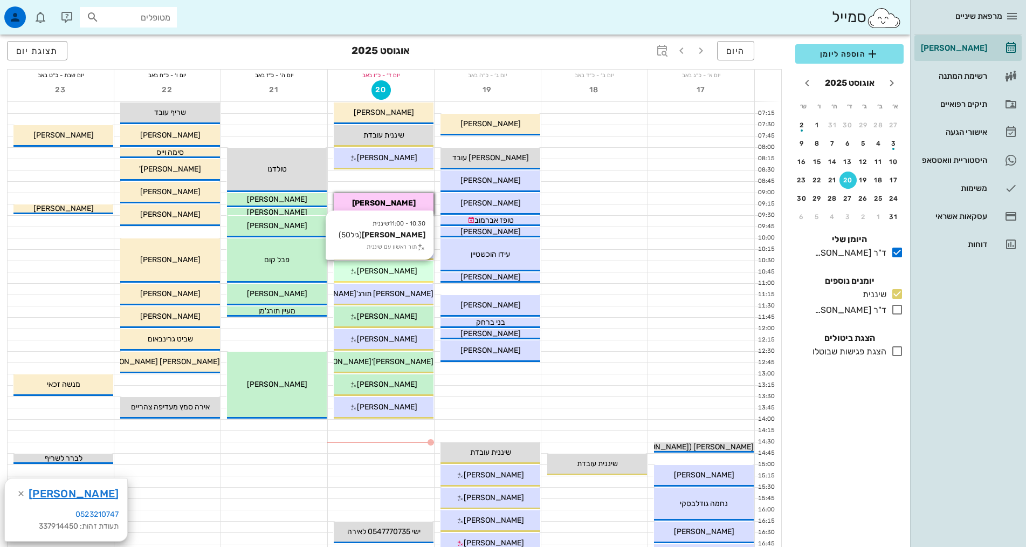
click at [395, 117] on span "[PERSON_NAME]" at bounding box center [384, 112] width 60 height 9
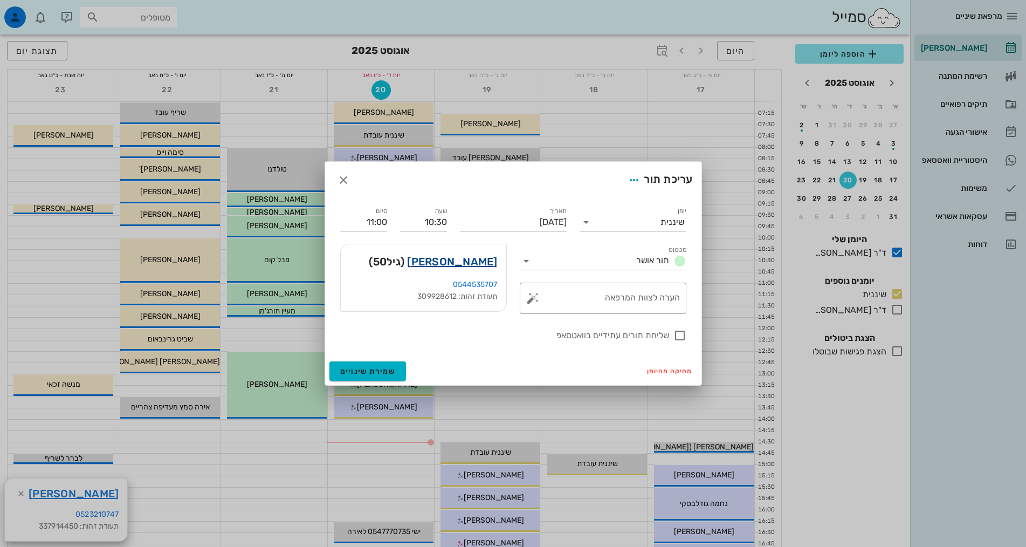
click at [461, 262] on link "[PERSON_NAME]" at bounding box center [452, 261] width 90 height 17
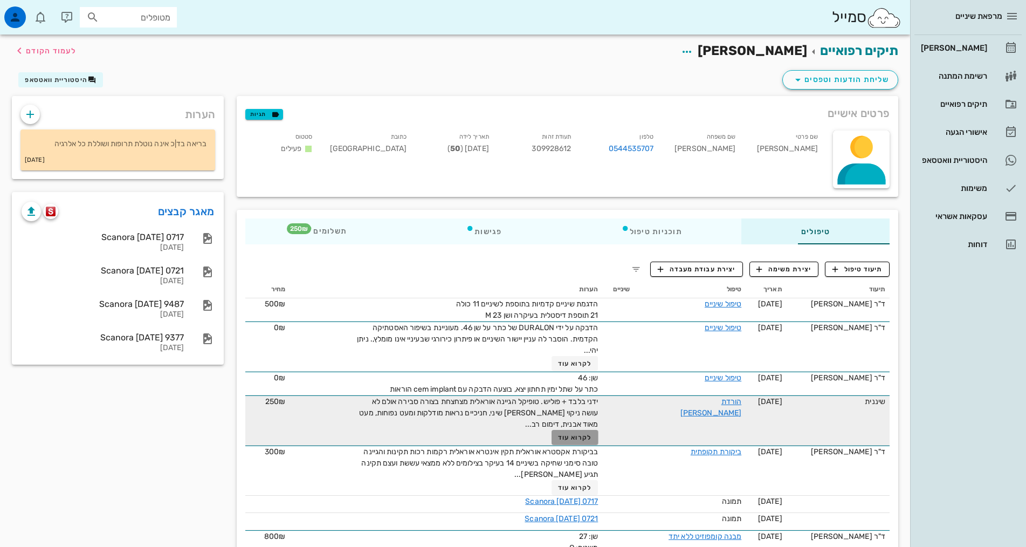
click at [558, 436] on span "לקרוא עוד" at bounding box center [574, 438] width 33 height 8
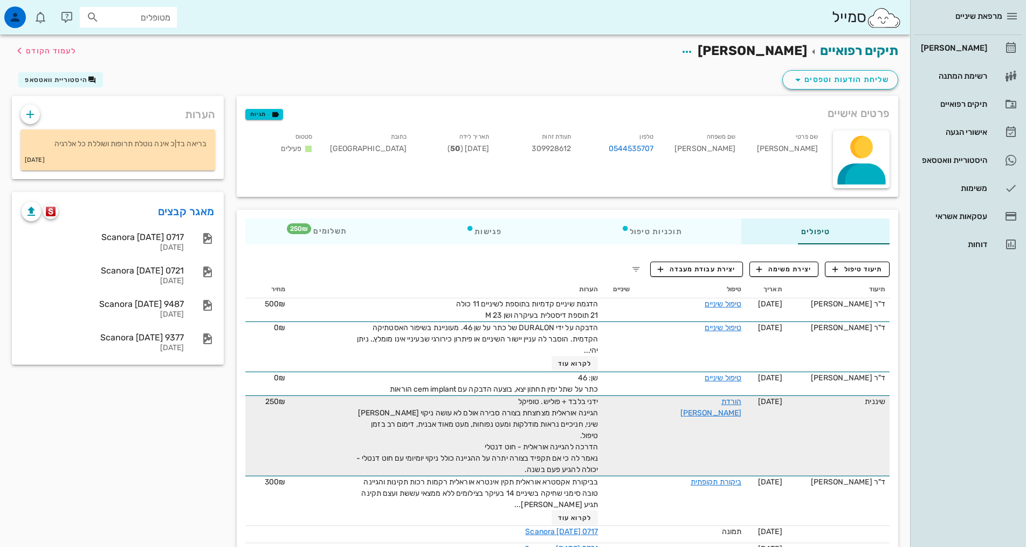
click at [866, 268] on span "תיעוד טיפול" at bounding box center [858, 269] width 50 height 10
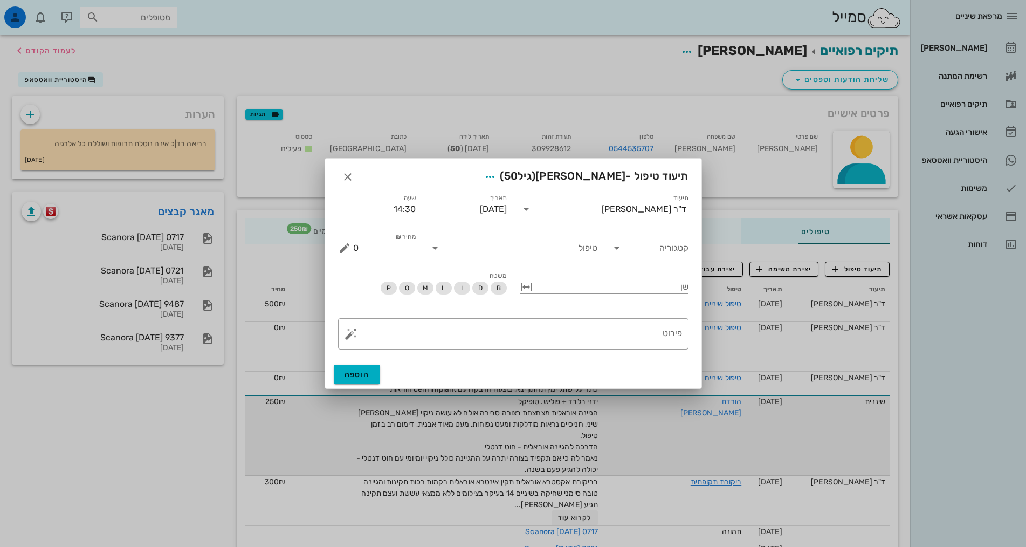
click at [649, 206] on div "ד"ר [PERSON_NAME]" at bounding box center [644, 209] width 85 height 10
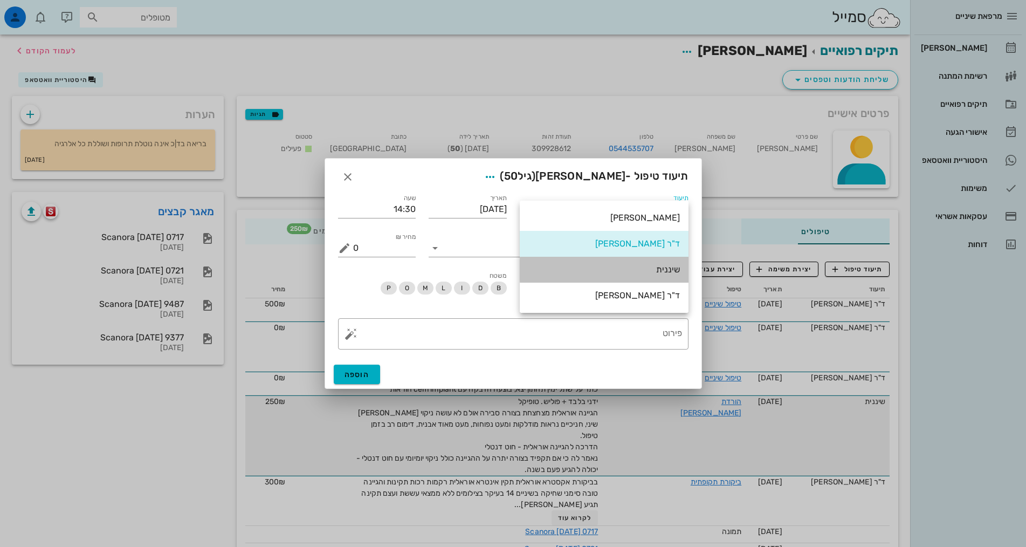
click at [657, 259] on div "שיננית" at bounding box center [605, 269] width 152 height 23
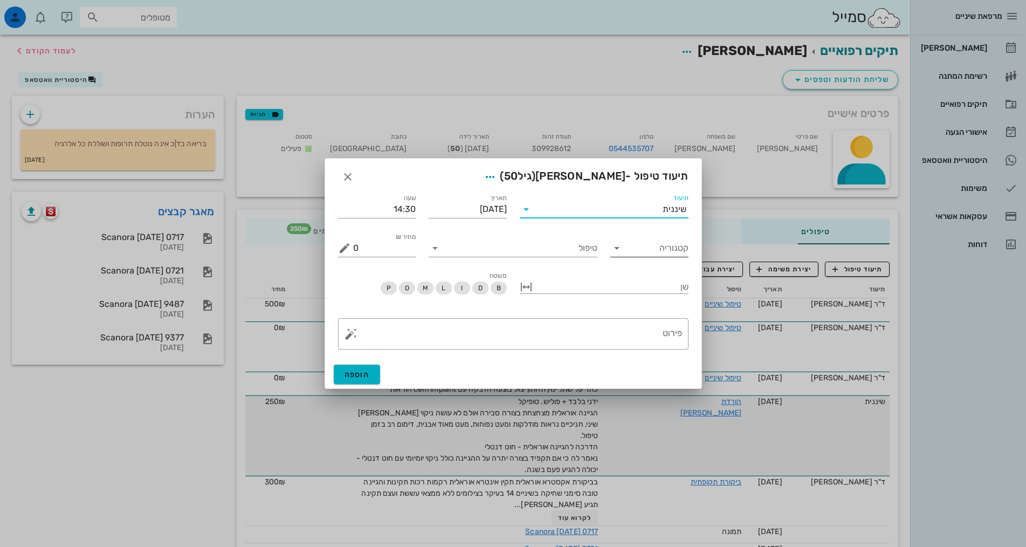
click at [670, 253] on input "קטגוריה" at bounding box center [658, 247] width 61 height 17
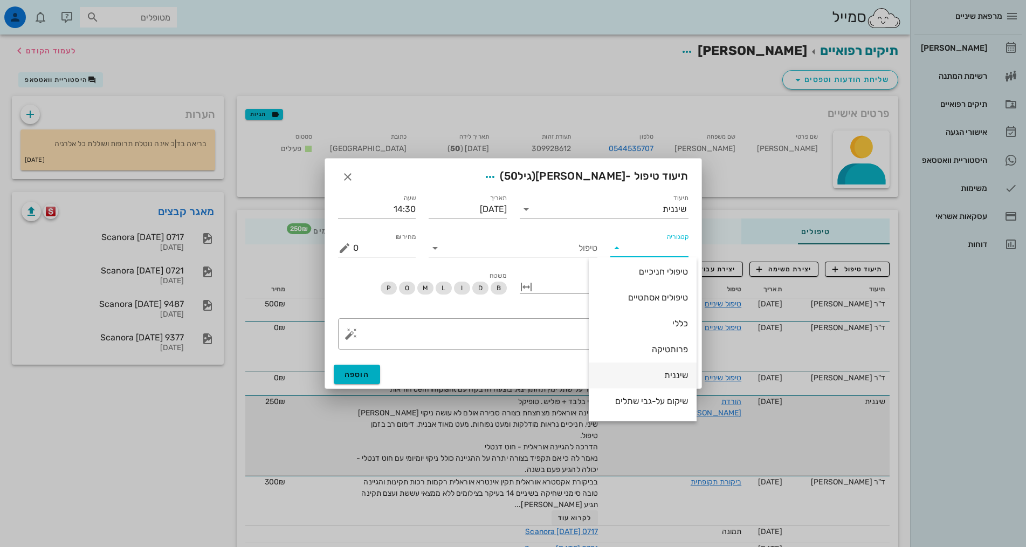
scroll to position [104, 0]
drag, startPoint x: 663, startPoint y: 357, endPoint x: 572, endPoint y: 251, distance: 139.6
click at [663, 356] on div "שיננית" at bounding box center [643, 352] width 91 height 10
type input "שיננית"
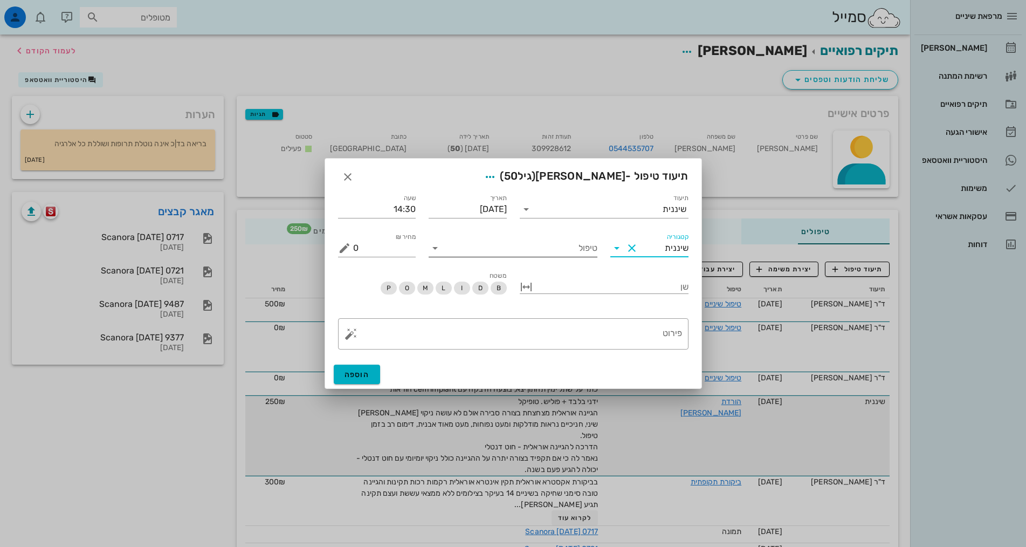
click at [571, 243] on input "טיפול" at bounding box center [521, 247] width 154 height 17
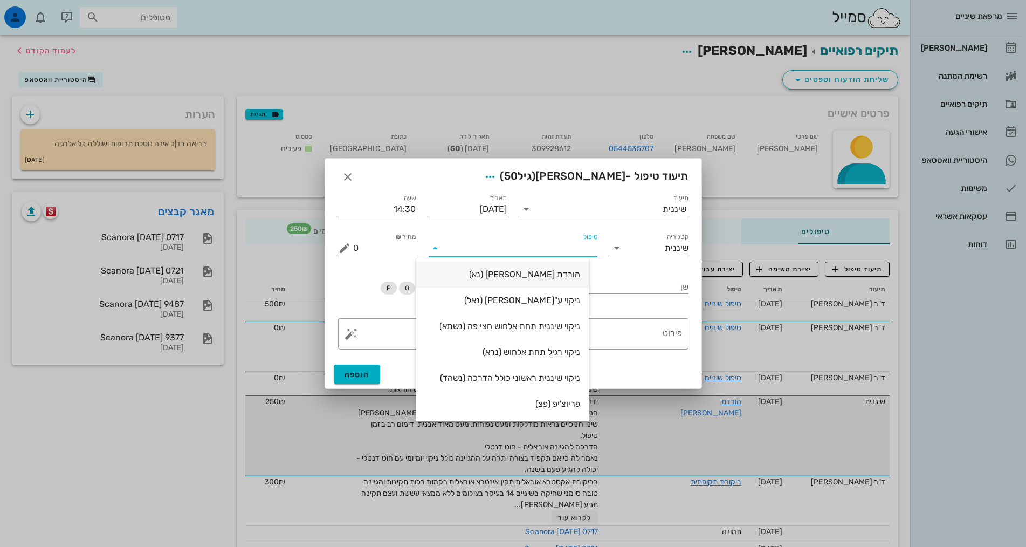
click at [580, 273] on div "הורדת [PERSON_NAME] (נא)" at bounding box center [502, 274] width 155 height 10
type input "250"
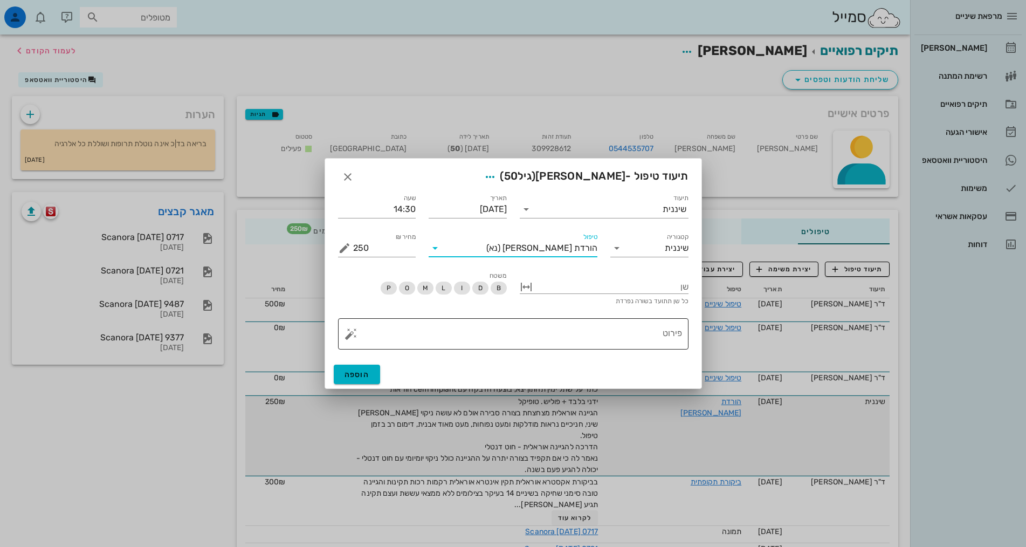
drag, startPoint x: 615, startPoint y: 328, endPoint x: 621, endPoint y: 331, distance: 5.8
click at [615, 326] on textarea "פירוט" at bounding box center [517, 337] width 329 height 26
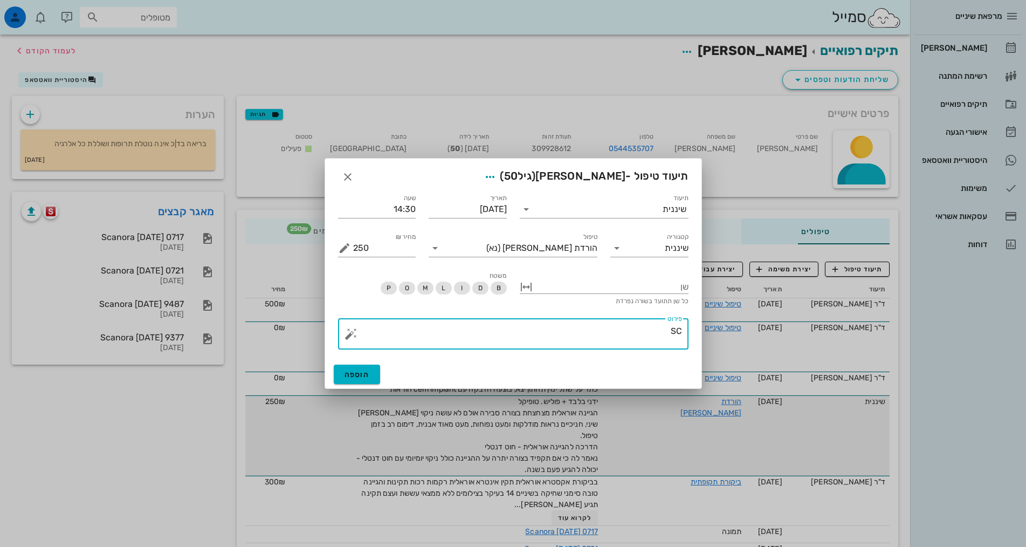
type textarea "S"
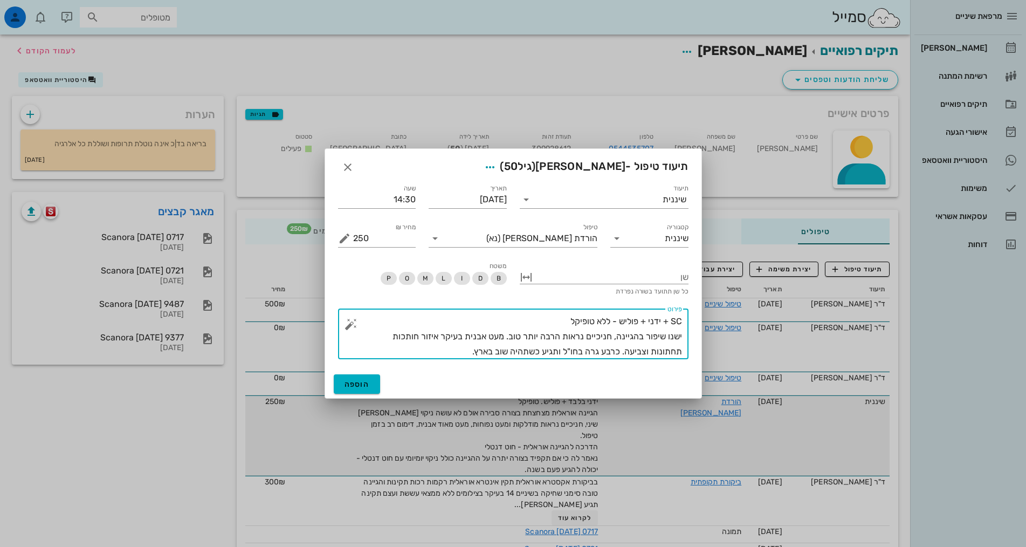
type textarea "SC + ידני + פוליש - ללא טופיקל ישנו שיפור בהגיינה, חניכיים נראות הרבה יותר טוב.…"
click at [343, 387] on button "הוספה" at bounding box center [357, 383] width 47 height 19
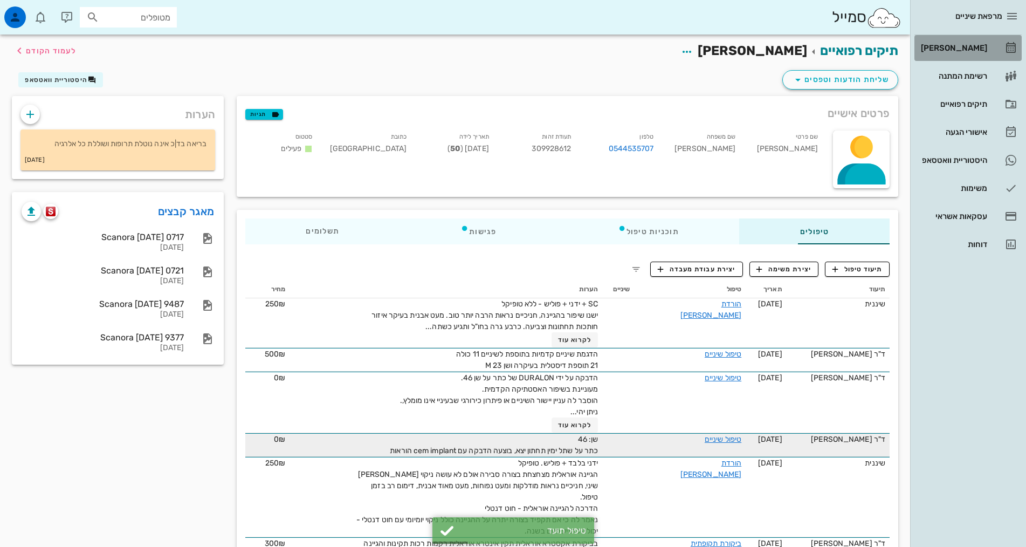
click at [973, 51] on div "[PERSON_NAME]" at bounding box center [953, 48] width 69 height 9
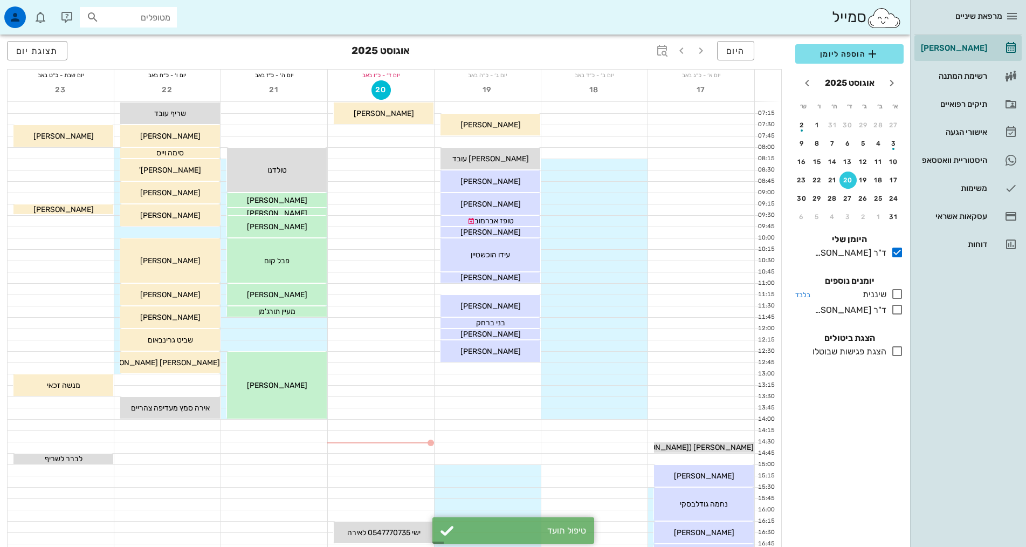
drag, startPoint x: 895, startPoint y: 289, endPoint x: 899, endPoint y: 299, distance: 10.2
click at [896, 289] on icon at bounding box center [897, 293] width 13 height 13
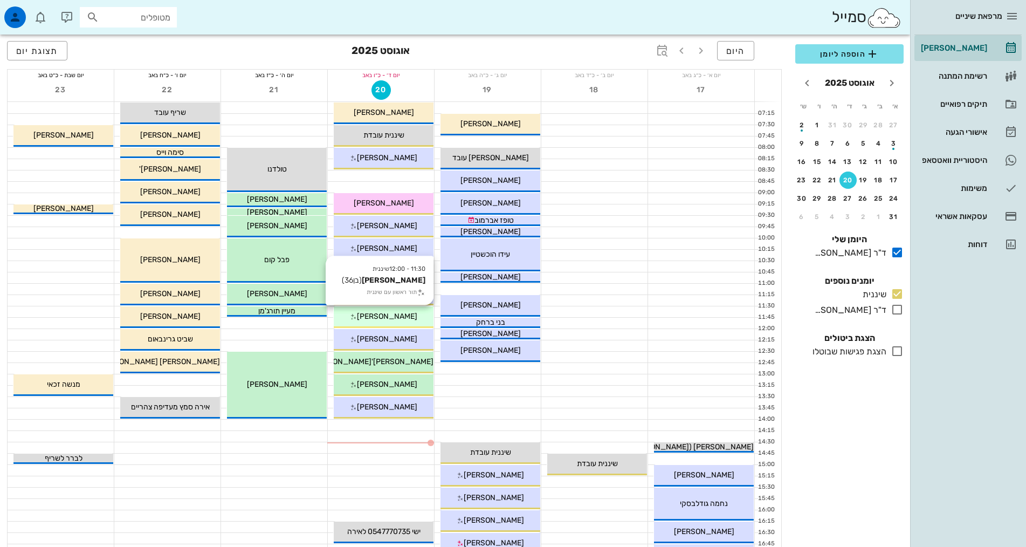
click at [380, 314] on span "[PERSON_NAME]" at bounding box center [387, 316] width 60 height 9
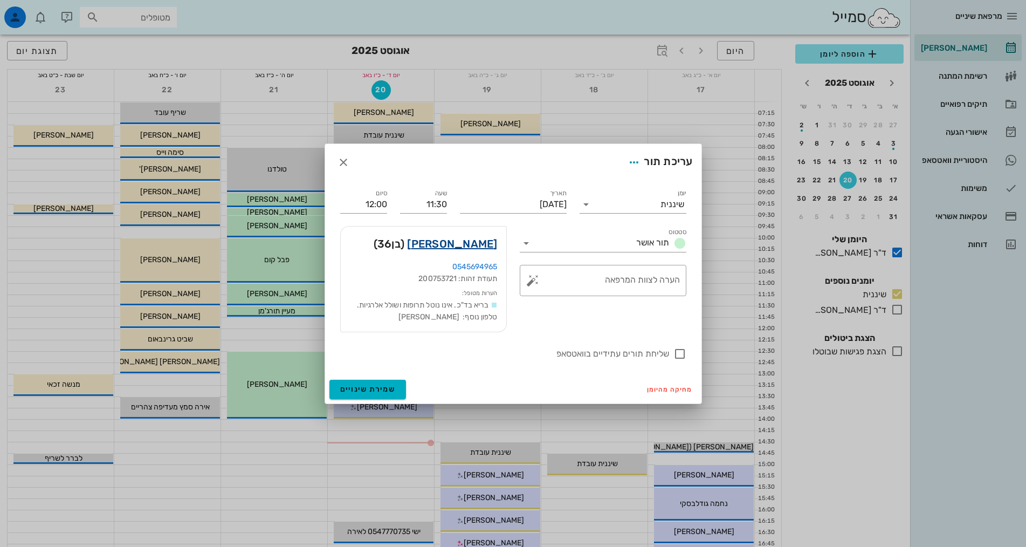
click at [482, 243] on link "[PERSON_NAME]" at bounding box center [452, 243] width 90 height 17
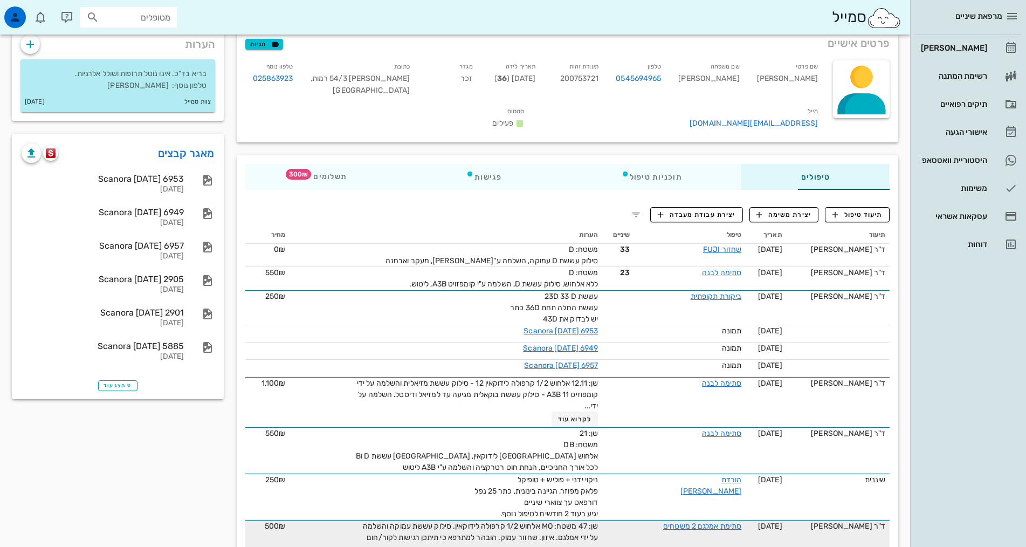
scroll to position [162, 0]
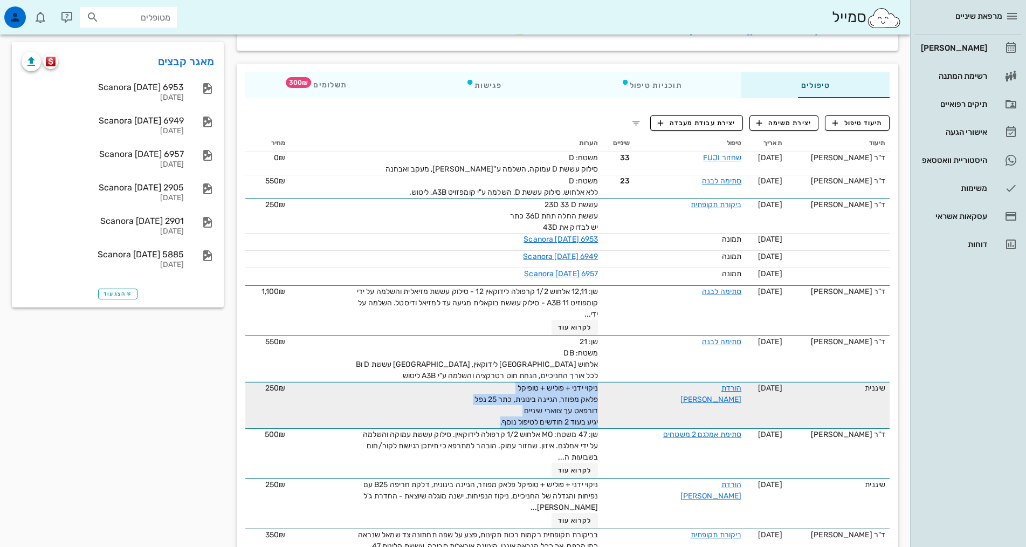
drag, startPoint x: 466, startPoint y: 405, endPoint x: 610, endPoint y: 382, distance: 145.3
click at [610, 382] on tr "שיננית [DATE] הורדת [PERSON_NAME] ניקוי ידני + פוליש + טופיקל פלאק מפוזר, הגיינ…" at bounding box center [567, 405] width 645 height 46
copy span "ניקוי ידני + פוליש + טופיקל פלאק מפוזר, הגיינה בינונית, כתר 25 נפל דורפאט עך צו…"
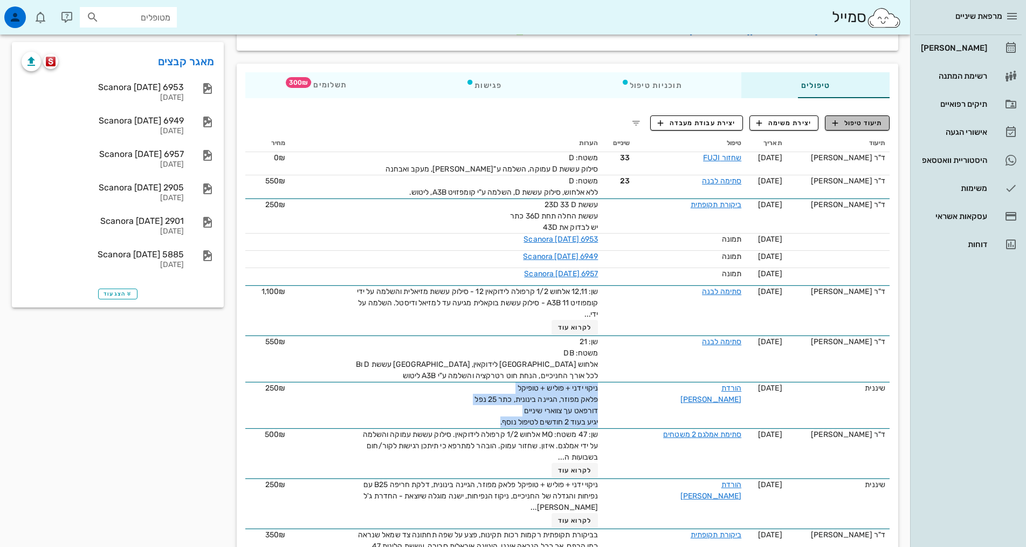
click at [865, 118] on span "תיעוד טיפול" at bounding box center [858, 123] width 50 height 10
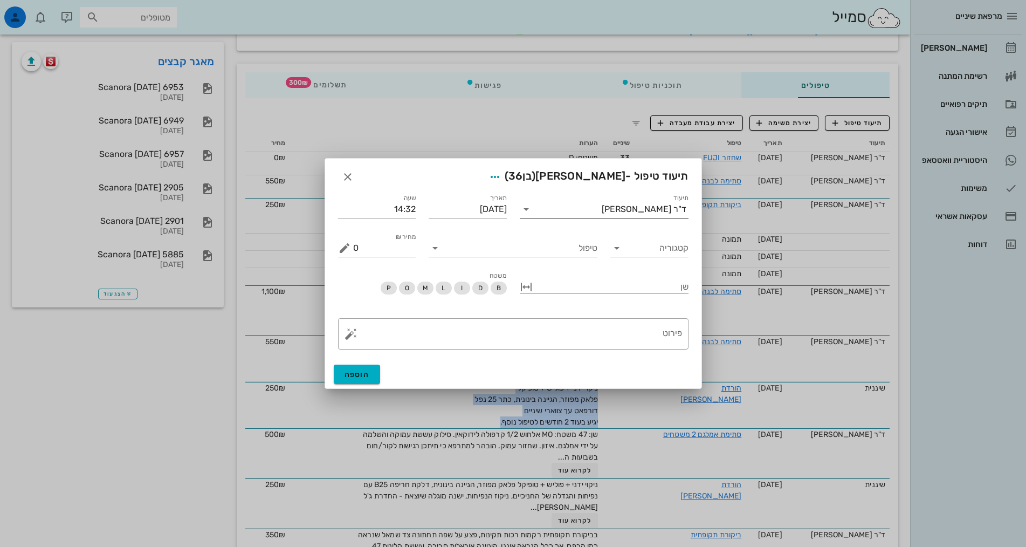
click at [641, 208] on div "ד"ר [PERSON_NAME]" at bounding box center [644, 209] width 85 height 10
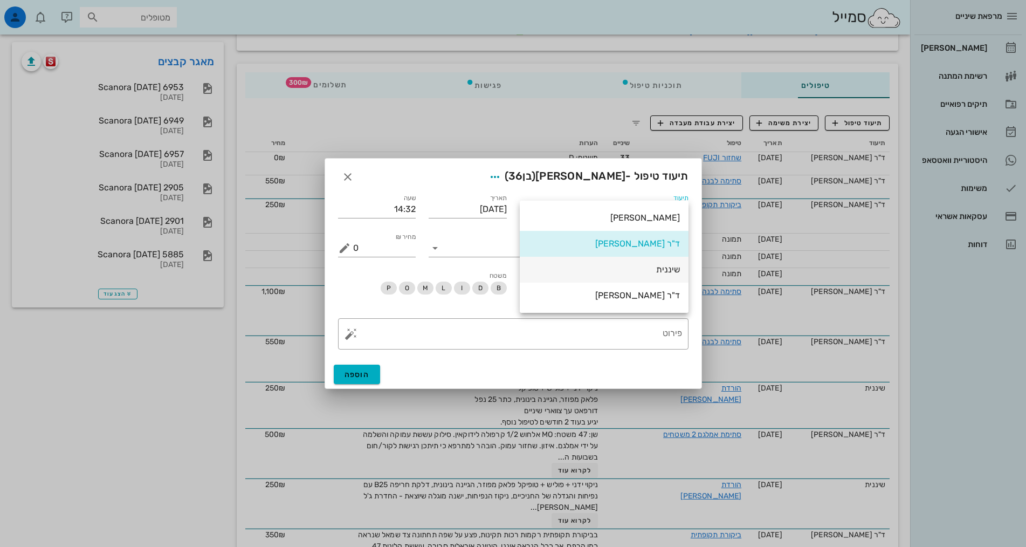
click at [663, 272] on div "שיננית" at bounding box center [605, 269] width 152 height 10
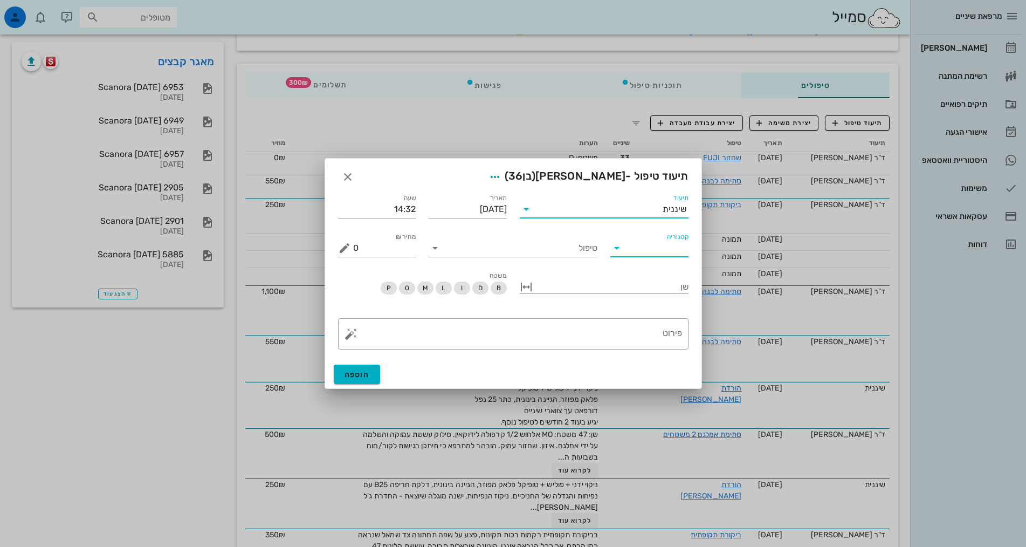
click at [660, 252] on input "קטגוריה" at bounding box center [658, 247] width 61 height 17
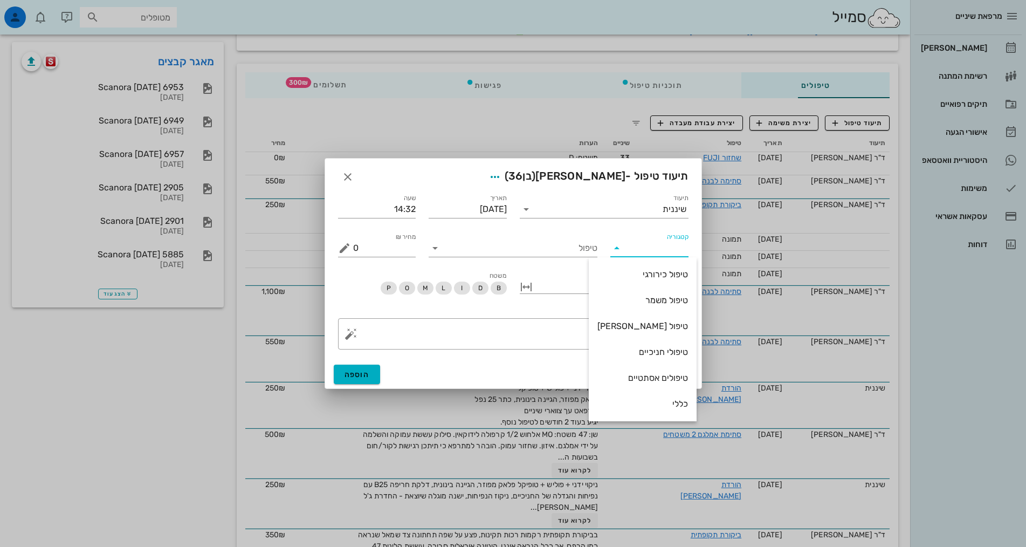
scroll to position [104, 0]
click at [653, 348] on div "שיננית" at bounding box center [643, 352] width 91 height 10
type input "שיננית"
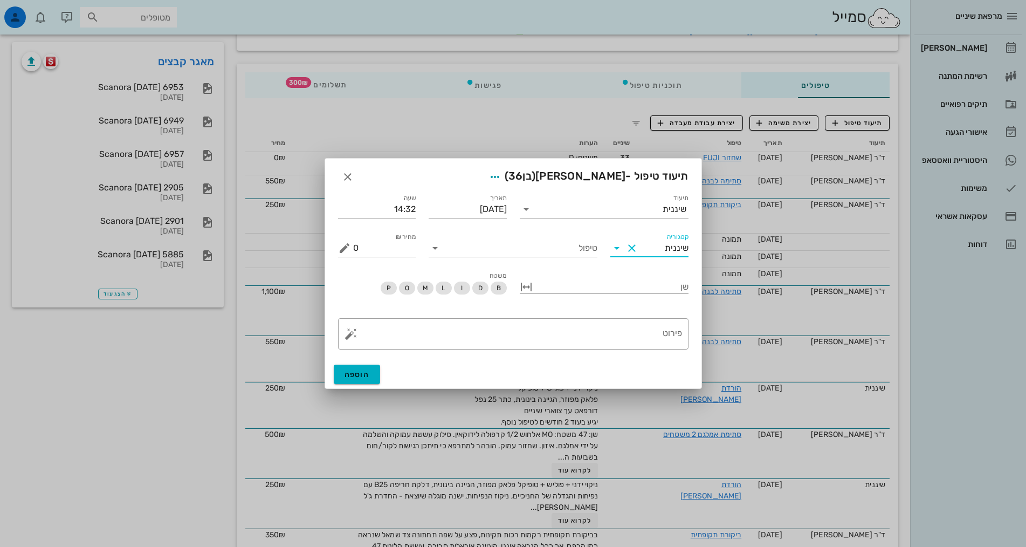
click at [594, 258] on div "טיפול" at bounding box center [513, 243] width 182 height 39
click at [586, 244] on input "טיפול" at bounding box center [521, 247] width 154 height 17
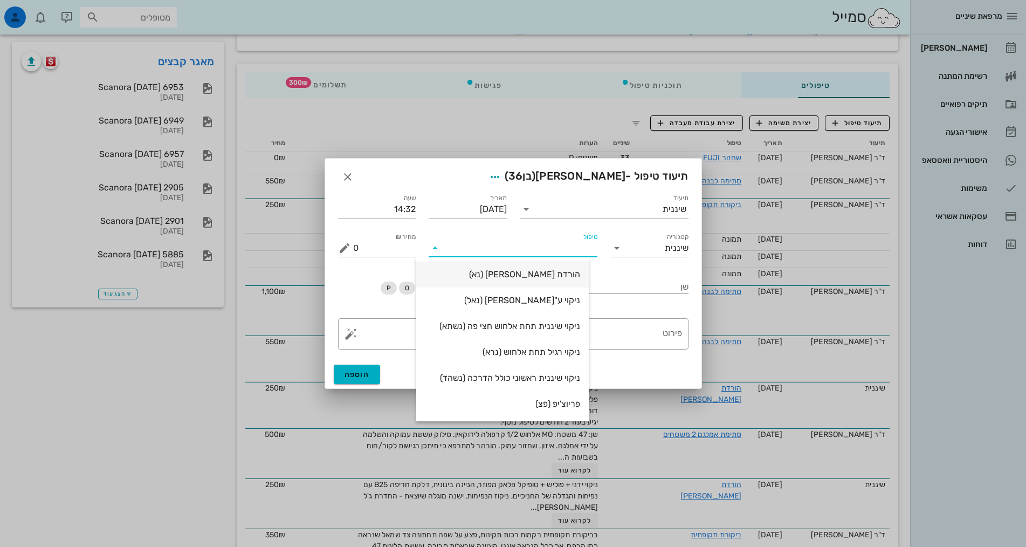
click at [573, 272] on div "הורדת [PERSON_NAME] (נא)" at bounding box center [502, 274] width 155 height 10
type input "250"
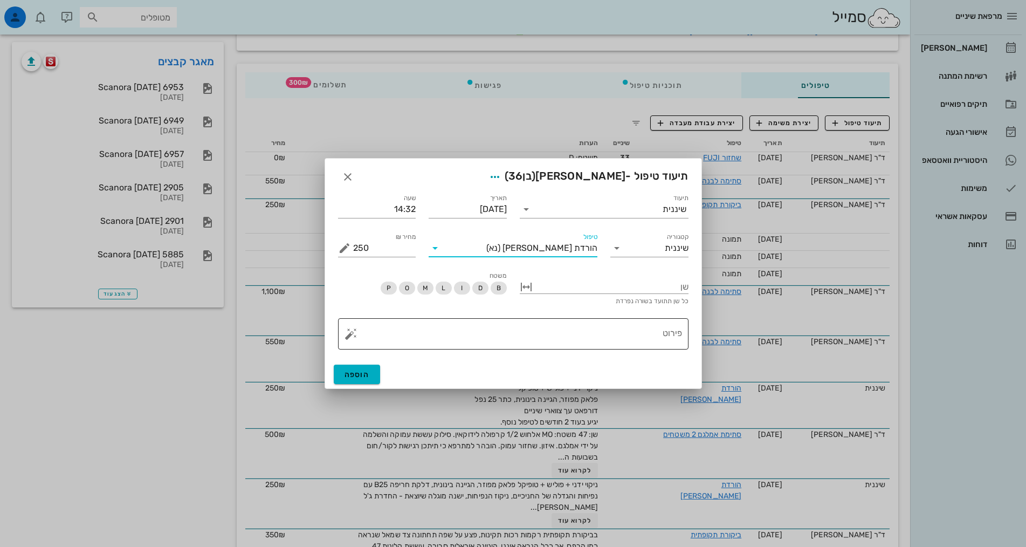
click at [618, 341] on textarea "פירוט" at bounding box center [517, 337] width 329 height 26
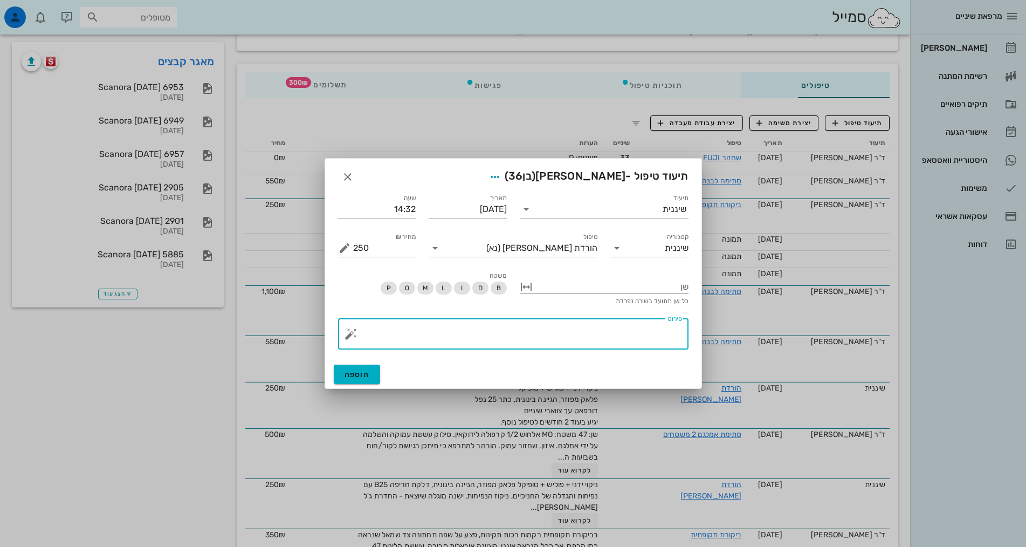
paste textarea "ניקוי ידני + פוליש + טופיקל פלאק מפוזר, הגיינה בינונית, כתר 25 נפל דורפאט עך צו…"
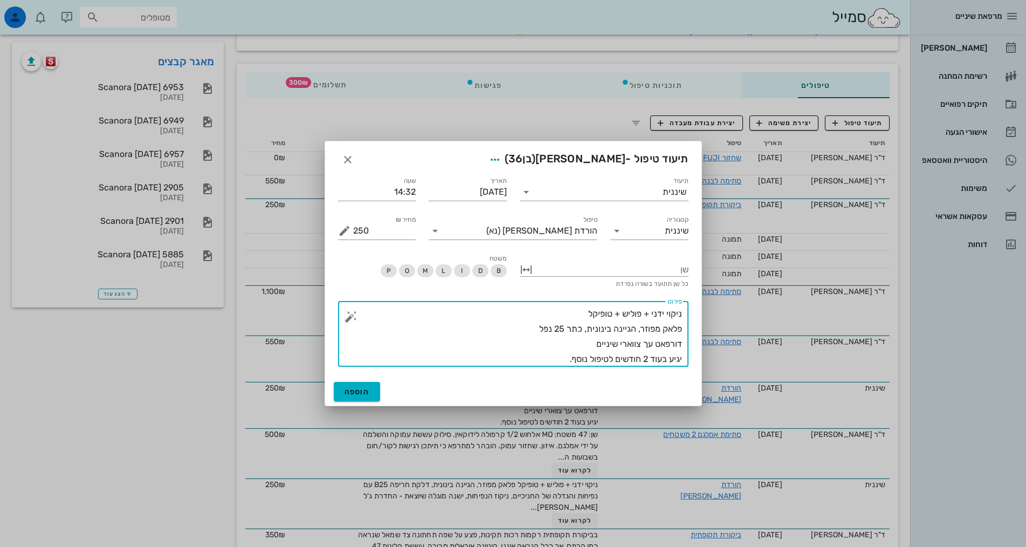
drag, startPoint x: 532, startPoint y: 327, endPoint x: 611, endPoint y: 328, distance: 78.2
click at [611, 328] on textarea "ניקוי ידני + פוליש + טופיקל פלאק מפוזר, הגיינה בינונית, כתר 25 נפל דורפאט עך צו…" at bounding box center [517, 336] width 329 height 60
click at [648, 359] on textarea "ניקוי ידני + פוליש + טופיקל פלאק מפוזר, הגיינה גרועה ללא שינוי דורפאט עך צווארי…" at bounding box center [517, 336] width 329 height 60
type textarea "ניקוי ידני + פוליש + טופיקל פלאק מפוזר, הגיינה גרועה ללא שינוי דורפאט עך צווארי…"
click at [371, 393] on button "הוספה" at bounding box center [357, 391] width 47 height 19
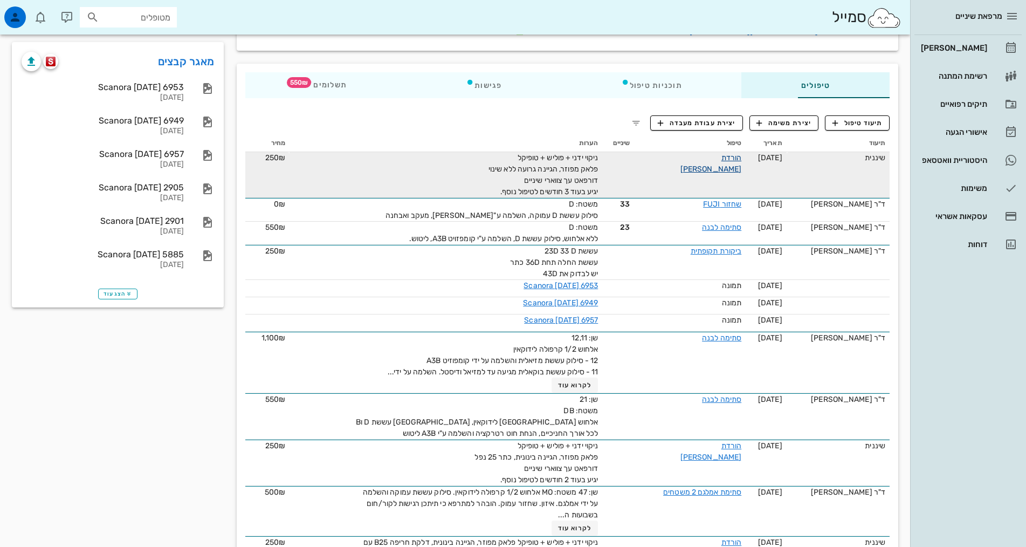
click at [713, 153] on link "הורדת [PERSON_NAME]" at bounding box center [711, 163] width 61 height 20
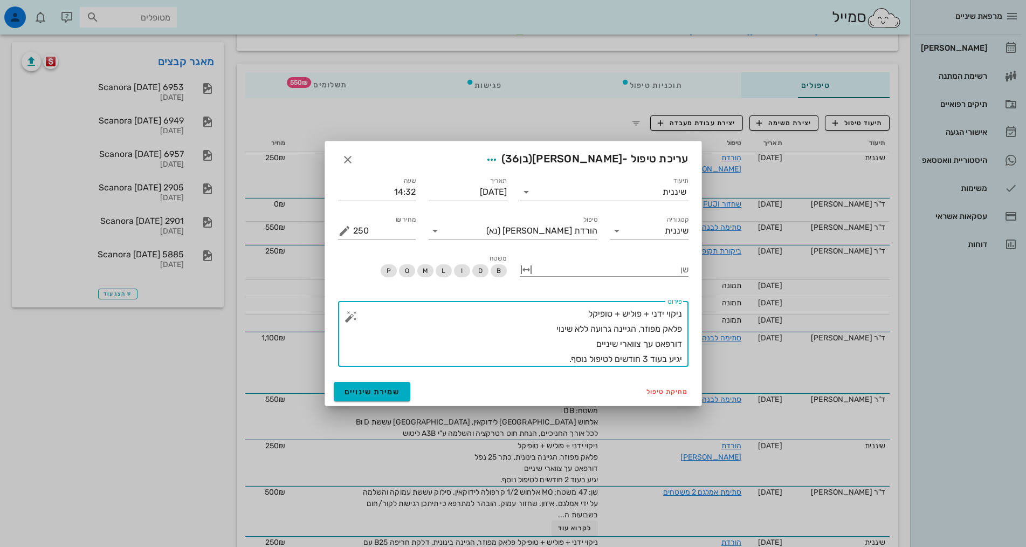
click at [643, 343] on textarea "ניקוי ידני + פוליש + טופיקל פלאק מפוזר, הגיינה גרועה ללא שינוי דורפאט עך צווארי…" at bounding box center [517, 336] width 329 height 60
type textarea "ניקוי ידני + פוליש + טופיקל פלאק מפוזר, הגיינה גרועה ללא שינוי דורפאט על צווארי…"
click at [384, 395] on span "שמירת שינויים" at bounding box center [373, 391] width 56 height 9
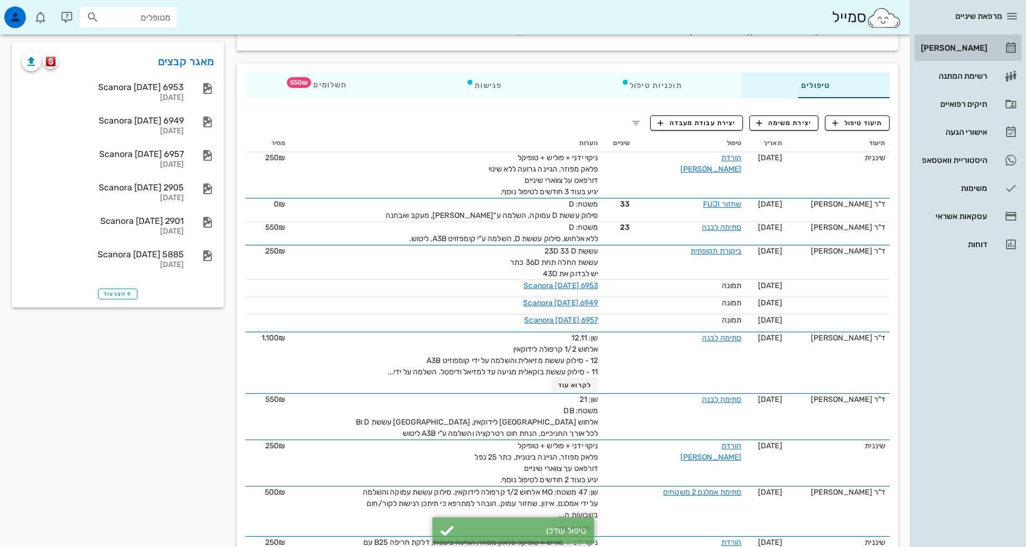
click at [945, 42] on div "[PERSON_NAME]" at bounding box center [953, 47] width 69 height 17
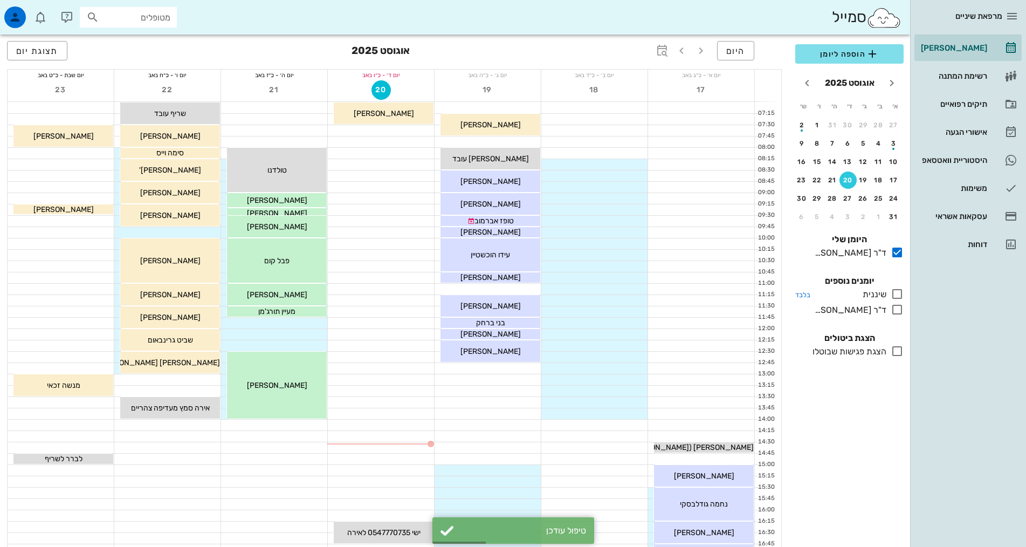
click at [896, 295] on icon at bounding box center [897, 293] width 13 height 13
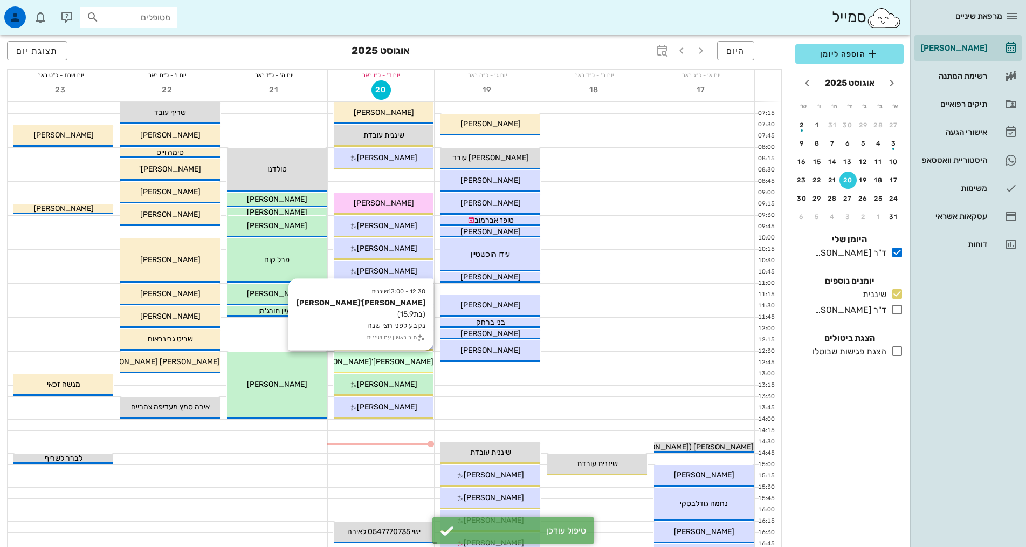
click at [393, 365] on span "[PERSON_NAME]'[PERSON_NAME]" at bounding box center [372, 361] width 122 height 9
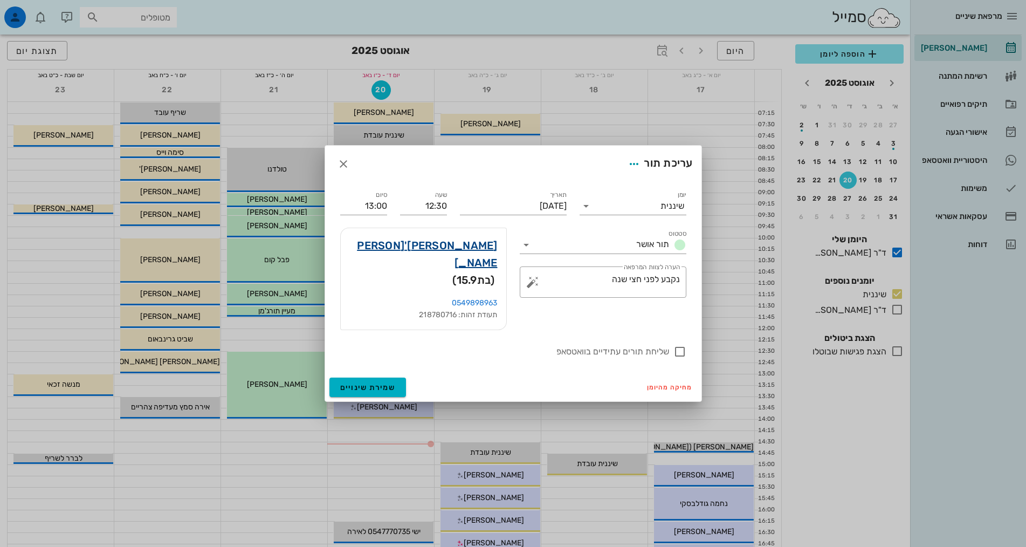
click at [478, 262] on link "[PERSON_NAME]'[PERSON_NAME]" at bounding box center [424, 254] width 148 height 35
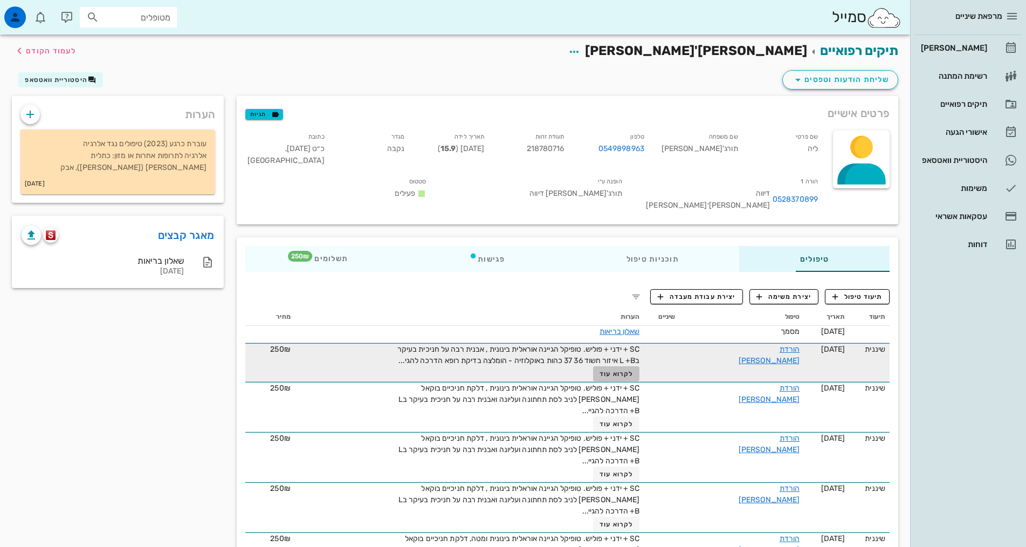
click at [614, 370] on span "לקרוא עוד" at bounding box center [616, 374] width 33 height 8
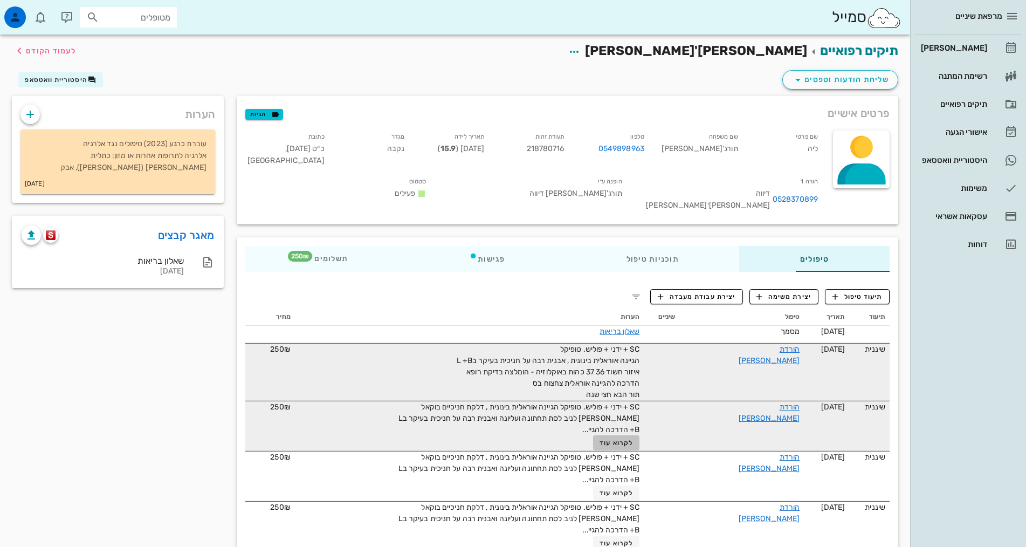
click at [605, 439] on span "לקרוא עוד" at bounding box center [616, 443] width 33 height 8
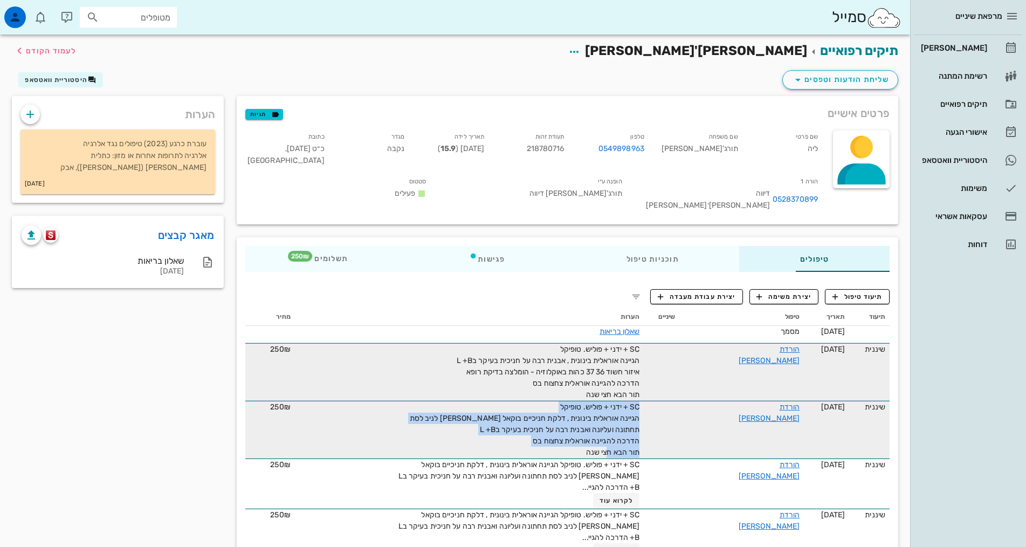
drag, startPoint x: 579, startPoint y: 422, endPoint x: 657, endPoint y: 386, distance: 85.4
click at [657, 401] on tr "שיננית [DATE] הורדת [PERSON_NAME] SC + ידני + פוליש. טופיקל הגיינה אוראלית בינו…" at bounding box center [567, 430] width 645 height 58
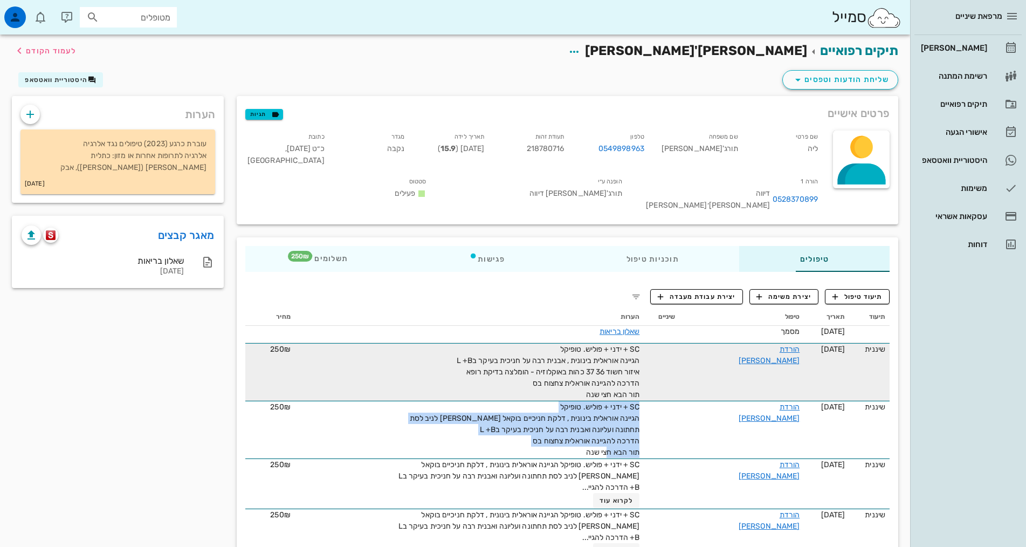
copy span "SC + ידני + פוליש. טופיקל הגיינה אוראלית בינונית , דלקת חניכיים בוקאל [PERSON_N…"
click at [857, 292] on span "תיעוד טיפול" at bounding box center [858, 297] width 50 height 10
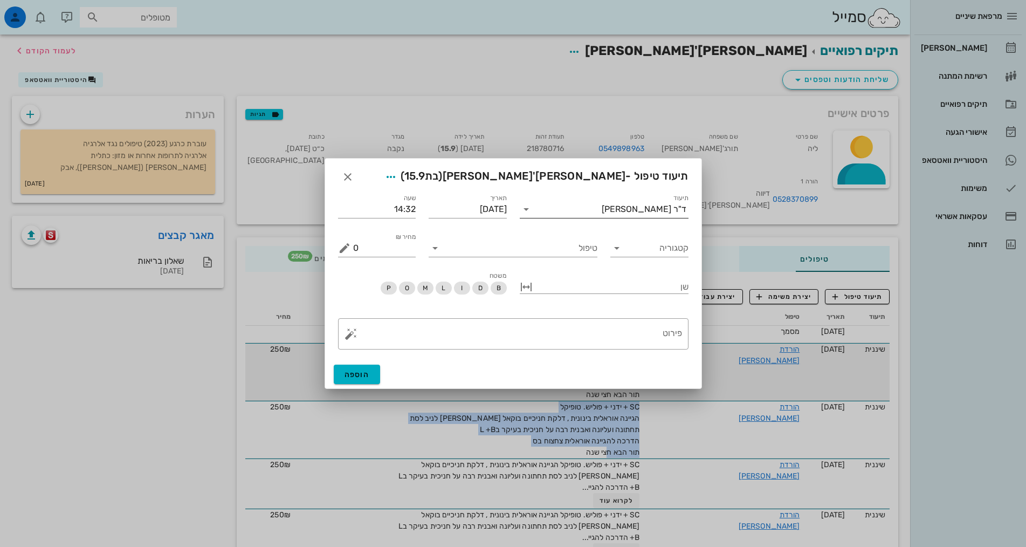
click at [653, 208] on div "ד"ר [PERSON_NAME]" at bounding box center [644, 209] width 85 height 10
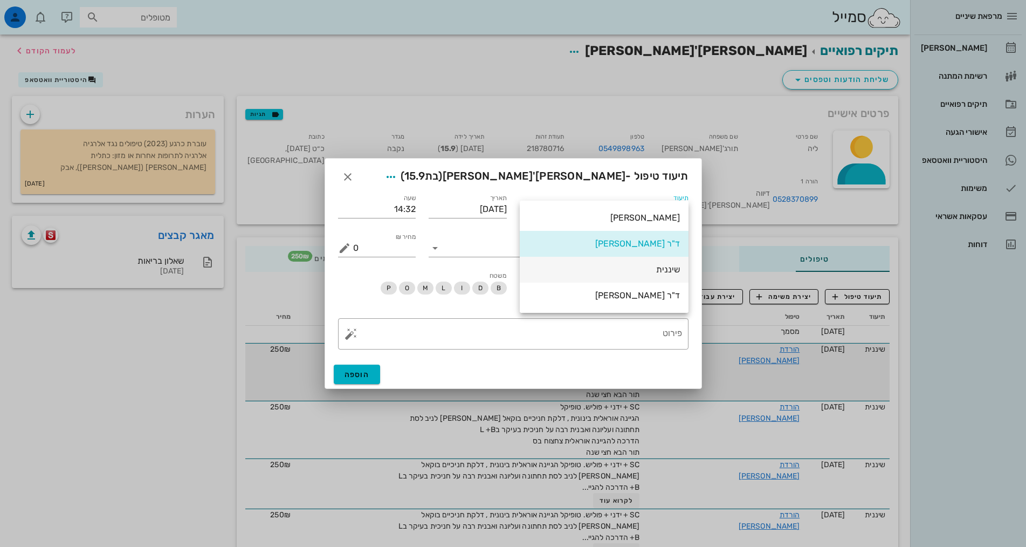
click at [673, 268] on div "שיננית" at bounding box center [605, 269] width 152 height 10
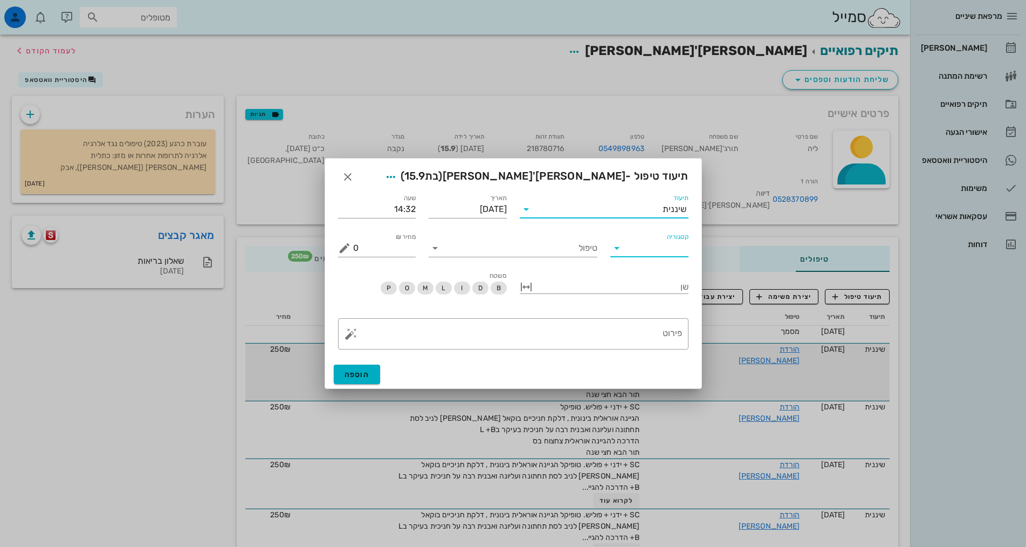
click at [649, 250] on input "קטגוריה" at bounding box center [658, 247] width 61 height 17
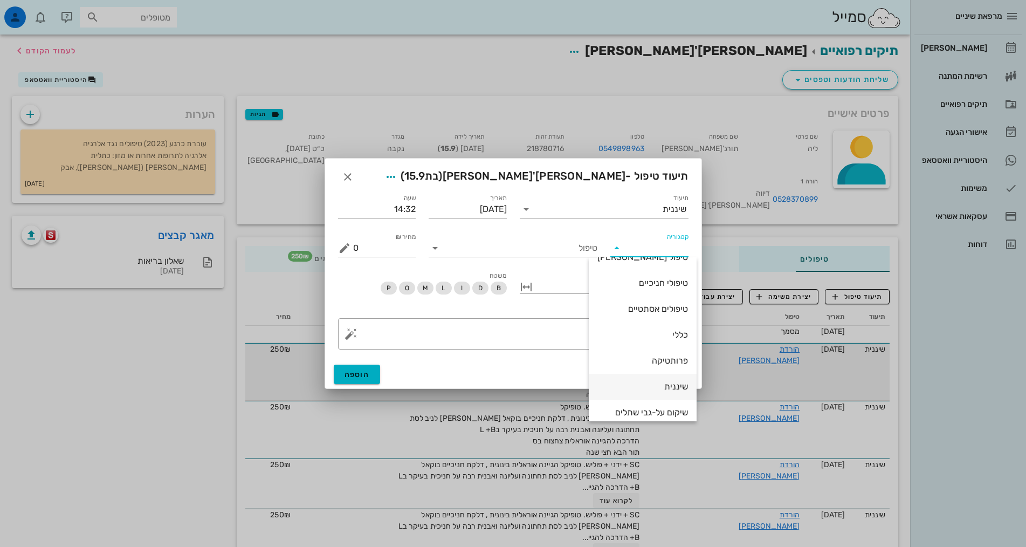
scroll to position [104, 0]
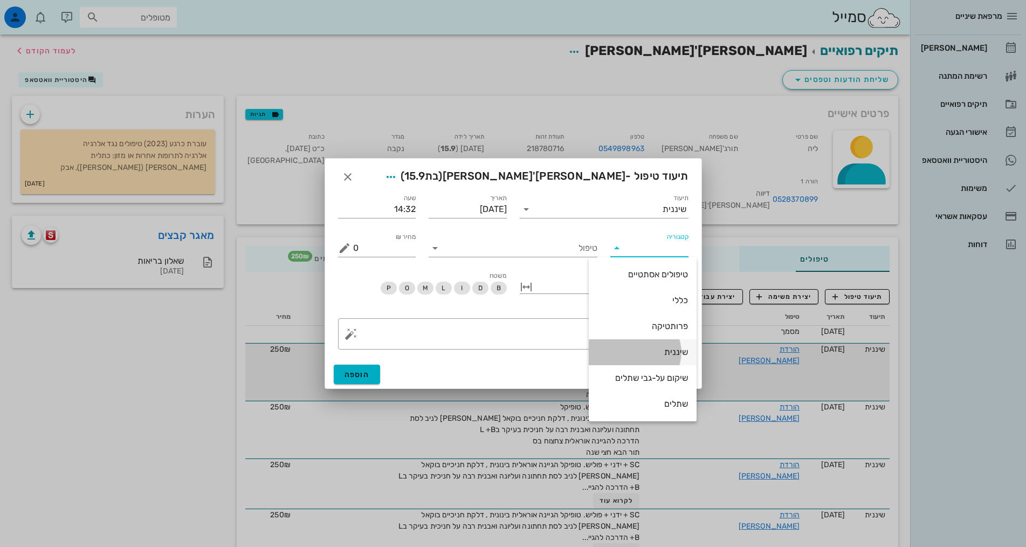
drag, startPoint x: 666, startPoint y: 350, endPoint x: 543, endPoint y: 224, distance: 175.8
click at [666, 348] on div "שיננית" at bounding box center [643, 352] width 91 height 10
type input "שיננית"
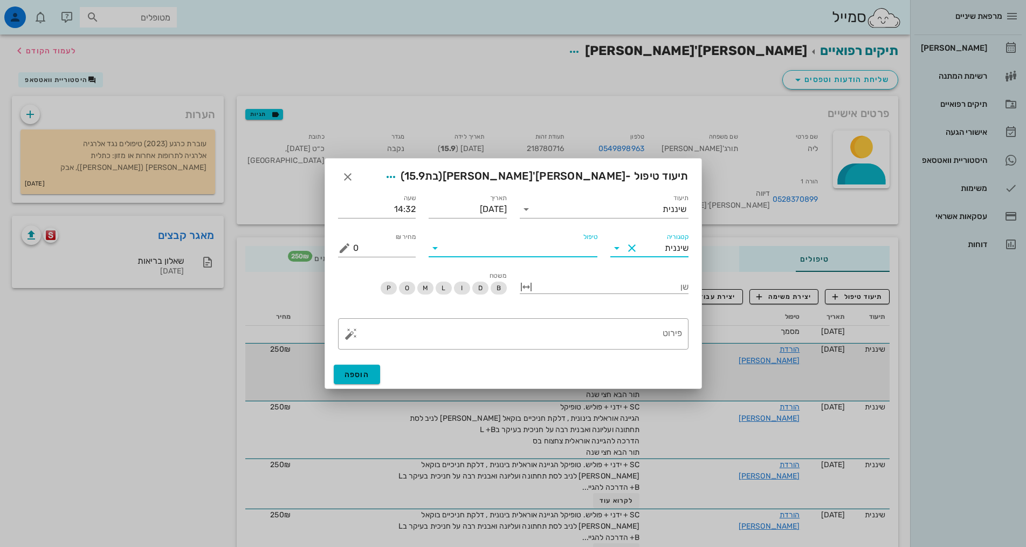
click at [563, 253] on input "טיפול" at bounding box center [521, 247] width 154 height 17
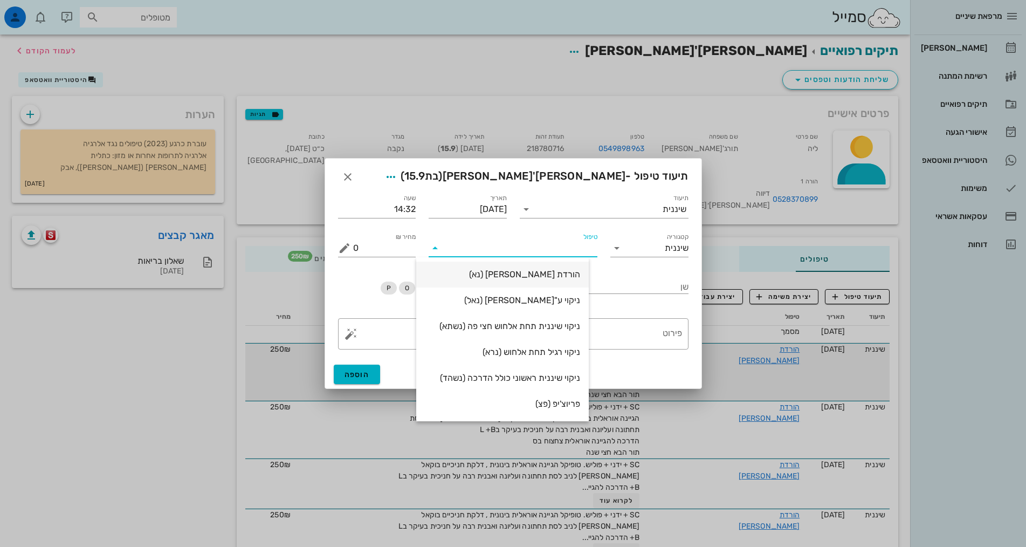
click at [577, 273] on div "הורדת [PERSON_NAME] (נא)" at bounding box center [502, 274] width 155 height 10
type input "250"
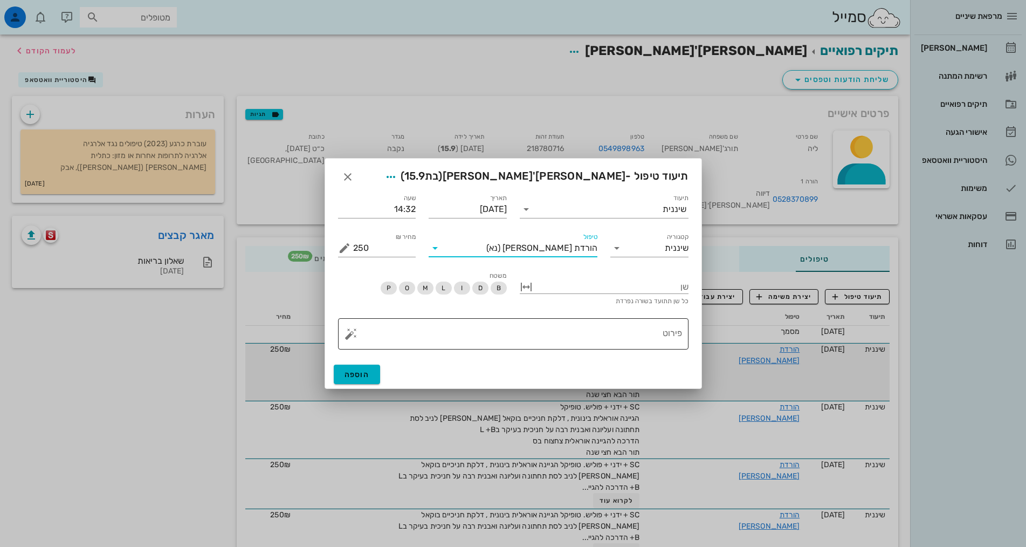
click at [607, 331] on textarea "פירוט" at bounding box center [517, 337] width 329 height 26
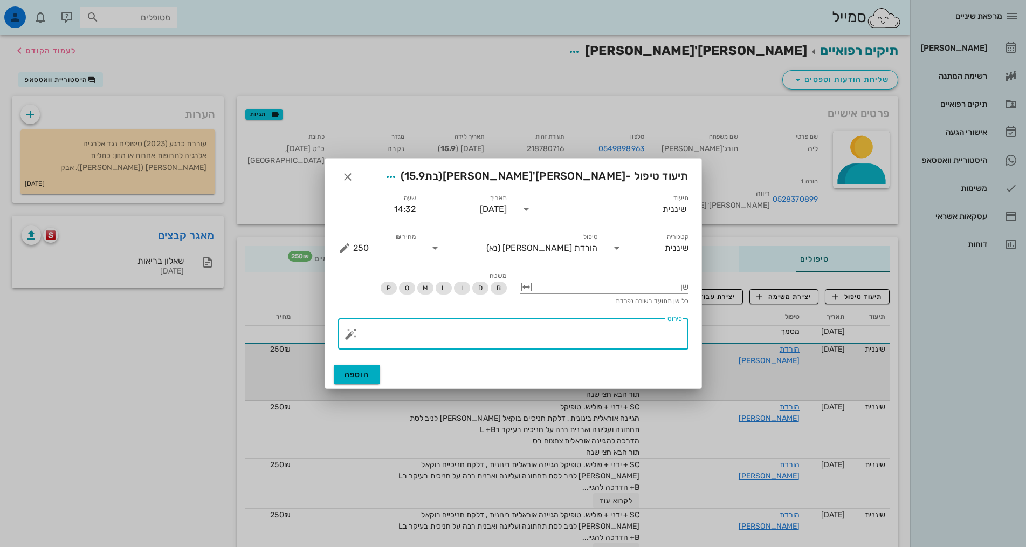
paste textarea "SC + ידני + פוליש. טופיקל הגיינה אוראלית בינונית , דלקת חניכיים בוקאל [PERSON_N…"
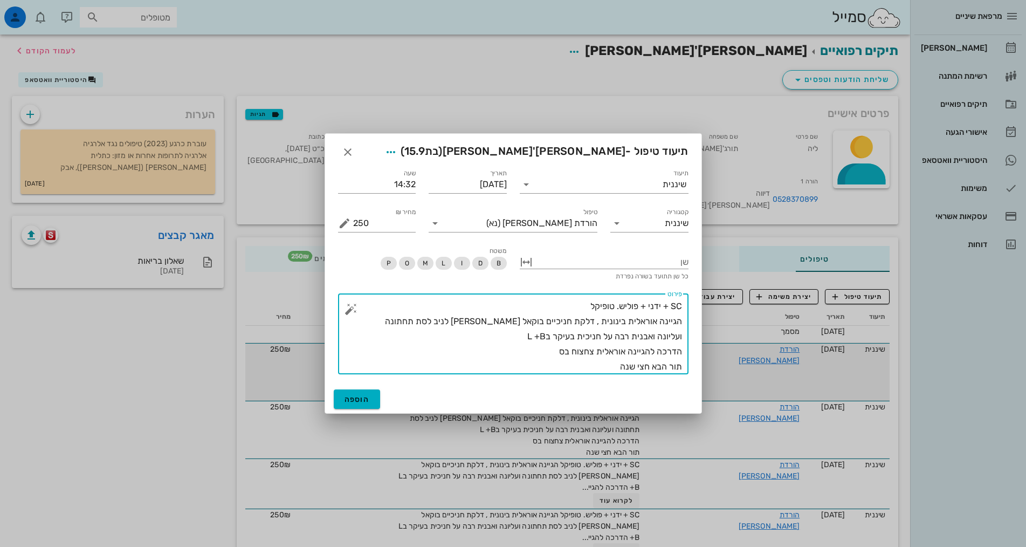
drag, startPoint x: 408, startPoint y: 320, endPoint x: 376, endPoint y: 324, distance: 32.1
click at [376, 324] on textarea "SC + ידני + פוליש. טופיקל הגיינה אוראלית בינונית , דלקת חניכיים בוקאל [PERSON_N…" at bounding box center [517, 337] width 329 height 76
click at [383, 323] on textarea "SC + ידני + פוליש. טופיקל הגיינה אוראלית בינונית , דלקת חניכיים בוקאל [PERSON_N…" at bounding box center [517, 337] width 329 height 76
drag, startPoint x: 385, startPoint y: 320, endPoint x: 367, endPoint y: 319, distance: 17.3
click at [367, 319] on textarea "SC + ידני + פוליש. טופיקל הגיינה אוראלית בינונית , דלקת חניכיים בוקאל [PERSON_N…" at bounding box center [517, 337] width 329 height 76
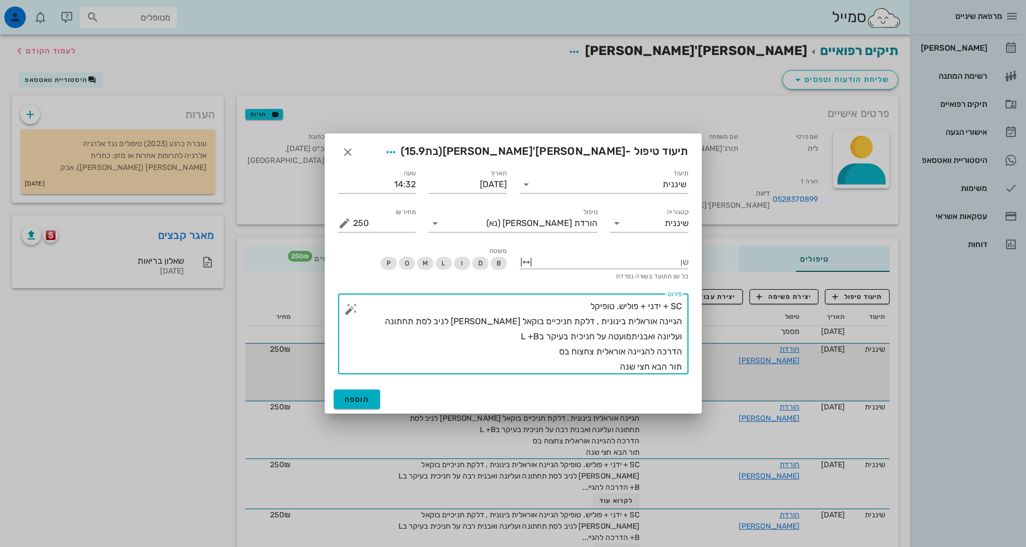
click at [384, 322] on textarea "SC + ידני + פוליש. טופיקל הגיינה אוראלית בינונית , דלקת חניכיים בוקאל [PERSON_N…" at bounding box center [517, 337] width 329 height 76
drag, startPoint x: 556, startPoint y: 353, endPoint x: 747, endPoint y: 357, distance: 190.4
click at [747, 357] on div "מרפאת שיניים יומן מרפאה רשימת המתנה תיקים רפואיים אישורי הגעה 1 היסטוריית וואטס…" at bounding box center [513, 342] width 1026 height 684
type textarea "SC + ידני + פוליש. טופיקל הגיינה אוראלית בינונית , דלקת חניכיים בוקאל [PERSON_N…"
click at [356, 402] on span "הוספה" at bounding box center [357, 399] width 25 height 9
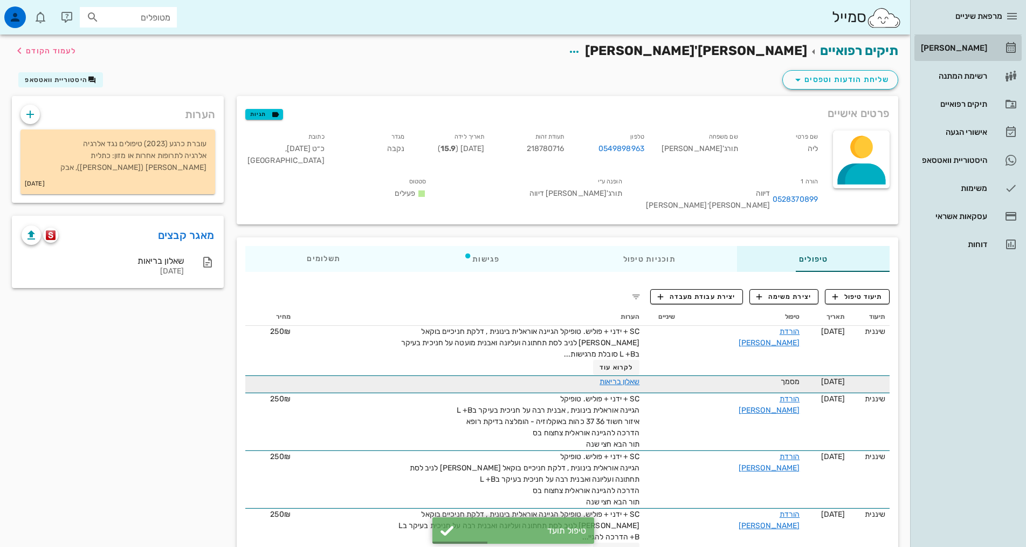
click at [963, 47] on div "[PERSON_NAME]" at bounding box center [953, 48] width 69 height 9
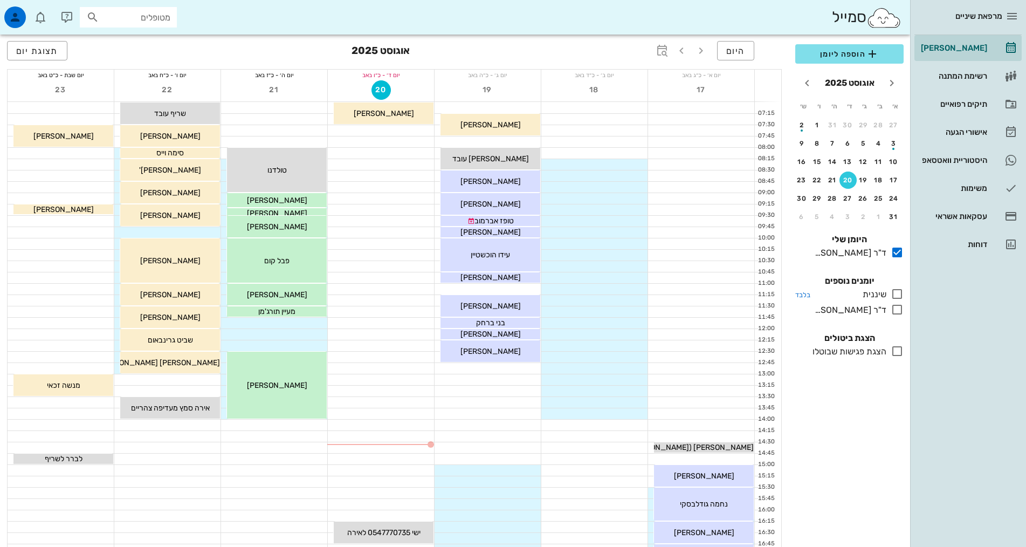
click at [895, 292] on icon at bounding box center [897, 293] width 13 height 13
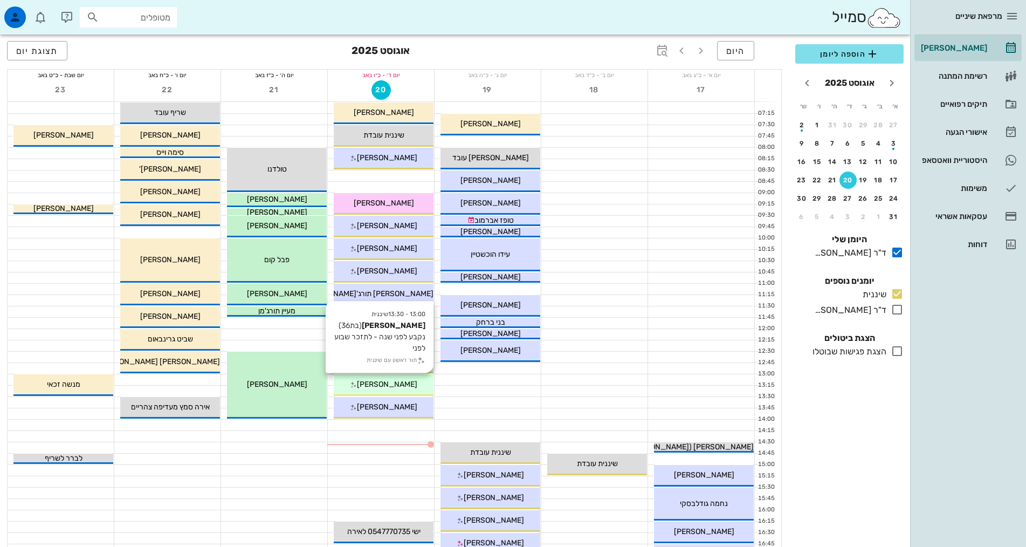
click at [395, 391] on div "13:00 - 13:30 שיננית [PERSON_NAME] (בת 36 ) נקבע לפני שנה - לתזכר שבוע לפני תור…" at bounding box center [384, 385] width 100 height 22
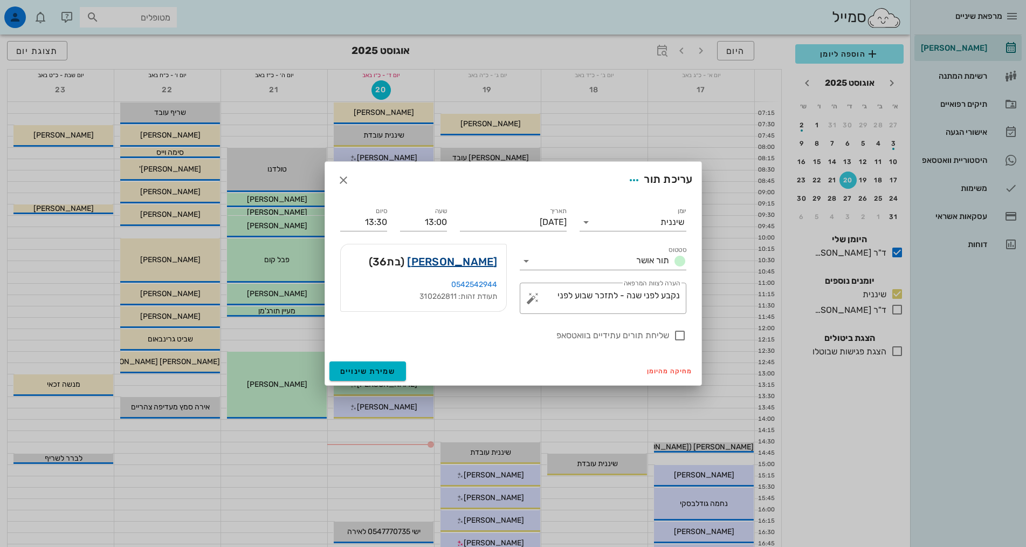
click at [478, 260] on link "[PERSON_NAME]" at bounding box center [452, 261] width 90 height 17
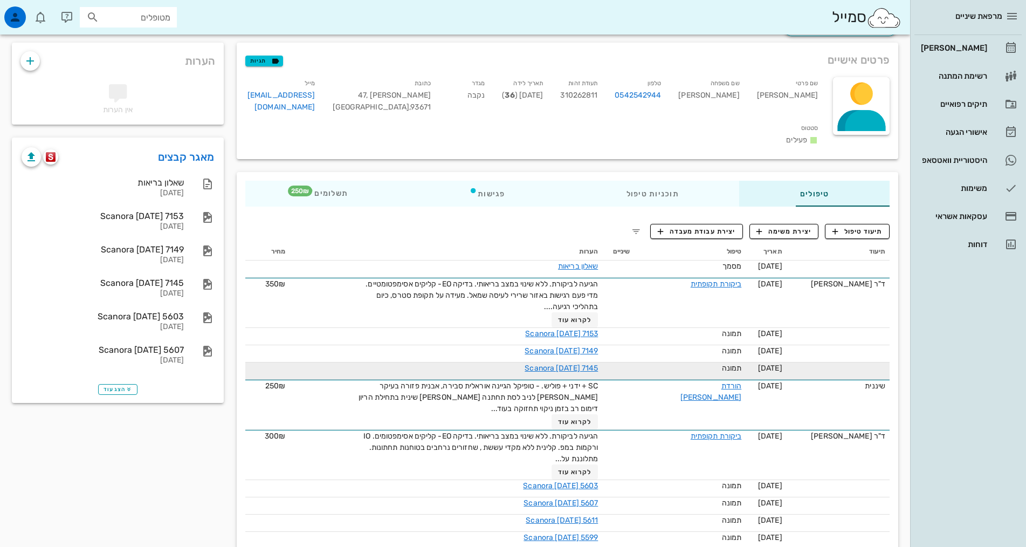
scroll to position [108, 0]
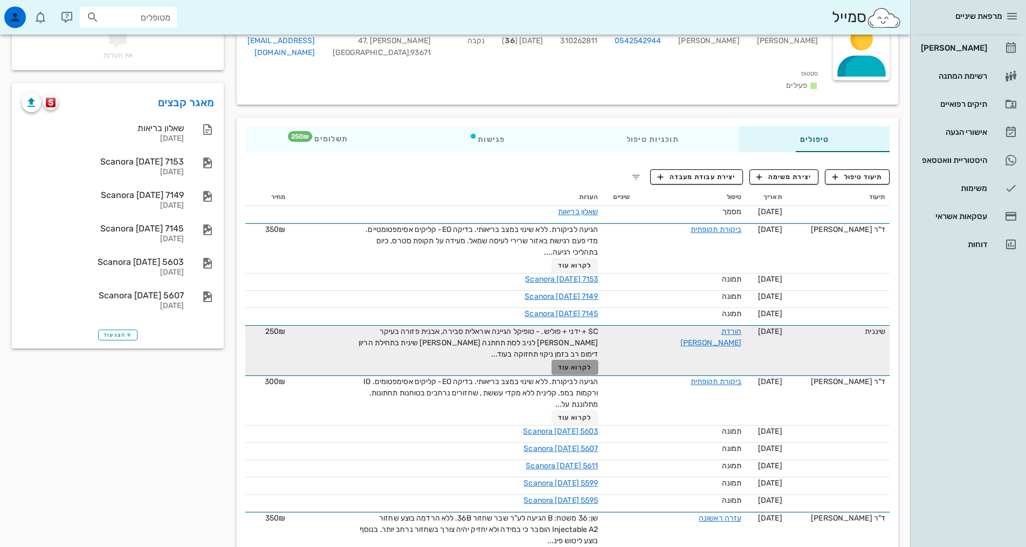
click at [580, 364] on span "לקרוא עוד" at bounding box center [574, 368] width 33 height 8
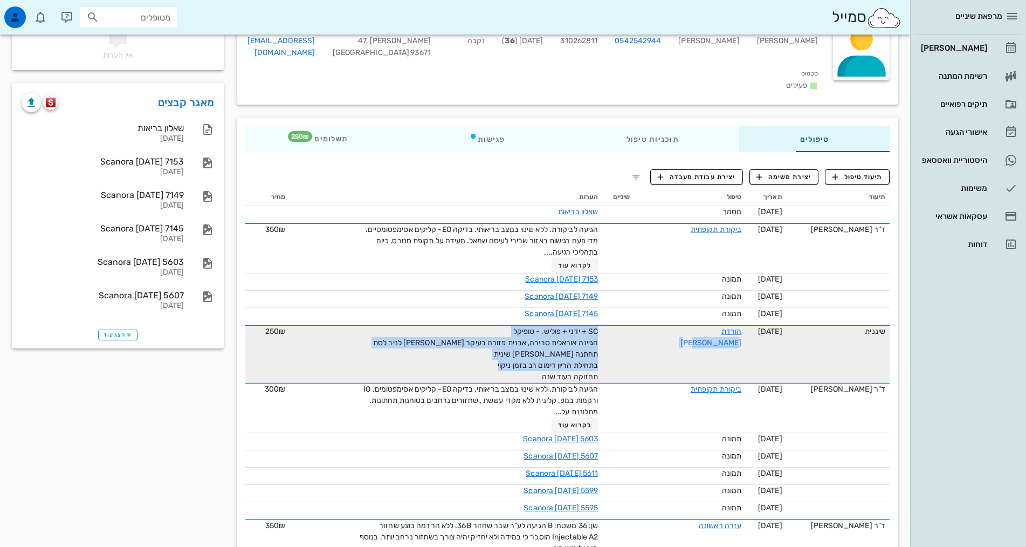
drag, startPoint x: 530, startPoint y: 350, endPoint x: 648, endPoint y: 316, distance: 122.9
click at [649, 325] on tr "שיננית [DATE] הורדת [PERSON_NAME] SC + ידני + פוליש. - טופיקל הגיינה אוראלית סב…" at bounding box center [567, 354] width 645 height 58
copy tr "הורדת [PERSON_NAME] SC + ידני + פוליש. - טופיקל הגיינה אוראלית סבירה, אבנית פזו…"
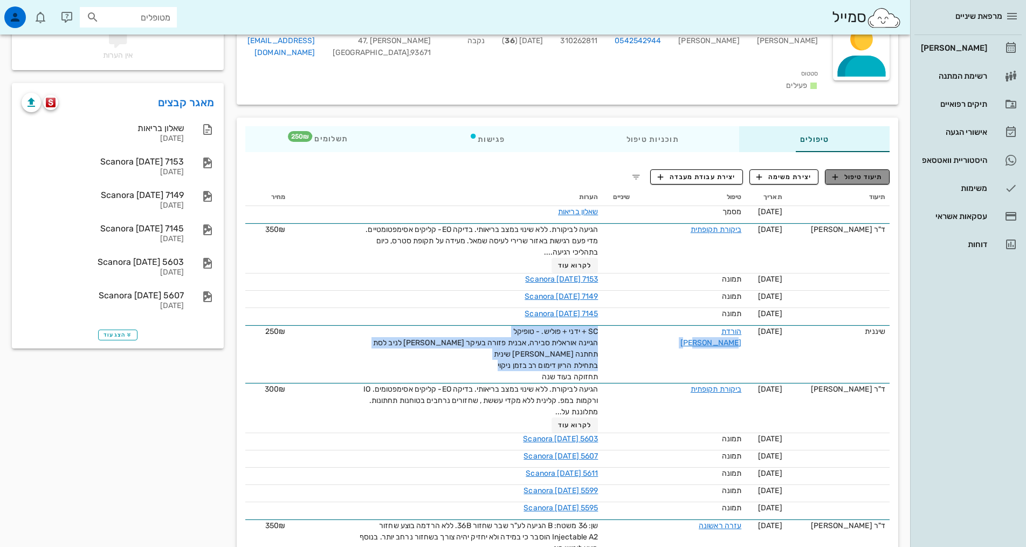
click at [867, 172] on span "תיעוד טיפול" at bounding box center [858, 177] width 50 height 10
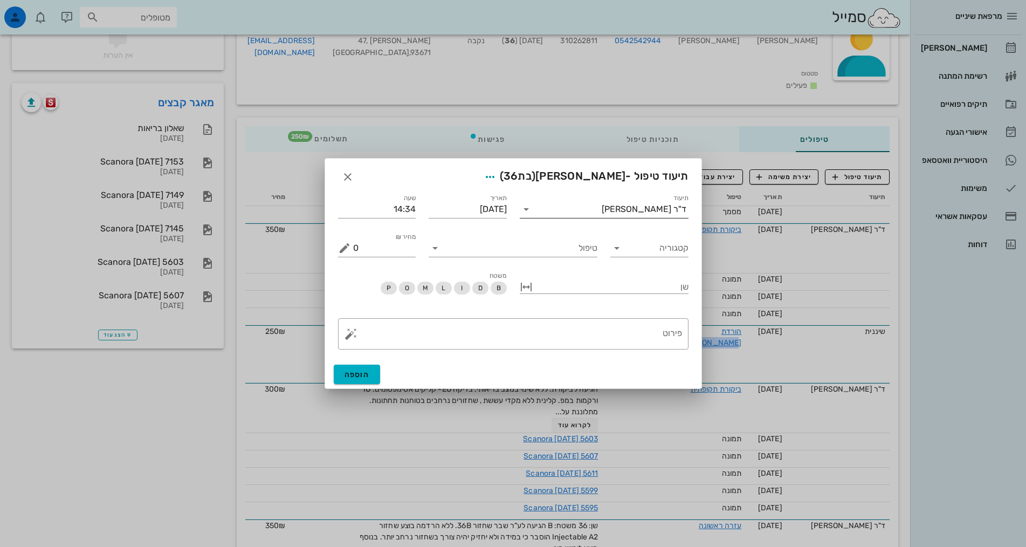
click at [649, 203] on div "ד"ר [PERSON_NAME]" at bounding box center [612, 209] width 154 height 17
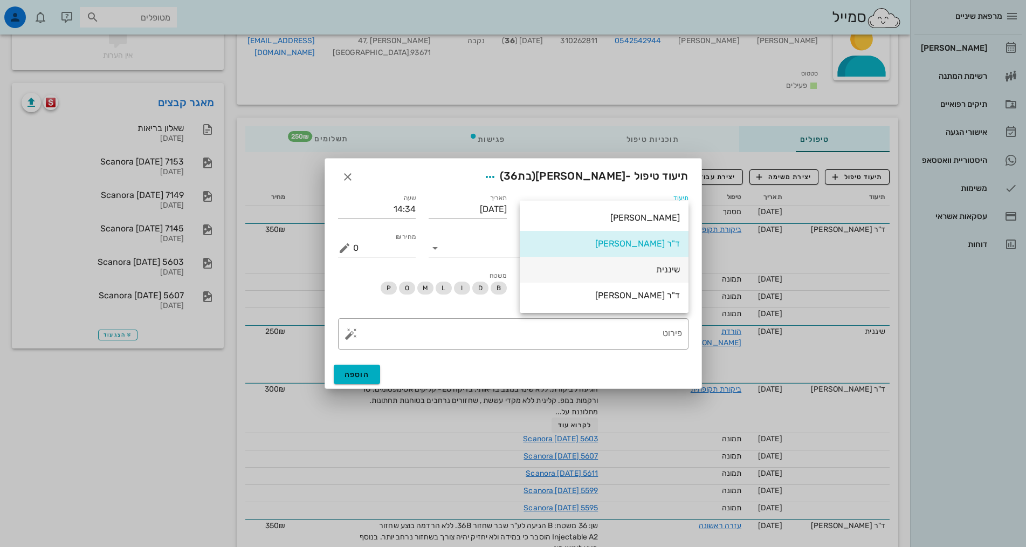
click at [660, 268] on div "שיננית" at bounding box center [605, 269] width 152 height 10
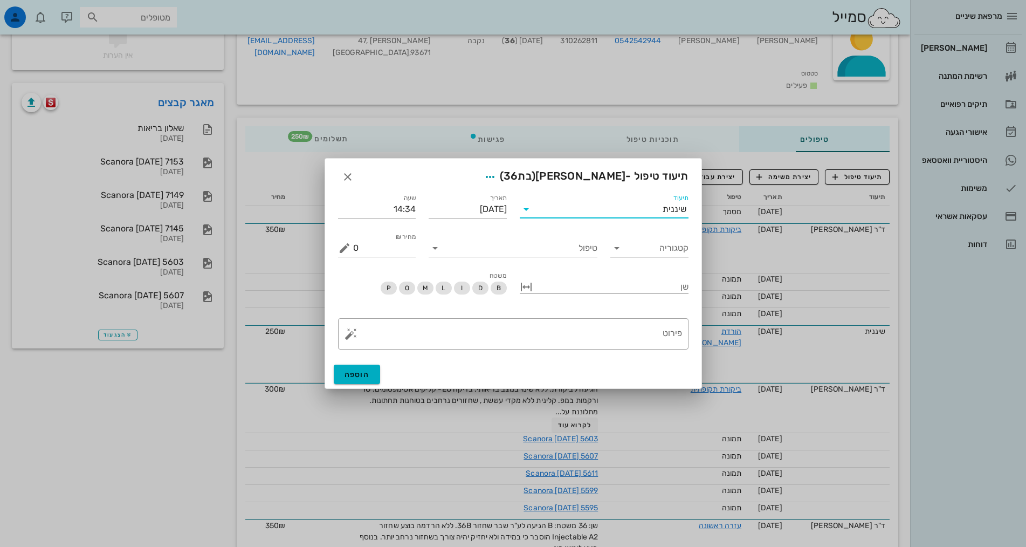
click at [665, 251] on input "קטגוריה" at bounding box center [658, 247] width 61 height 17
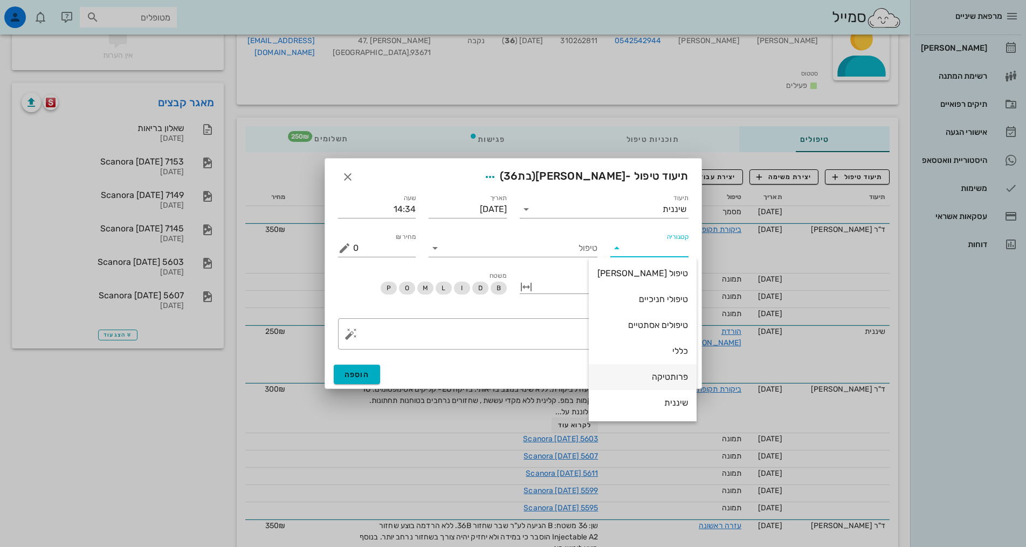
scroll to position [104, 0]
drag, startPoint x: 665, startPoint y: 354, endPoint x: 631, endPoint y: 318, distance: 50.0
click at [665, 352] on div "שיננית" at bounding box center [643, 352] width 91 height 10
type input "שיננית"
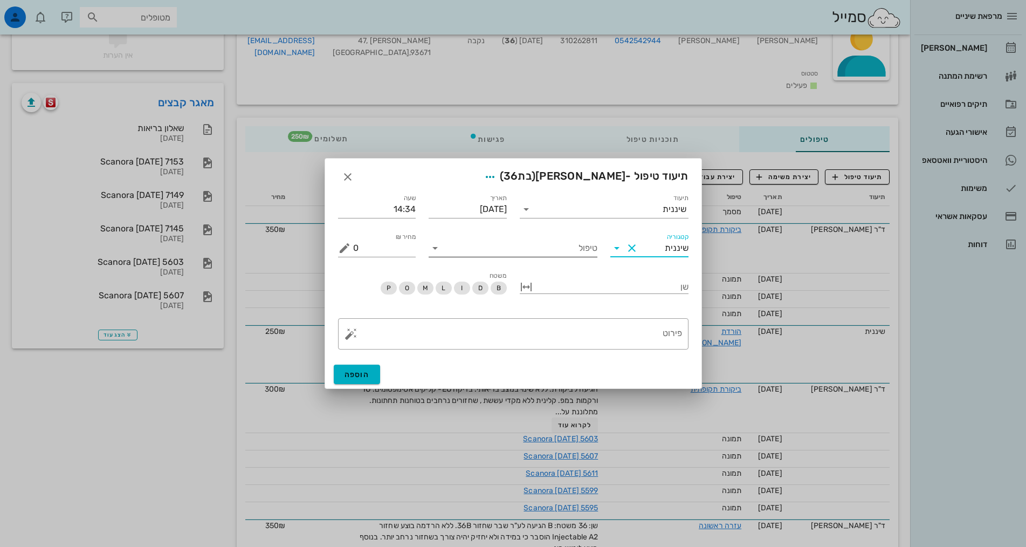
click at [579, 252] on input "טיפול" at bounding box center [521, 247] width 154 height 17
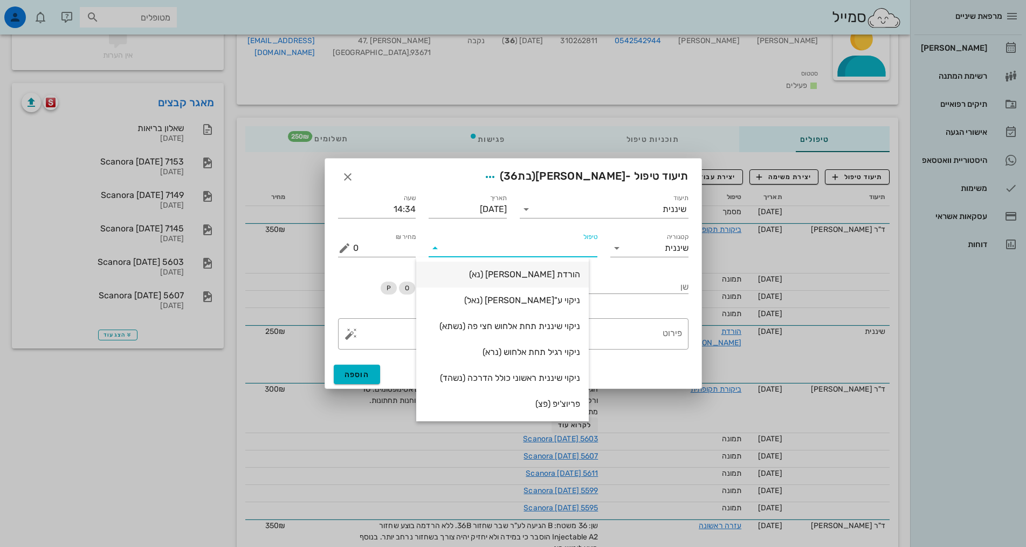
click at [580, 276] on div "הורדת [PERSON_NAME] (נא)" at bounding box center [502, 274] width 155 height 10
type input "250"
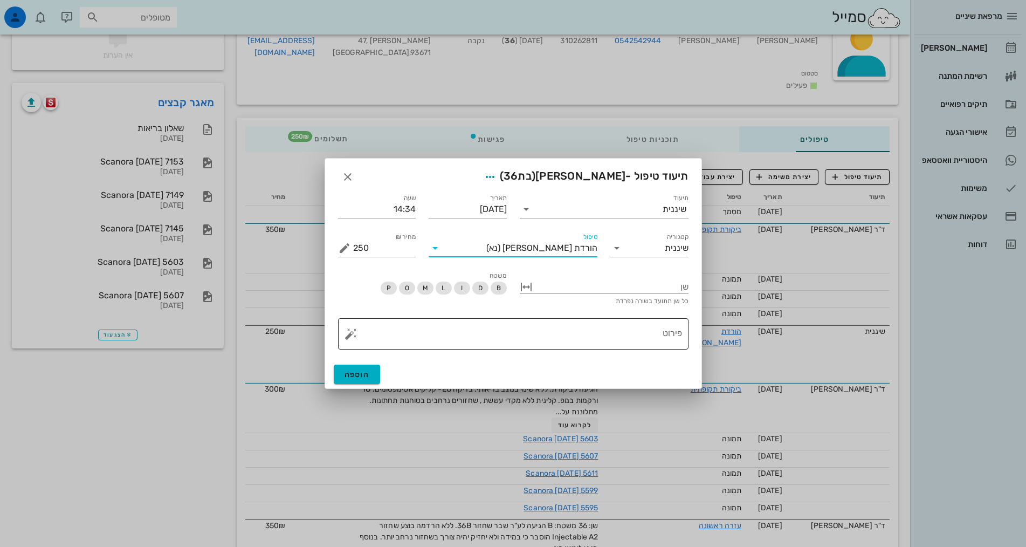
click at [597, 329] on textarea "פירוט" at bounding box center [517, 337] width 329 height 26
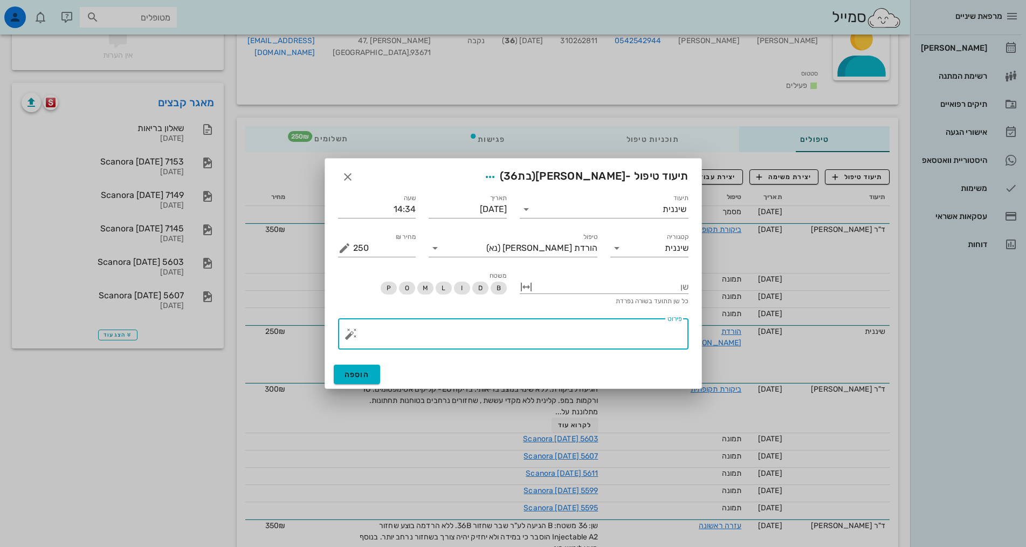
paste textarea "SC + ידני + פוליש. - טופיקל הגיינה אוראלית סבירה, אבנית פזורה בעיקר [PERSON_NAM…"
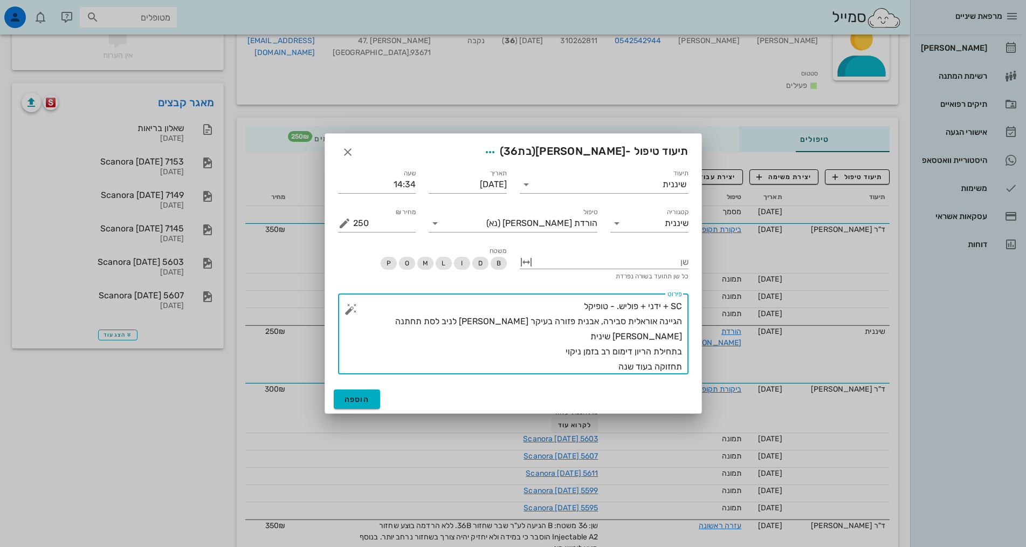
click at [559, 353] on textarea "SC + ידני + פוליש. - טופיקל הגיינה אוראלית סבירה, אבנית פזורה בעיקר [PERSON_NAM…" at bounding box center [517, 337] width 329 height 76
drag, startPoint x: 560, startPoint y: 352, endPoint x: 694, endPoint y: 355, distance: 133.3
click at [694, 355] on div "​ פירוט SC + ידני + פוליש. - טופיקל הגיינה אוראלית סבירה, אבנית פזורה בעיקר [PE…" at bounding box center [514, 334] width 364 height 94
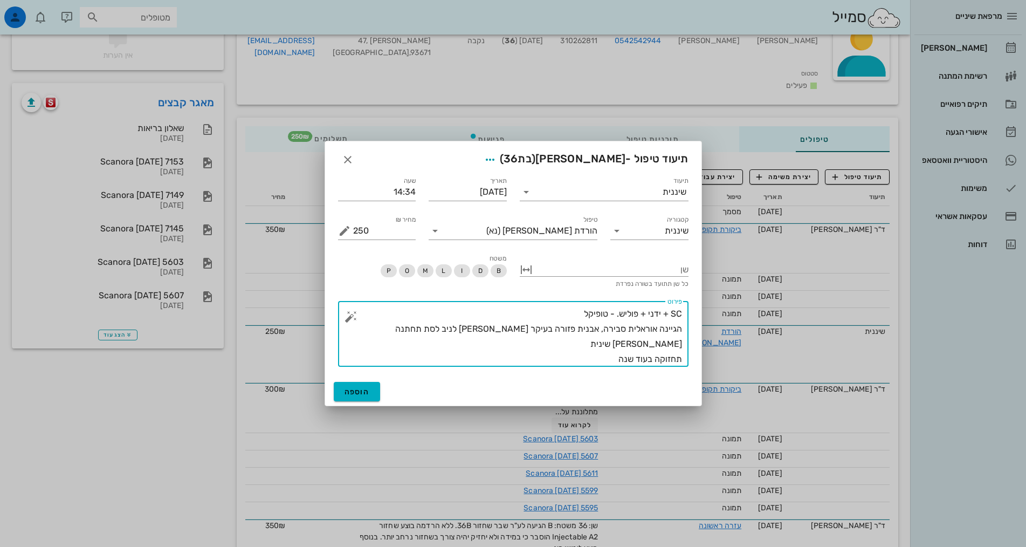
click at [554, 345] on textarea "SC + ידני + פוליש. - טופיקל הגיינה אוראלית סבירה, אבנית פזורה בעיקר [PERSON_NAM…" at bounding box center [517, 336] width 329 height 60
click at [391, 339] on textarea "SC + ידני + פוליש. - טופיקל הגיינה אוראלית סבירה, אבנית פזורה מועטה בעיקר [PERS…" at bounding box center [517, 336] width 329 height 60
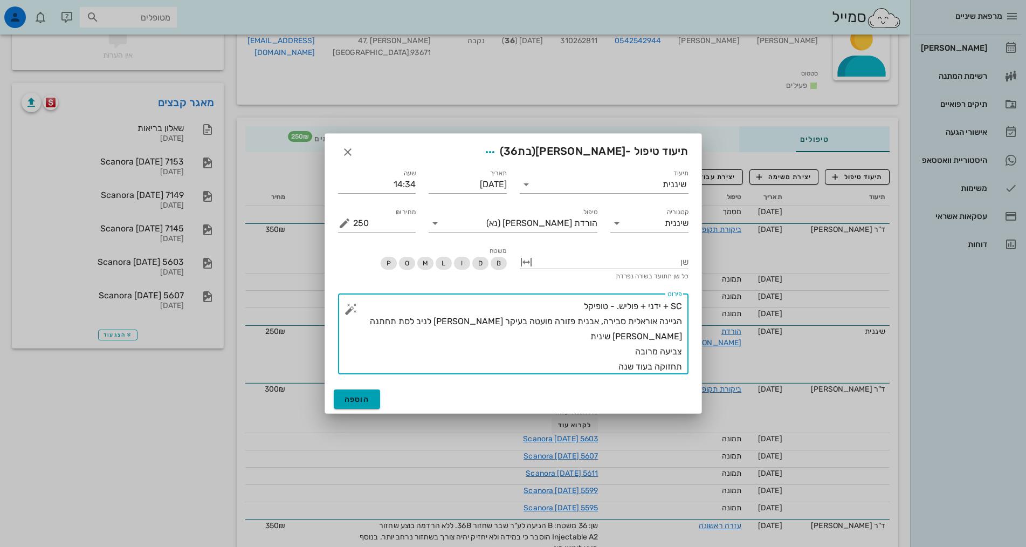
type textarea "SC + ידני + פוליש. - טופיקל הגיינה אוראלית סבירה, אבנית פזורה מועטה בעיקר [PERS…"
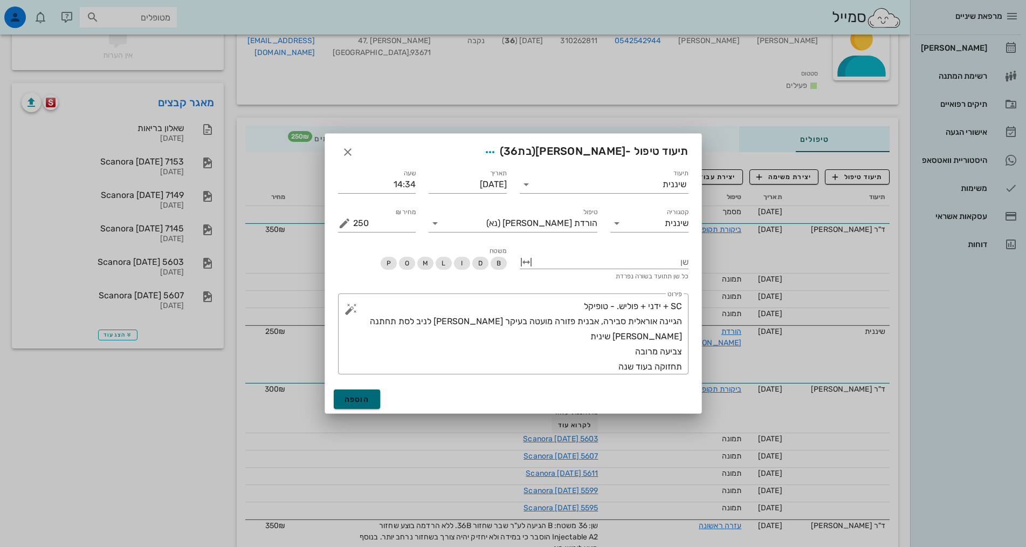
click at [358, 400] on span "הוספה" at bounding box center [357, 399] width 25 height 9
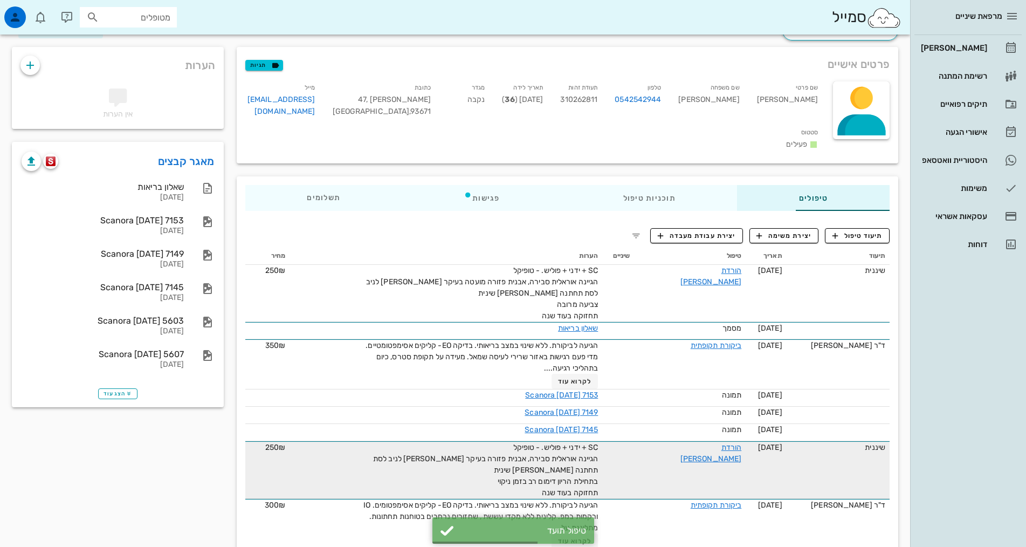
scroll to position [0, 0]
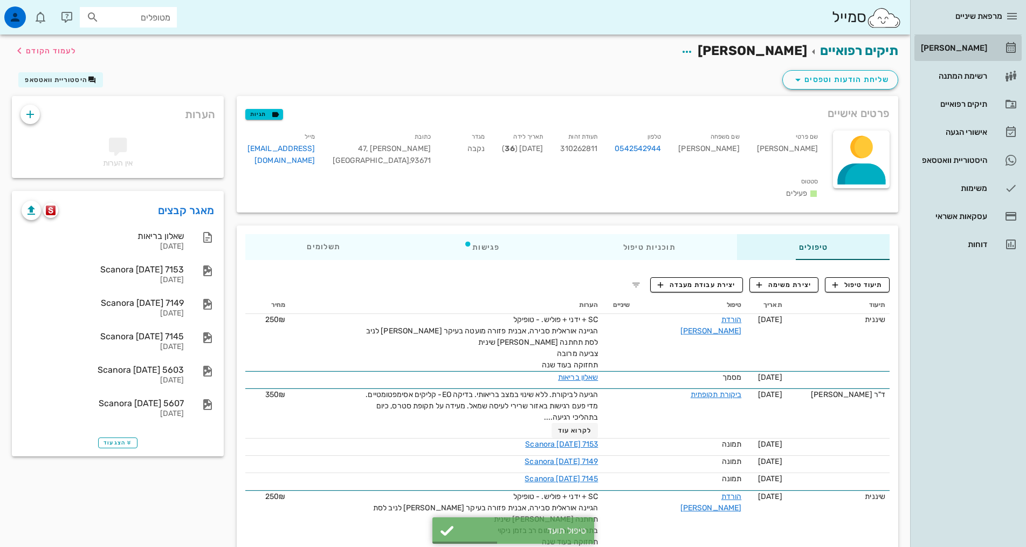
click at [980, 47] on div "[PERSON_NAME]" at bounding box center [953, 48] width 69 height 9
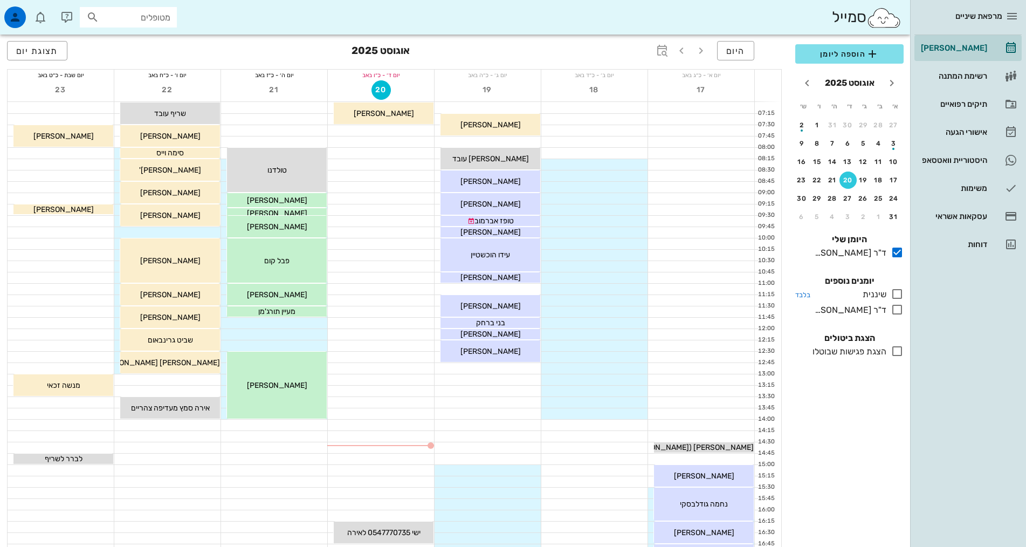
click at [896, 293] on icon at bounding box center [897, 293] width 13 height 13
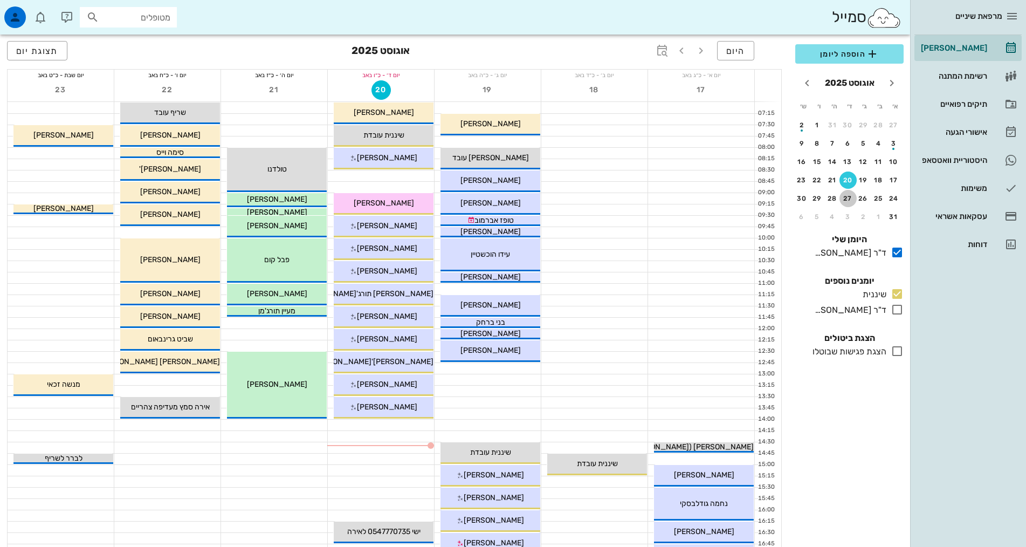
click at [847, 200] on div "27" at bounding box center [848, 199] width 17 height 8
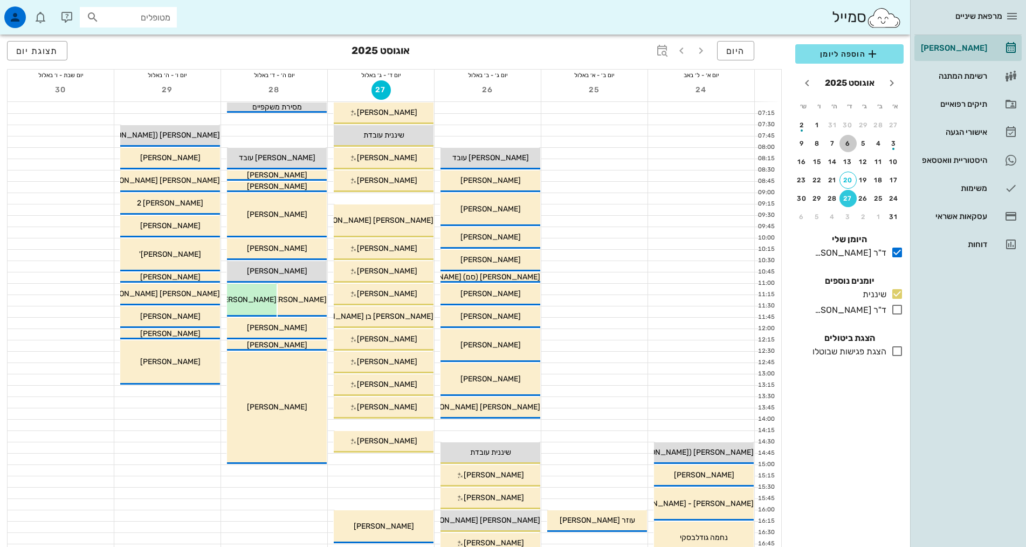
click at [848, 142] on div "6" at bounding box center [848, 144] width 17 height 8
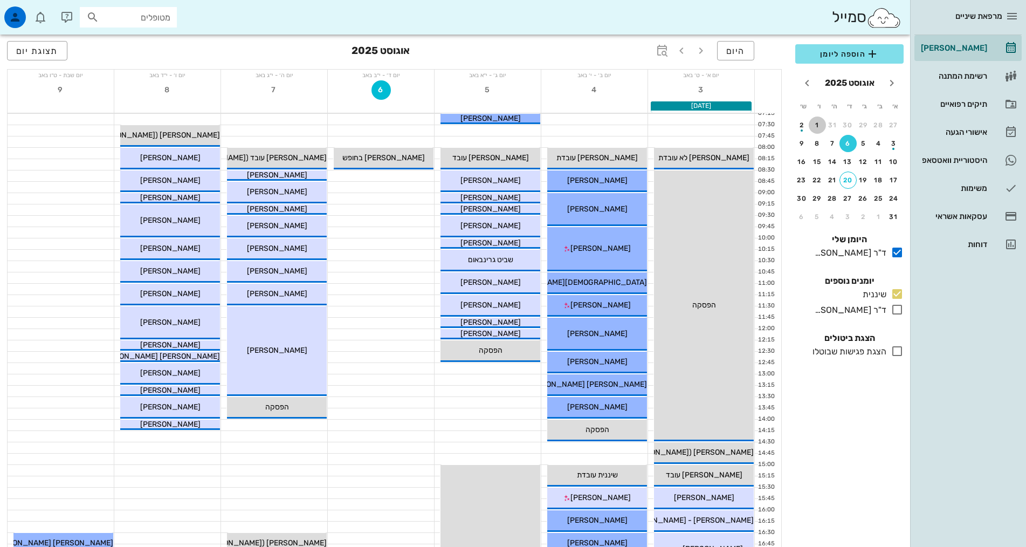
click at [819, 125] on div "1" at bounding box center [817, 125] width 17 height 8
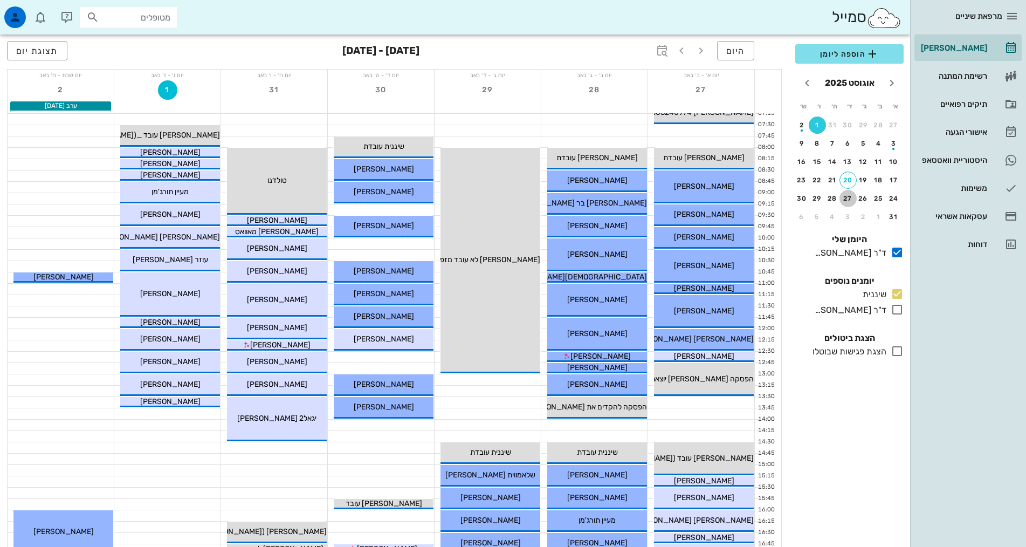
click at [846, 201] on div "27" at bounding box center [848, 199] width 17 height 8
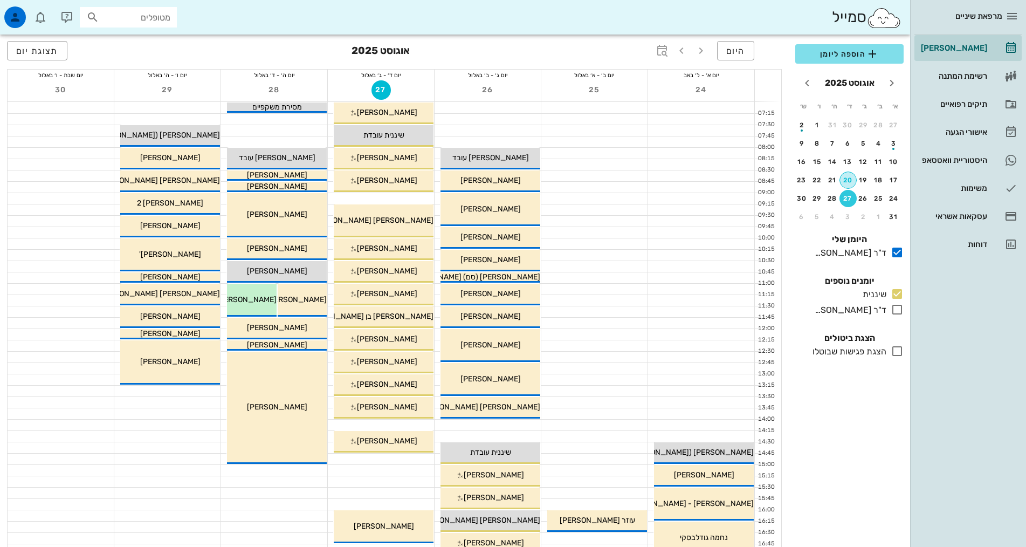
click at [845, 182] on div "20" at bounding box center [848, 180] width 16 height 8
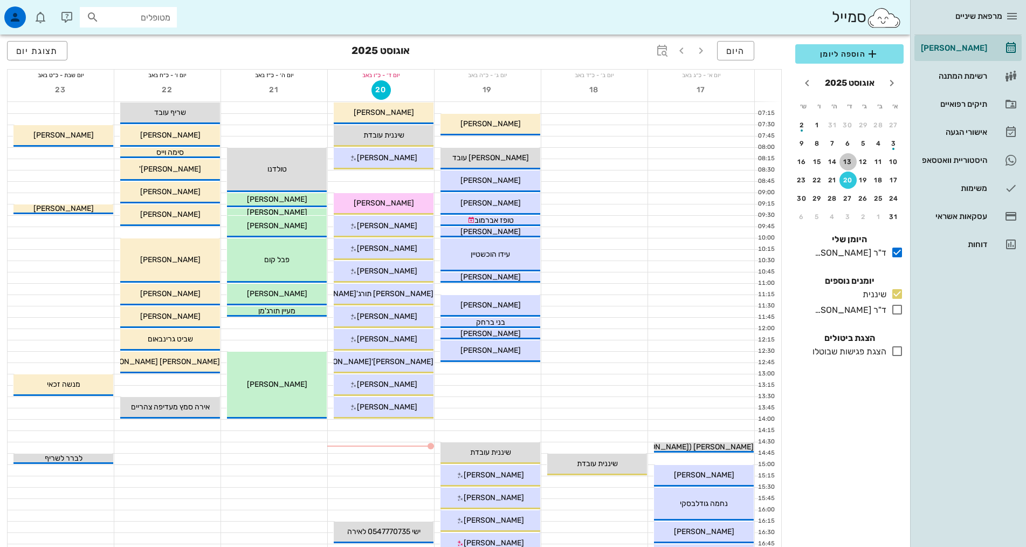
click at [848, 163] on div "13" at bounding box center [848, 162] width 17 height 8
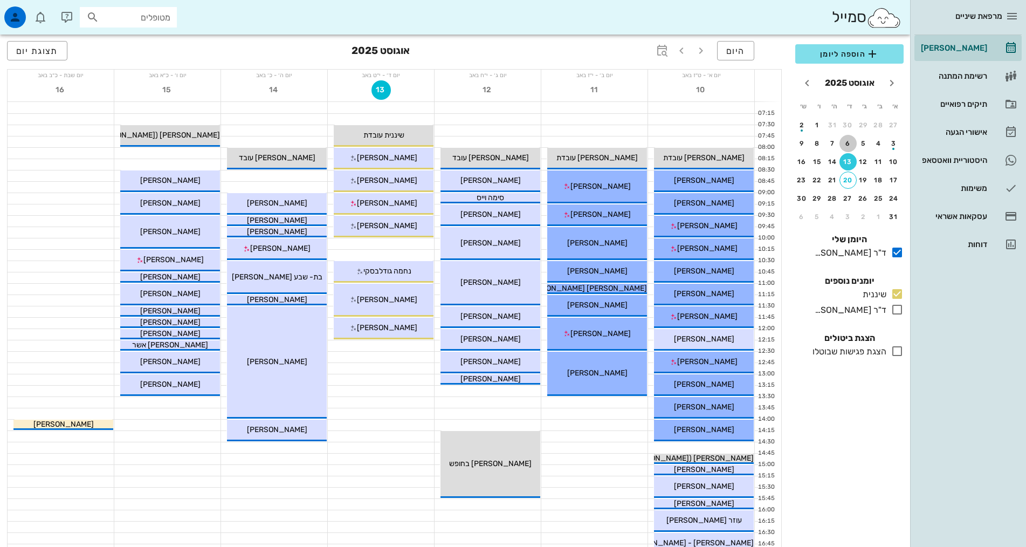
click at [848, 142] on div "6" at bounding box center [848, 144] width 17 height 8
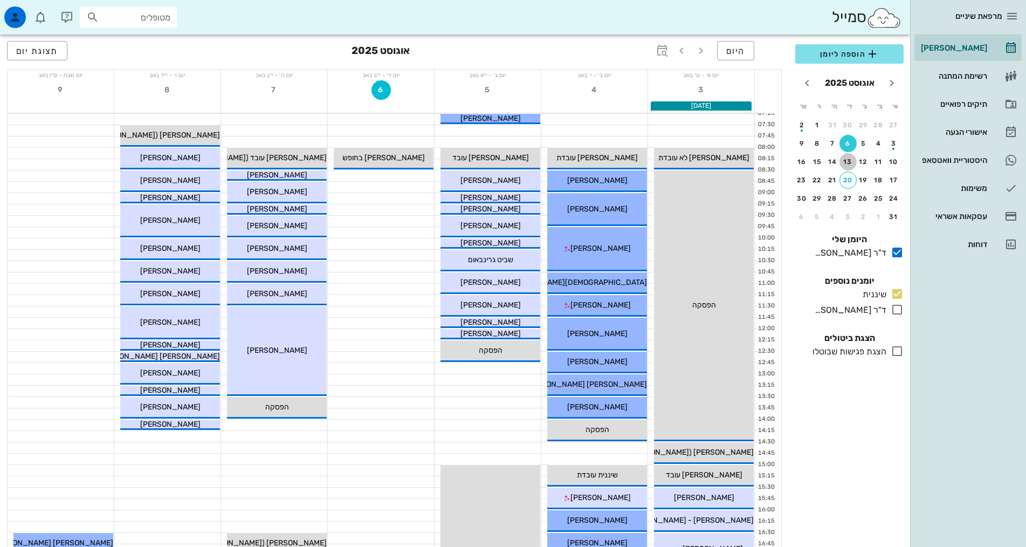
click at [848, 161] on div "13" at bounding box center [848, 162] width 17 height 8
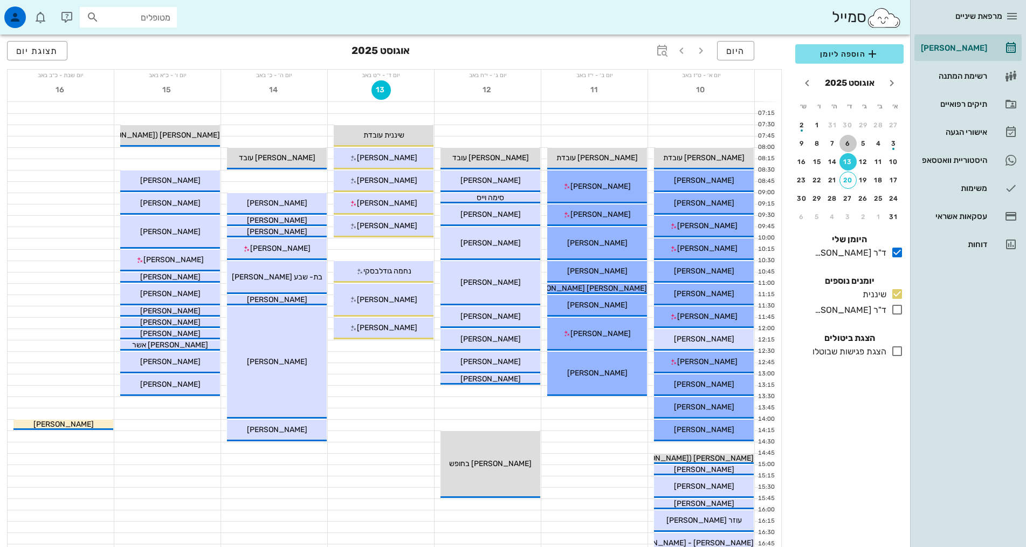
click at [850, 143] on div "6" at bounding box center [848, 144] width 17 height 8
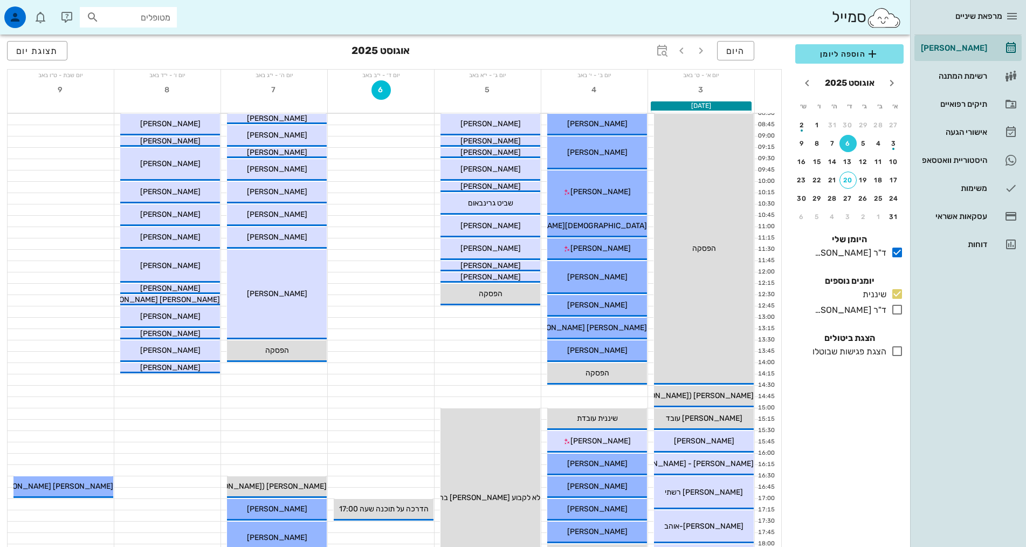
scroll to position [108, 0]
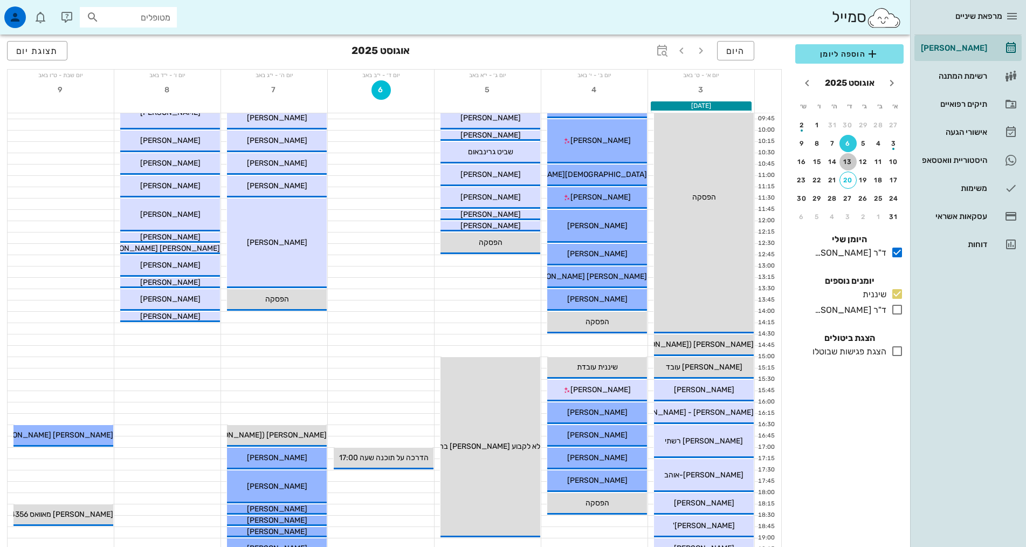
click at [846, 161] on div "13" at bounding box center [848, 162] width 17 height 8
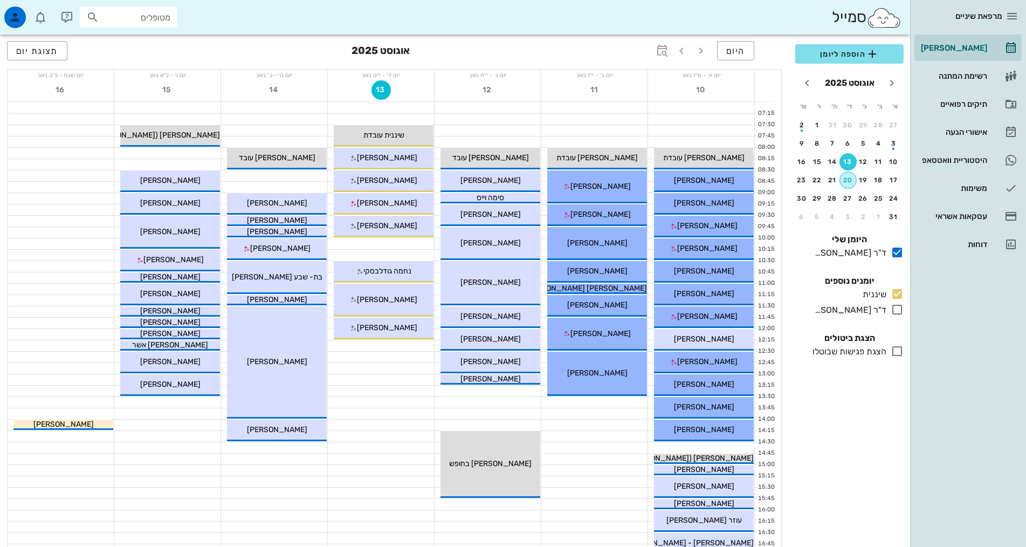
click at [852, 179] on div "20" at bounding box center [848, 180] width 16 height 8
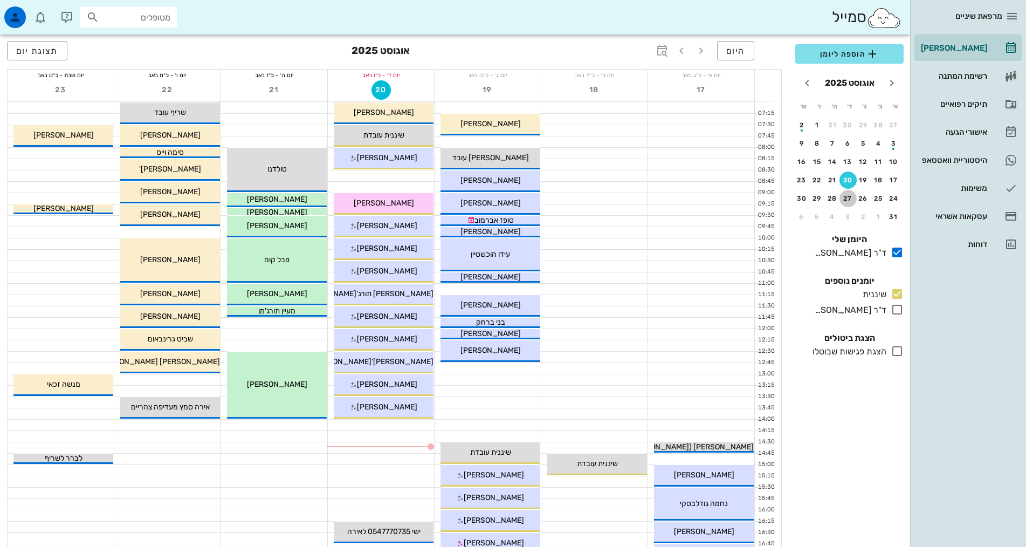
click at [851, 202] on button "27" at bounding box center [848, 198] width 17 height 17
